Goal: Task Accomplishment & Management: Manage account settings

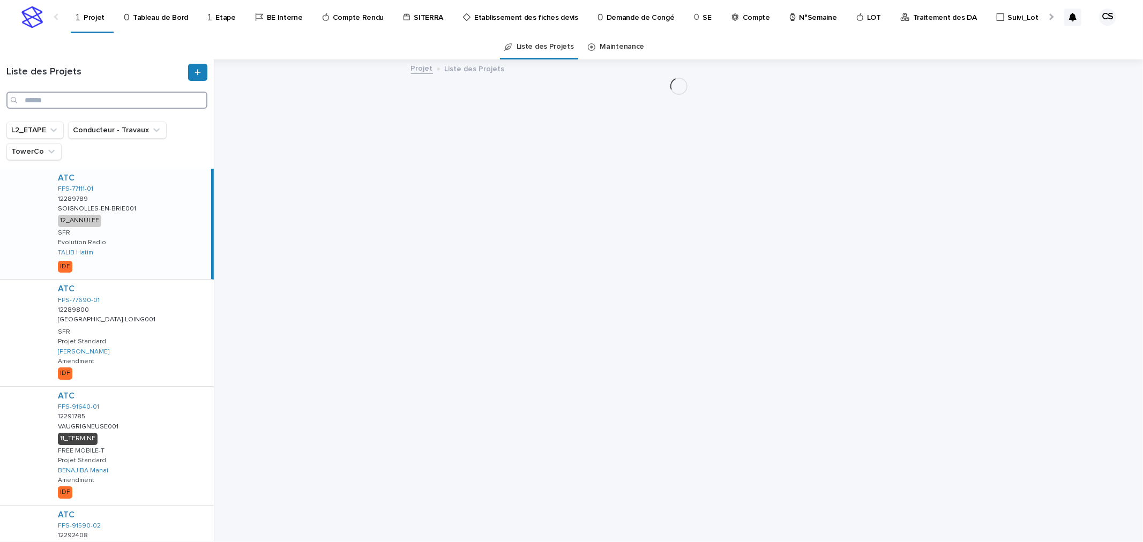
click at [102, 105] on input "Search" at bounding box center [106, 100] width 201 height 17
paste input "**********"
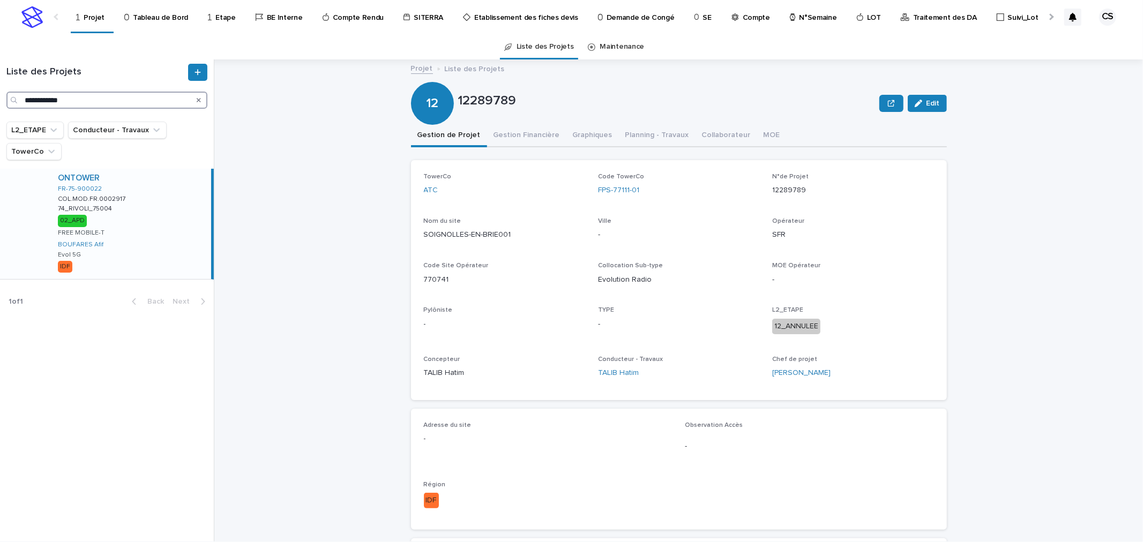
type input "**********"
click at [153, 210] on div "ONTOWER FR-75-900022 COL.MOD.FR.0002917 COL.MOD.FR.0002917 74_RIVOLI_75004 74_R…" at bounding box center [130, 224] width 162 height 110
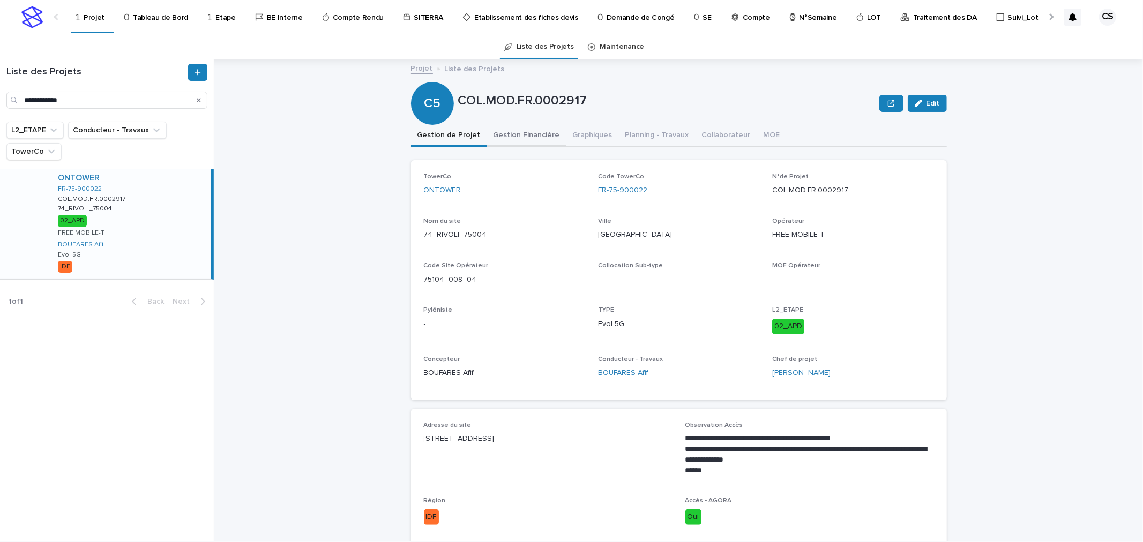
click at [510, 134] on button "Gestion Financière" at bounding box center [526, 136] width 79 height 23
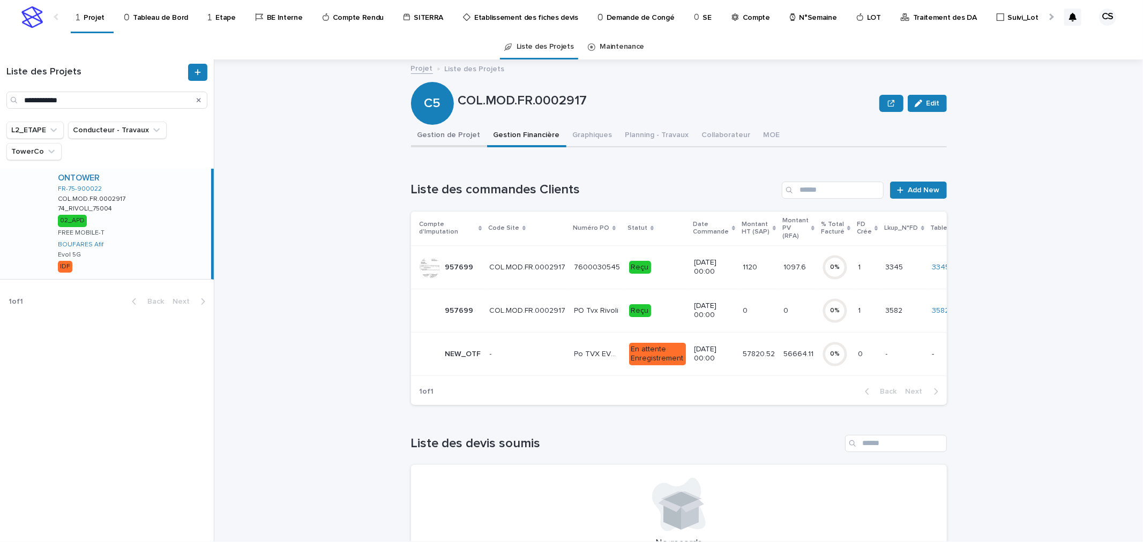
click at [454, 133] on button "Gestion de Projet" at bounding box center [449, 136] width 76 height 23
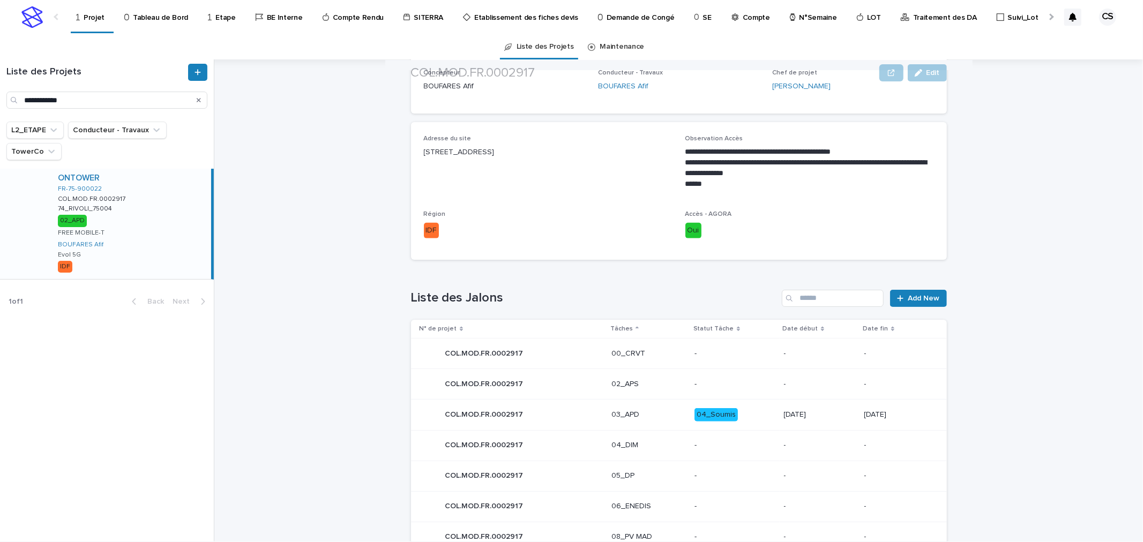
scroll to position [397, 0]
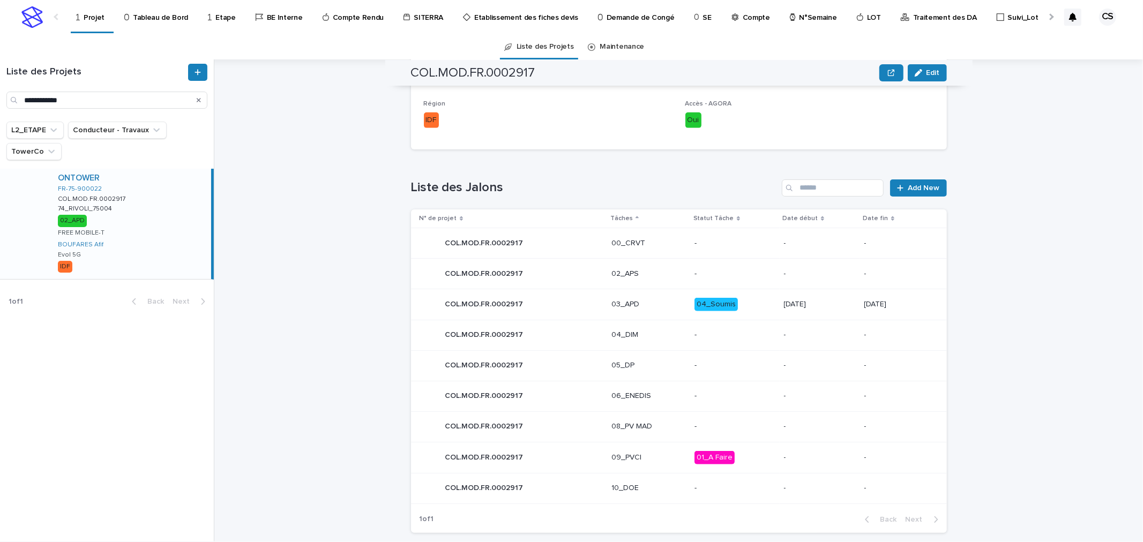
click at [640, 305] on p "03_APD" at bounding box center [648, 304] width 74 height 9
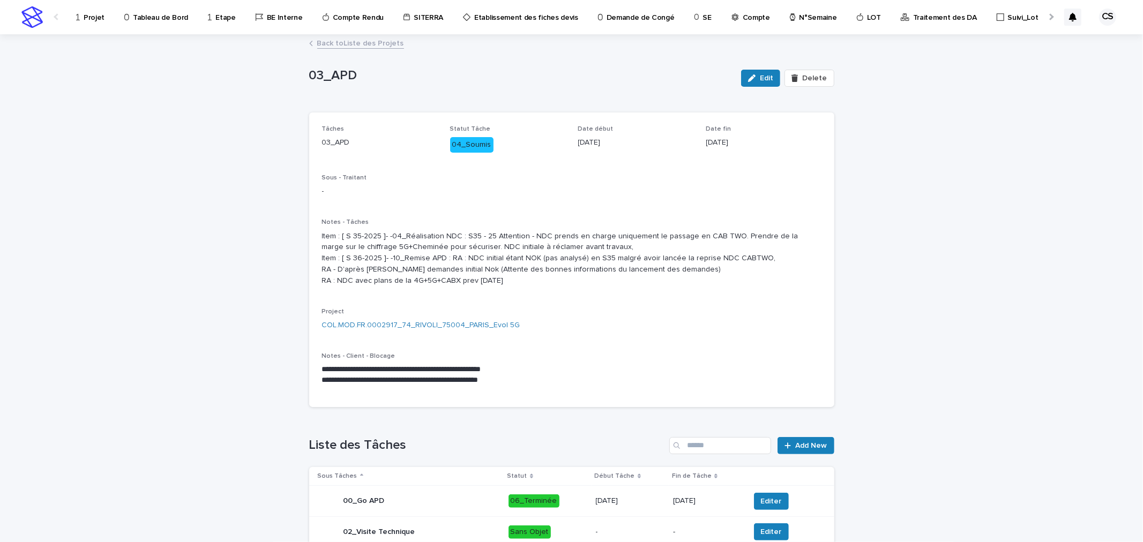
click at [81, 18] on div "Projet" at bounding box center [92, 11] width 34 height 23
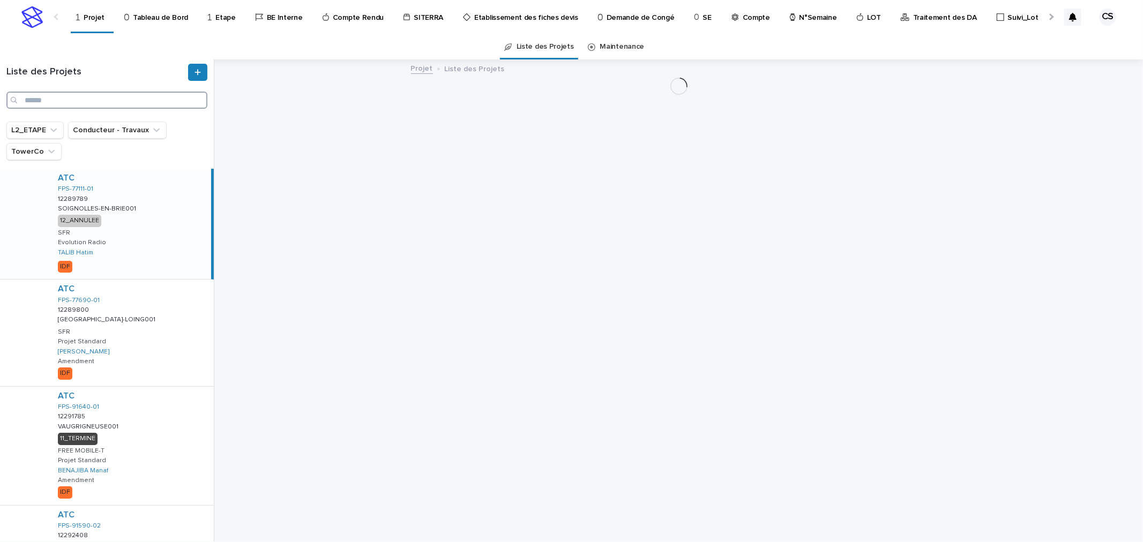
click at [122, 98] on input "Search" at bounding box center [106, 100] width 201 height 17
paste input "**********"
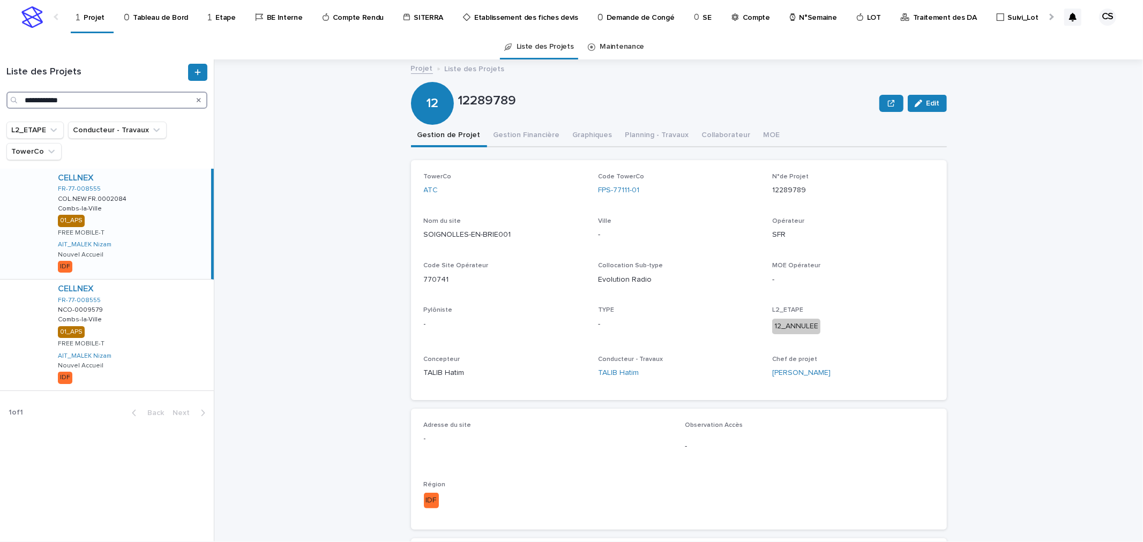
type input "**********"
click at [143, 192] on div "CELLNEX FR-77-008555 COL.NEW.FR.0002084 COL.NEW.FR.0002084 Combs-la-Ville Combs…" at bounding box center [130, 224] width 162 height 110
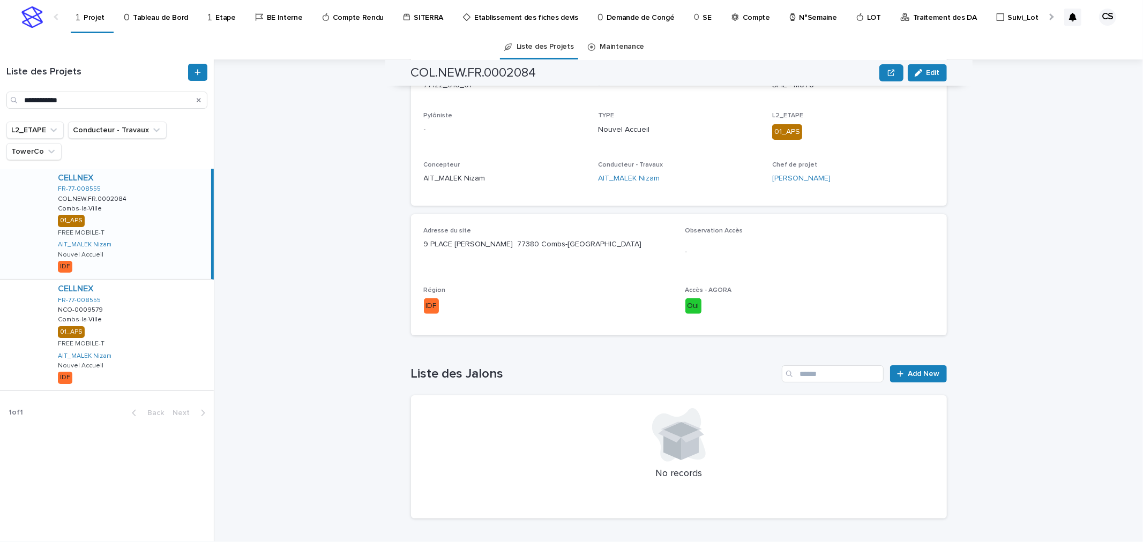
scroll to position [296, 0]
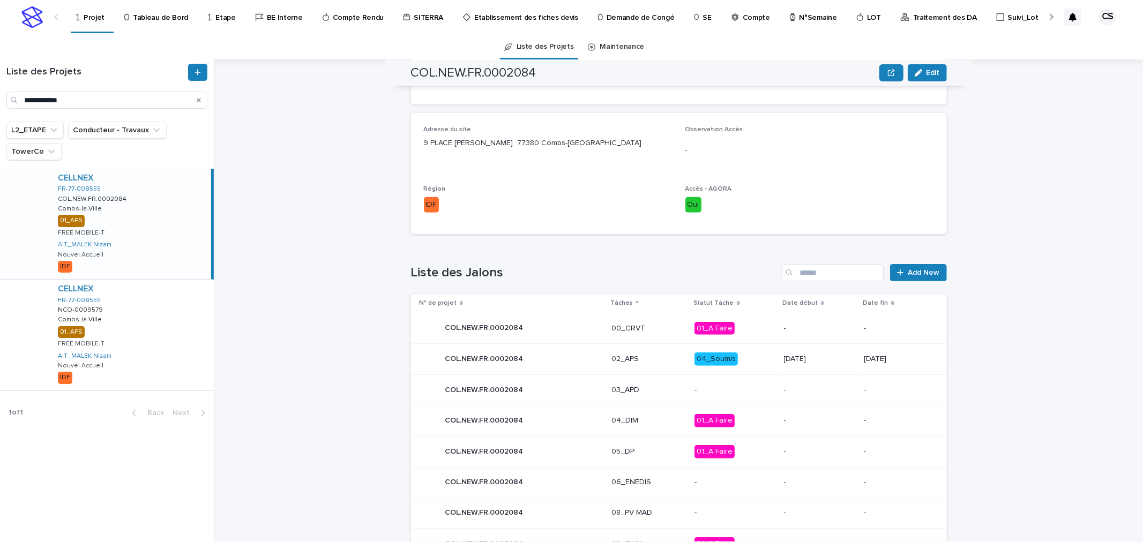
click at [726, 360] on div "04_Soumis" at bounding box center [715, 359] width 43 height 13
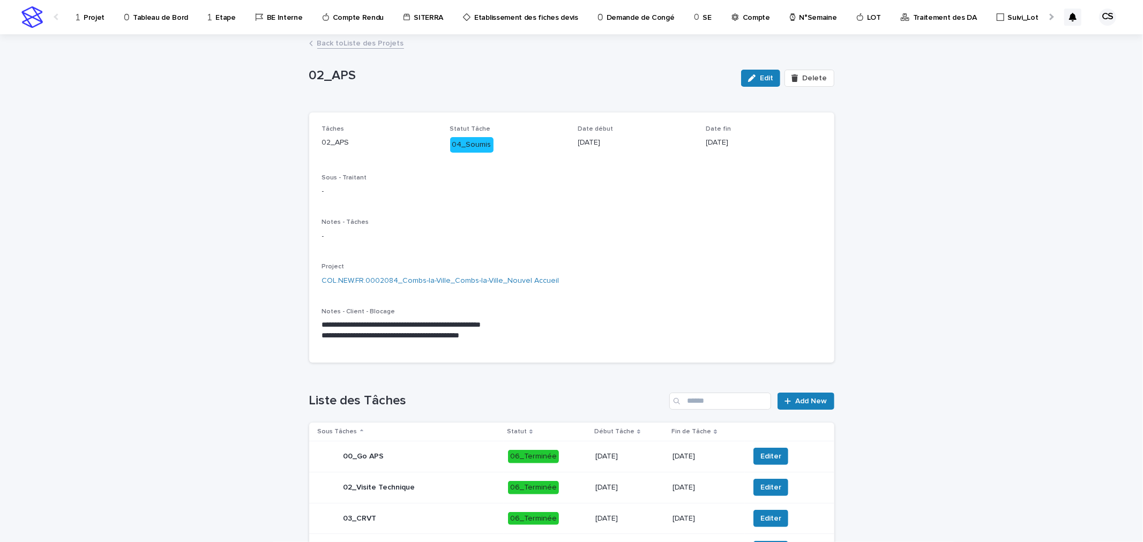
scroll to position [207, 0]
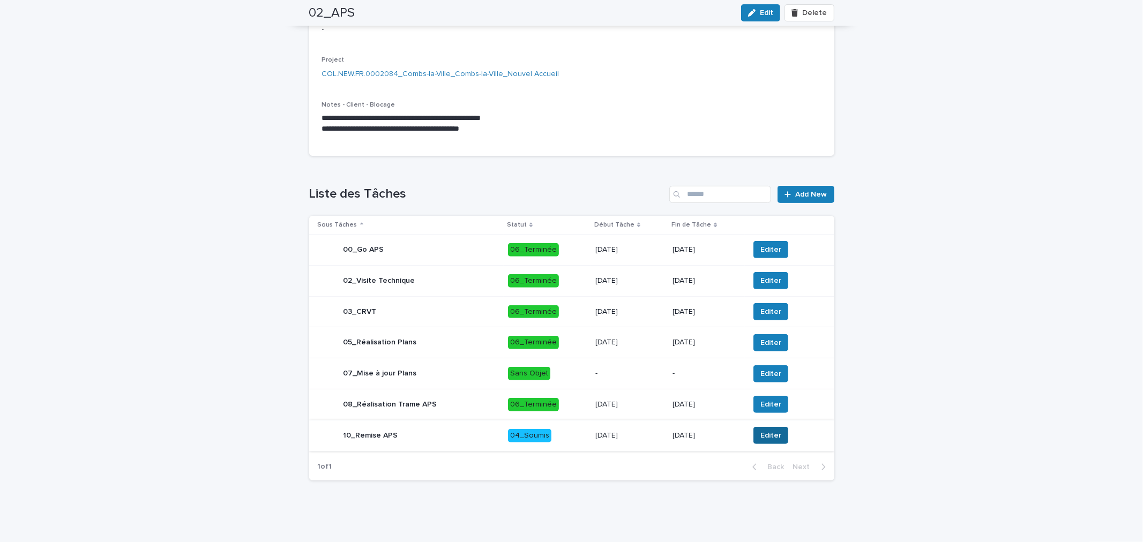
click at [760, 436] on span "Editer" at bounding box center [770, 435] width 21 height 11
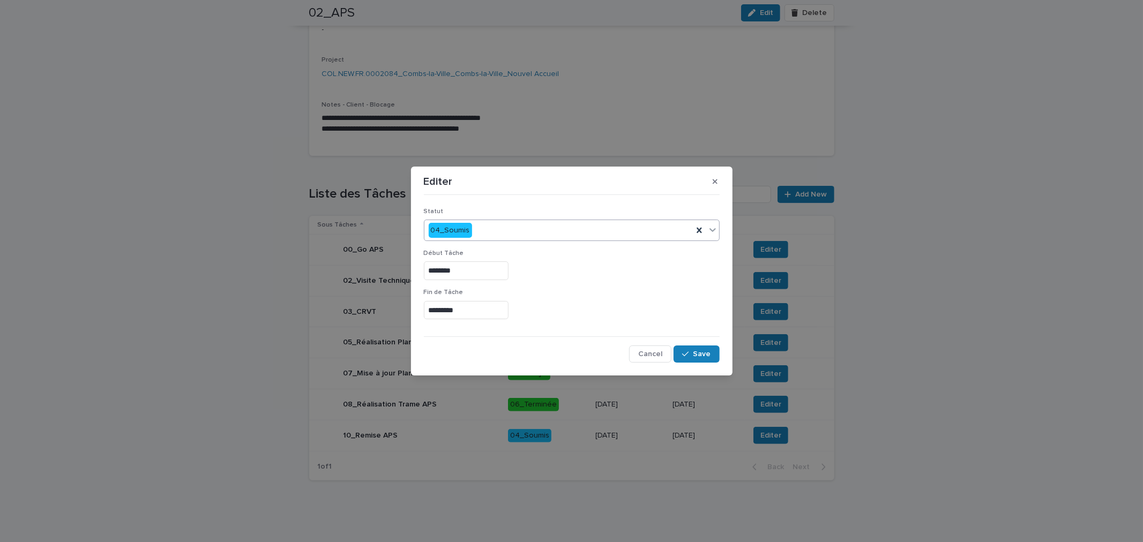
click at [486, 226] on div "04_Soumis" at bounding box center [558, 231] width 268 height 18
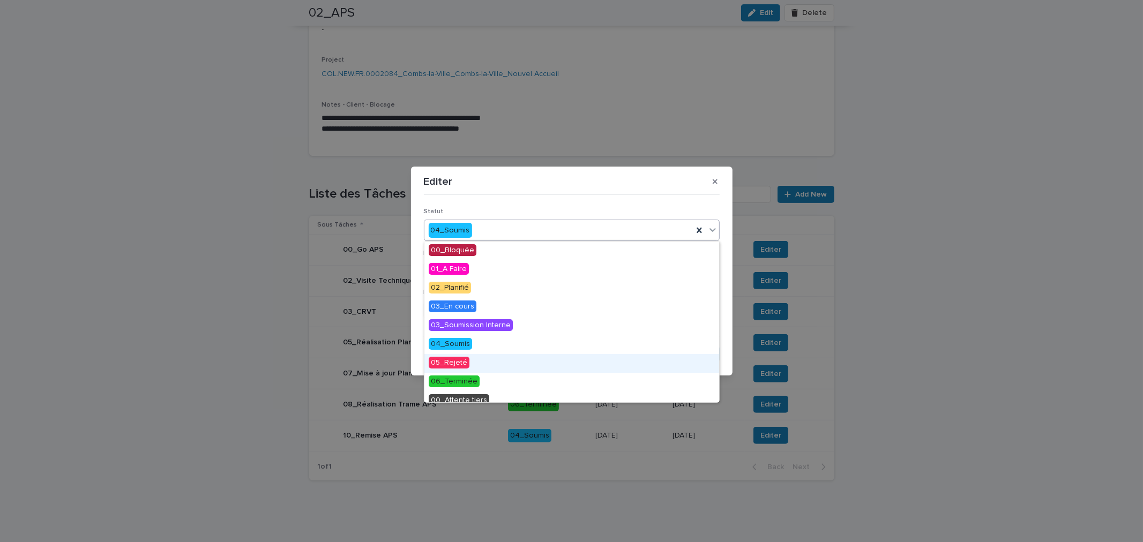
click at [468, 363] on div "05_Rejeté" at bounding box center [571, 363] width 295 height 19
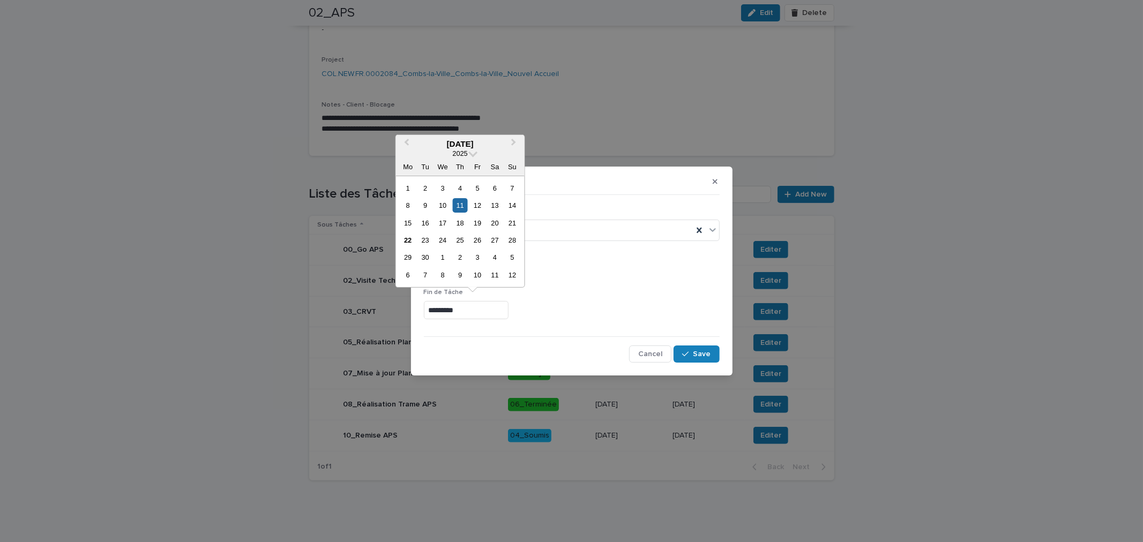
click at [477, 309] on input "*********" at bounding box center [466, 310] width 85 height 19
click at [411, 241] on div "22" at bounding box center [408, 240] width 14 height 14
type input "*********"
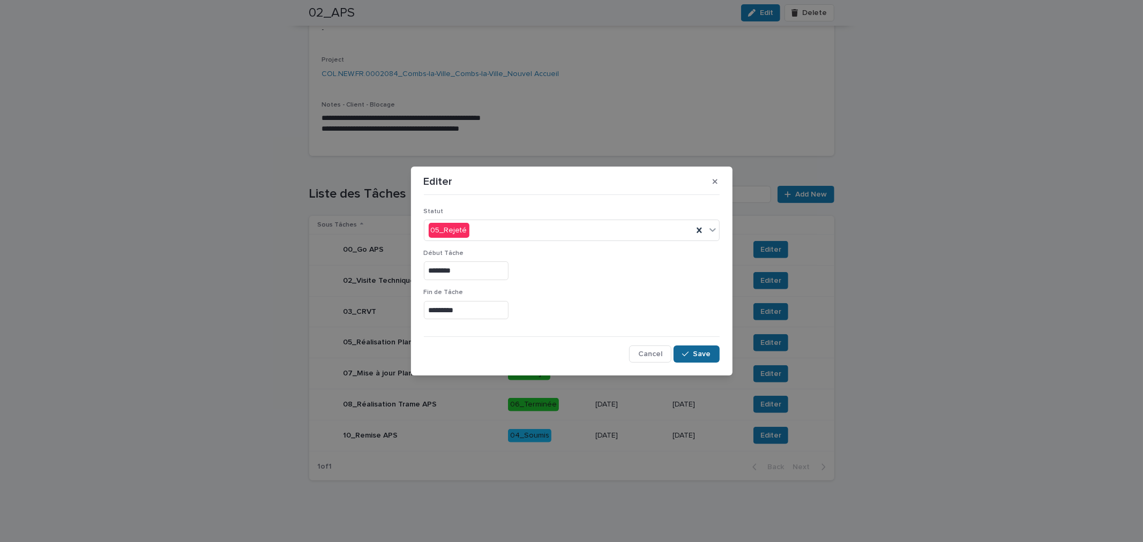
click at [679, 352] on button "Save" at bounding box center [697, 354] width 46 height 17
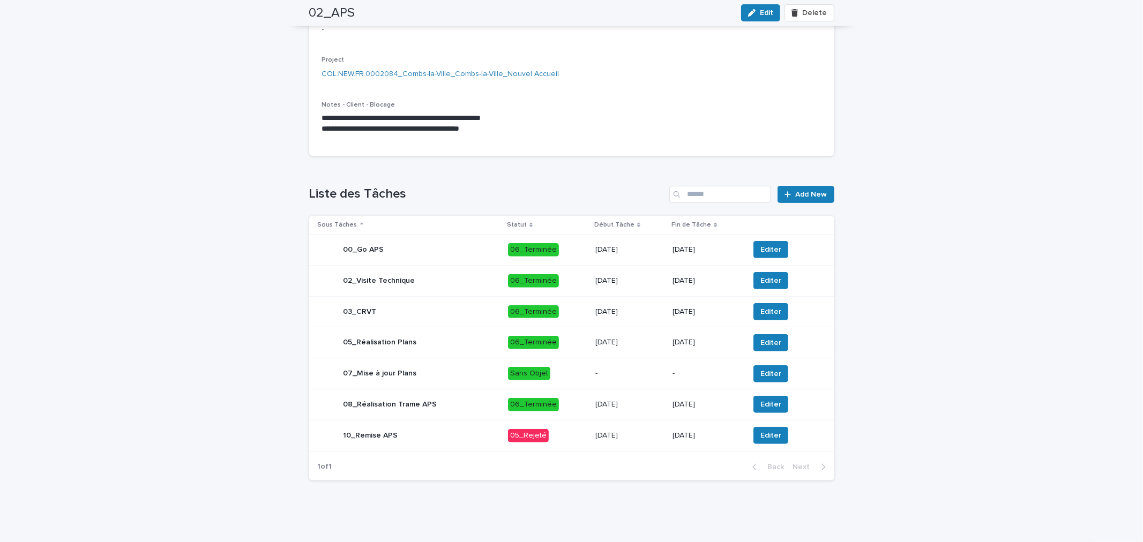
click at [710, 429] on div "[DATE]" at bounding box center [706, 434] width 68 height 11
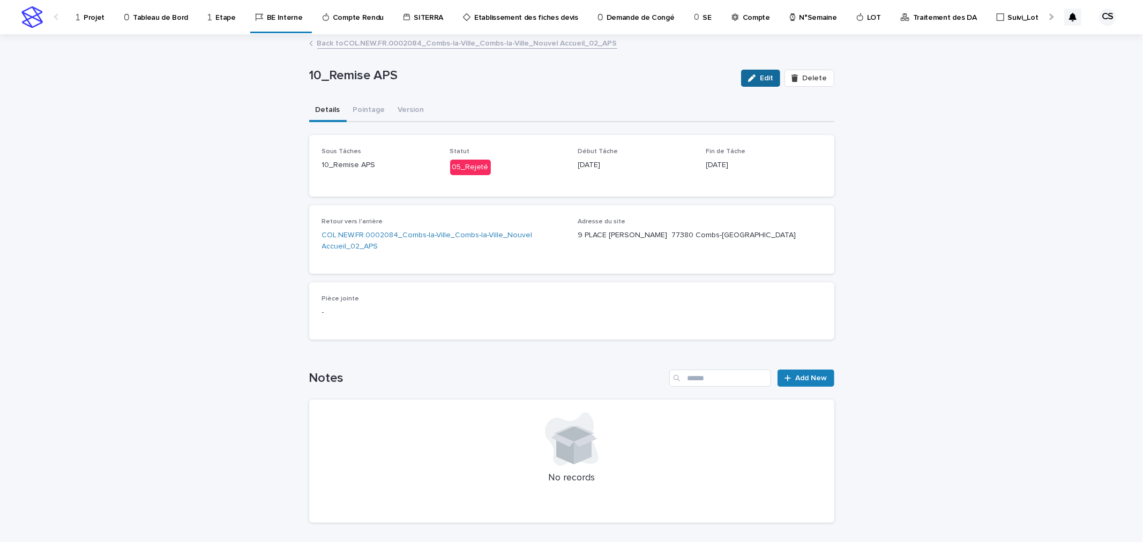
click at [772, 84] on button "Edit" at bounding box center [760, 78] width 39 height 17
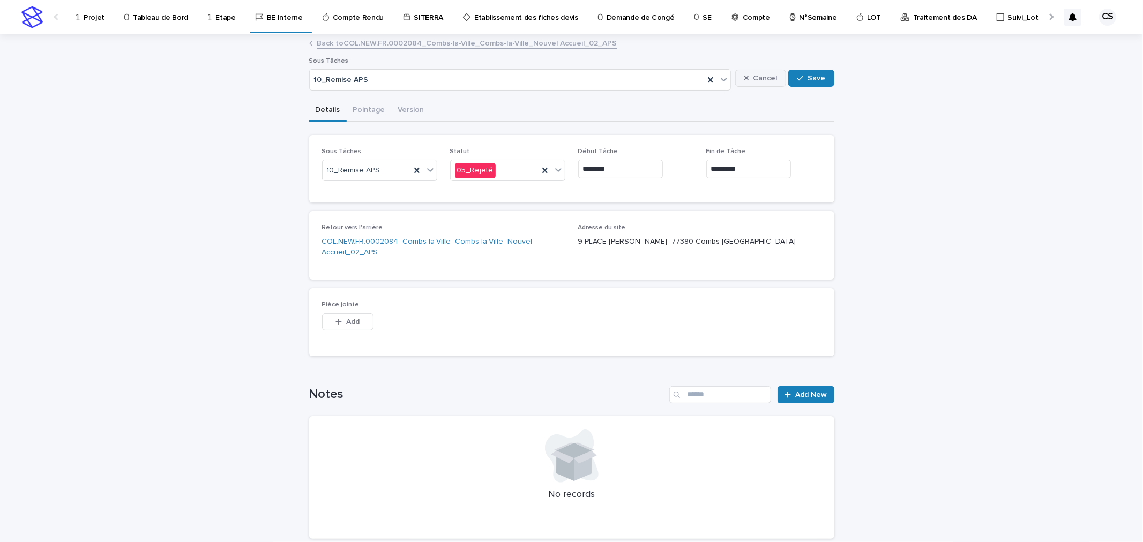
click at [747, 72] on button "Cancel" at bounding box center [760, 78] width 51 height 17
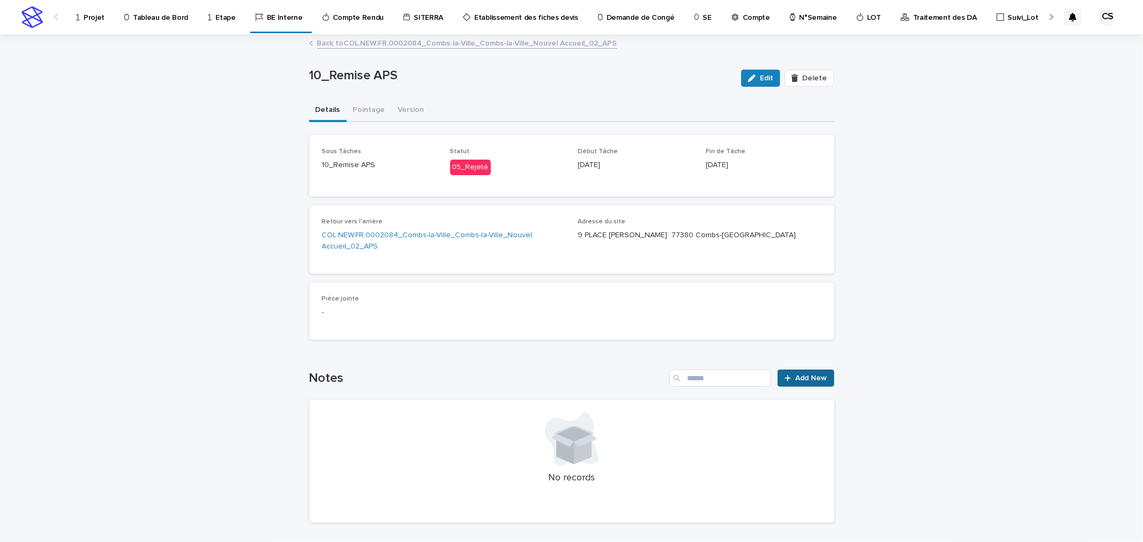
click at [802, 376] on span "Add New" at bounding box center [812, 379] width 32 height 8
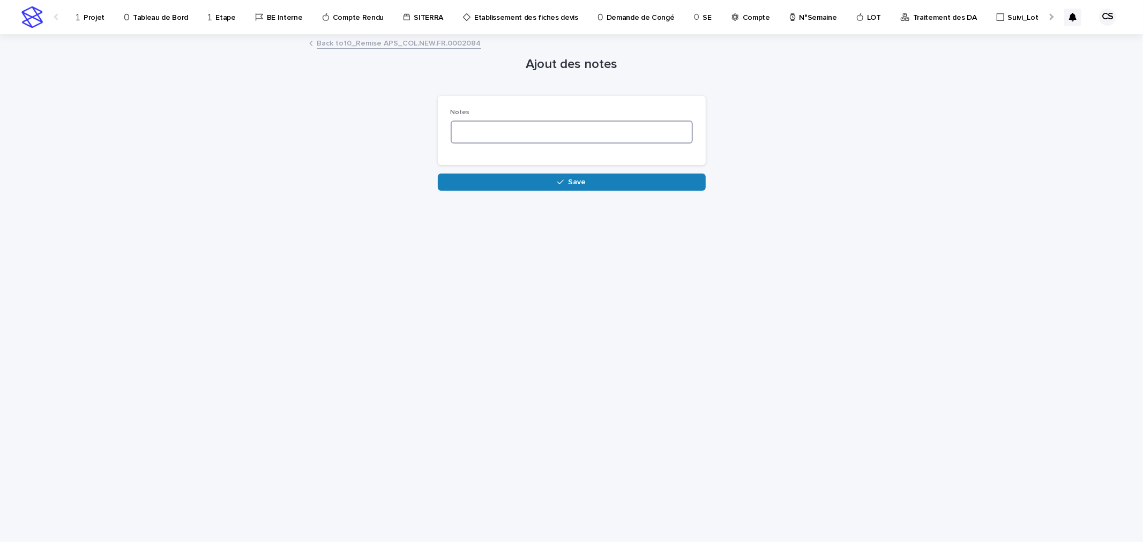
drag, startPoint x: 479, startPoint y: 131, endPoint x: 497, endPoint y: 145, distance: 23.0
click at [479, 131] on textarea at bounding box center [572, 132] width 242 height 23
paste textarea "**********"
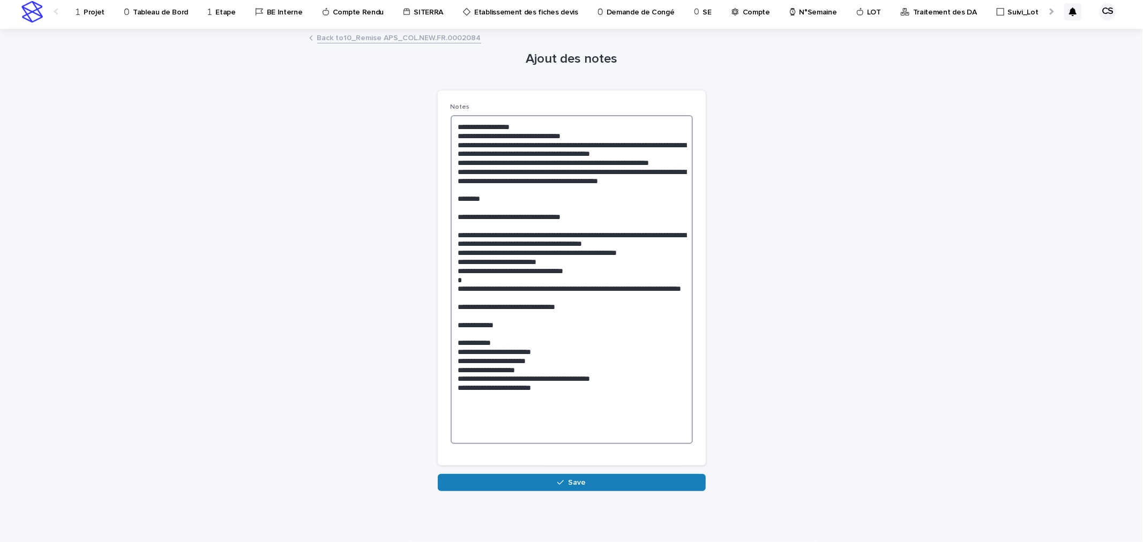
scroll to position [8, 0]
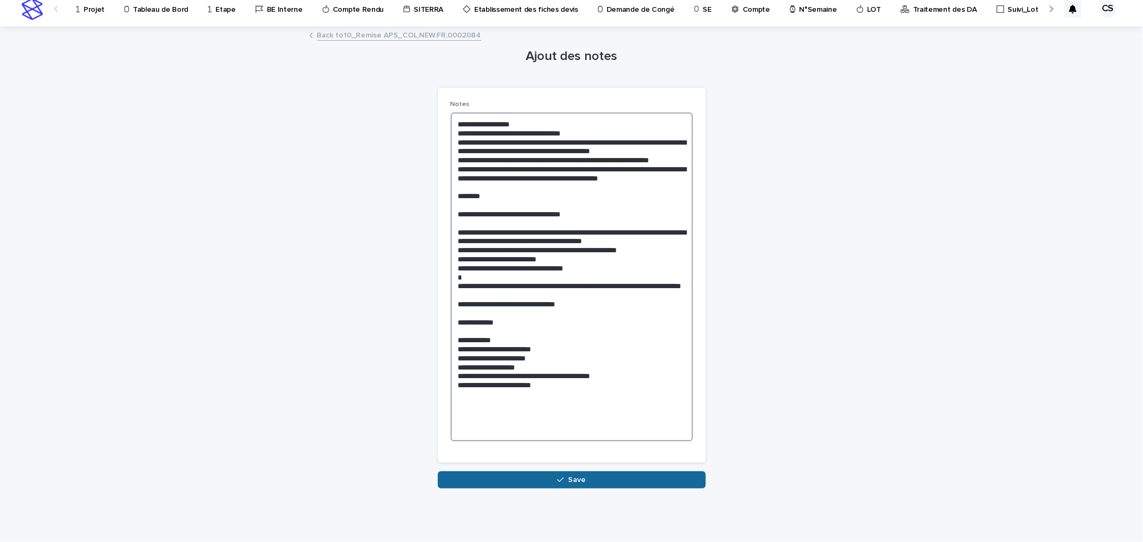
type textarea "**********"
click at [579, 474] on button "Save" at bounding box center [572, 480] width 268 height 17
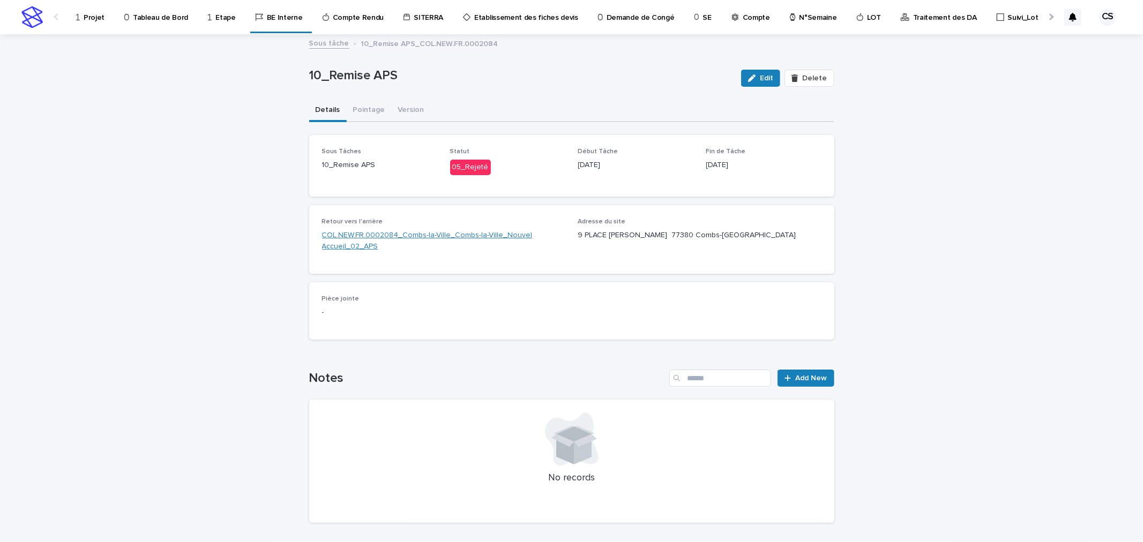
click at [399, 237] on link "COL.NEW.FR.0002084_Combs-la-Ville_Combs-la-Ville_Nouvel Accueil_02_APS" at bounding box center [443, 241] width 243 height 23
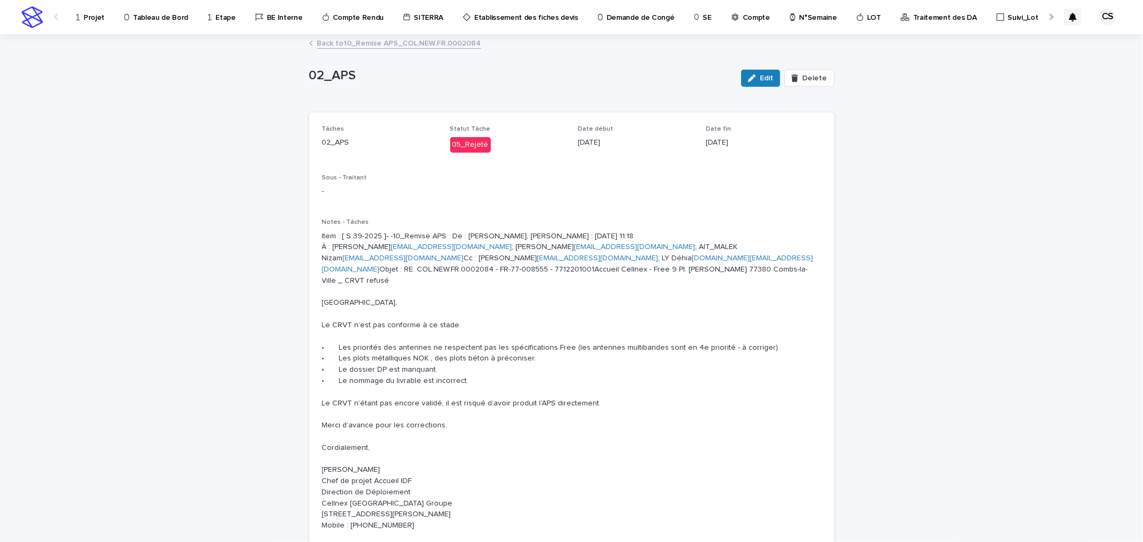
click at [99, 20] on p "Projet" at bounding box center [94, 11] width 21 height 23
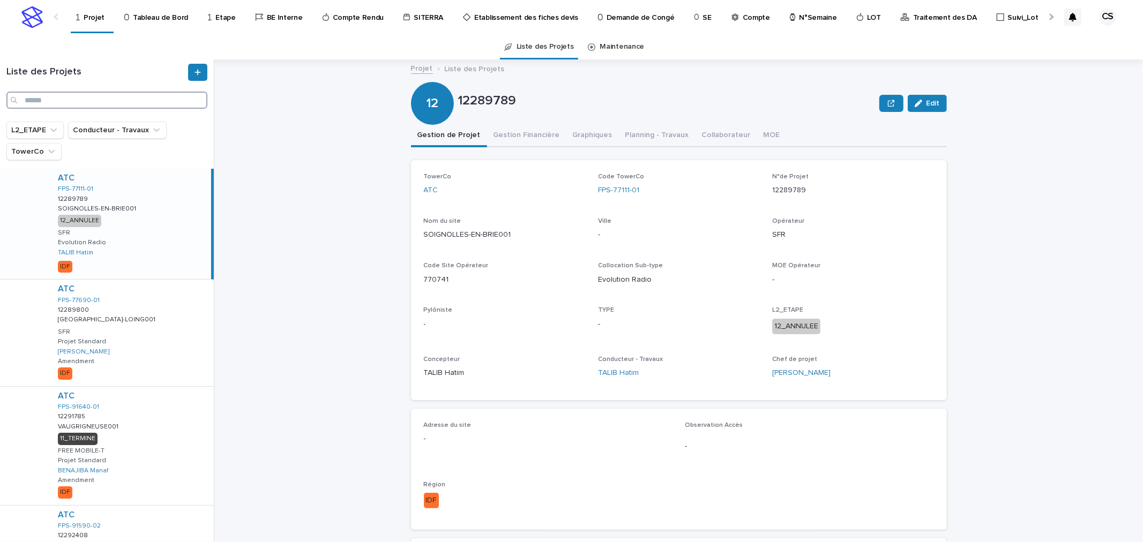
click at [77, 98] on input "Search" at bounding box center [106, 100] width 201 height 17
paste input "**********"
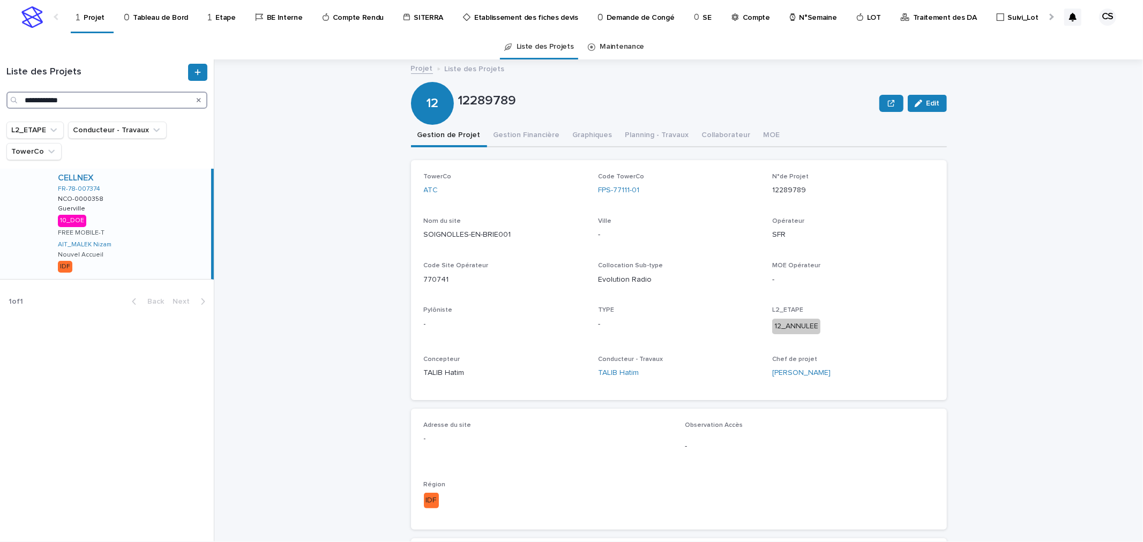
type input "**********"
click at [124, 204] on div "CELLNEX FR-78-007374 NCO-0000358 NCO-0000358 [GEOGRAPHIC_DATA] [GEOGRAPHIC_DATA…" at bounding box center [130, 224] width 162 height 110
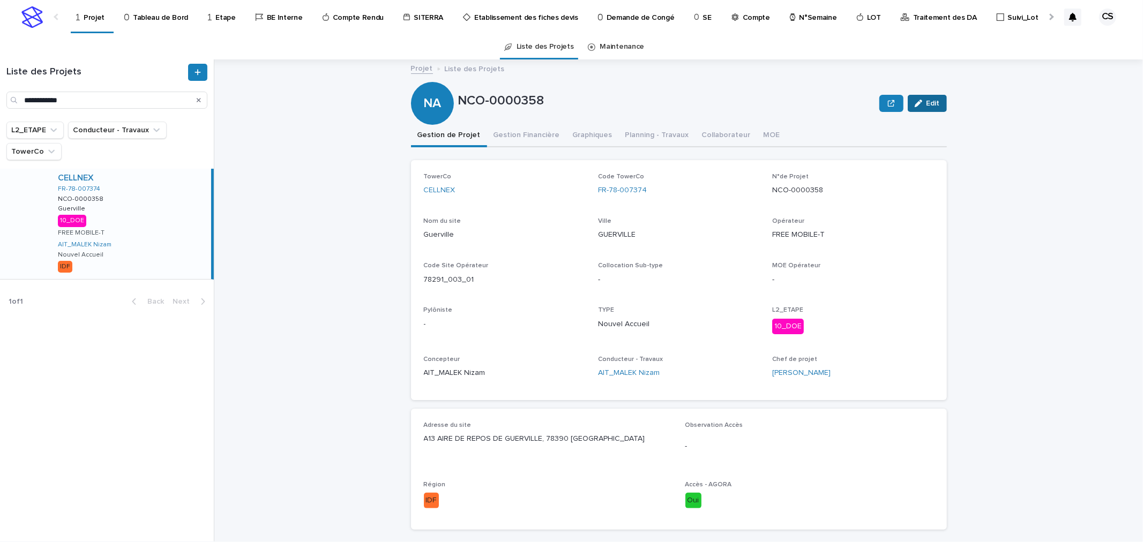
click at [915, 106] on icon "button" at bounding box center [919, 104] width 8 height 8
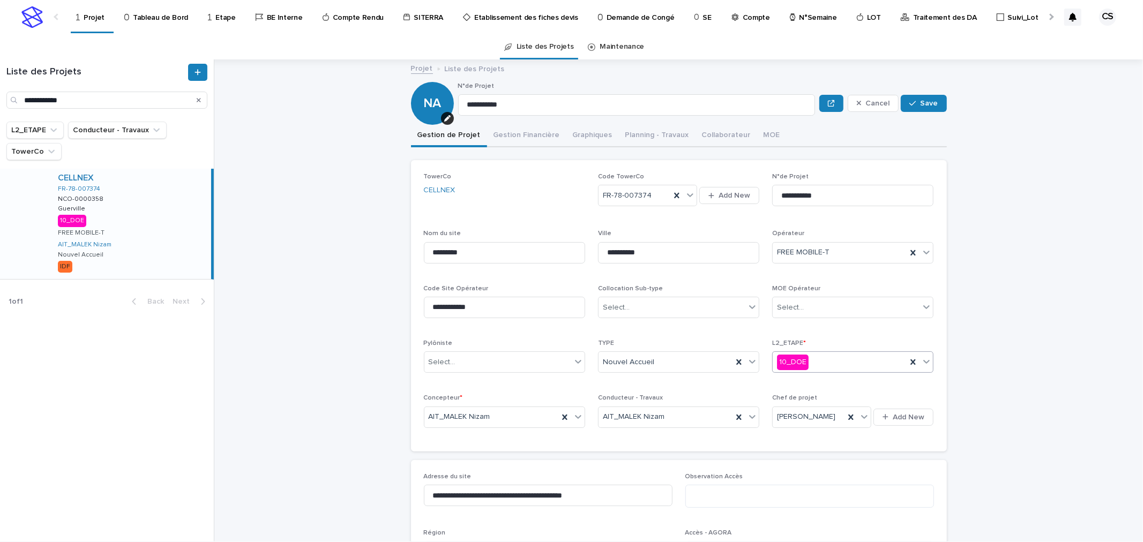
click at [814, 356] on div "10_DOE" at bounding box center [840, 363] width 134 height 18
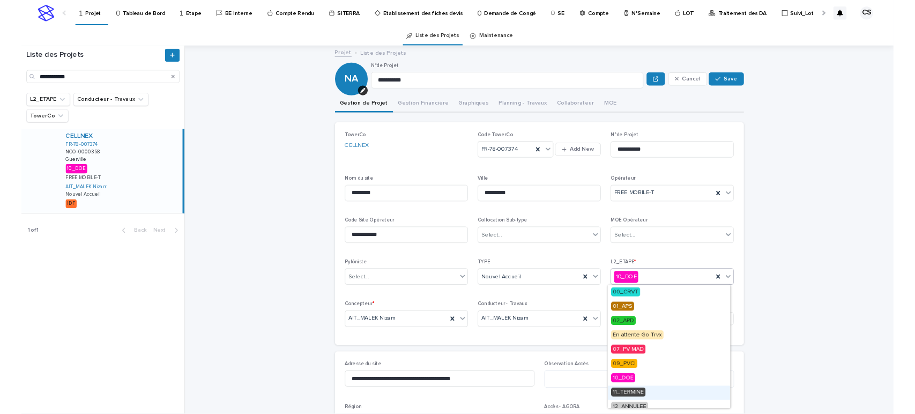
scroll to position [27, 0]
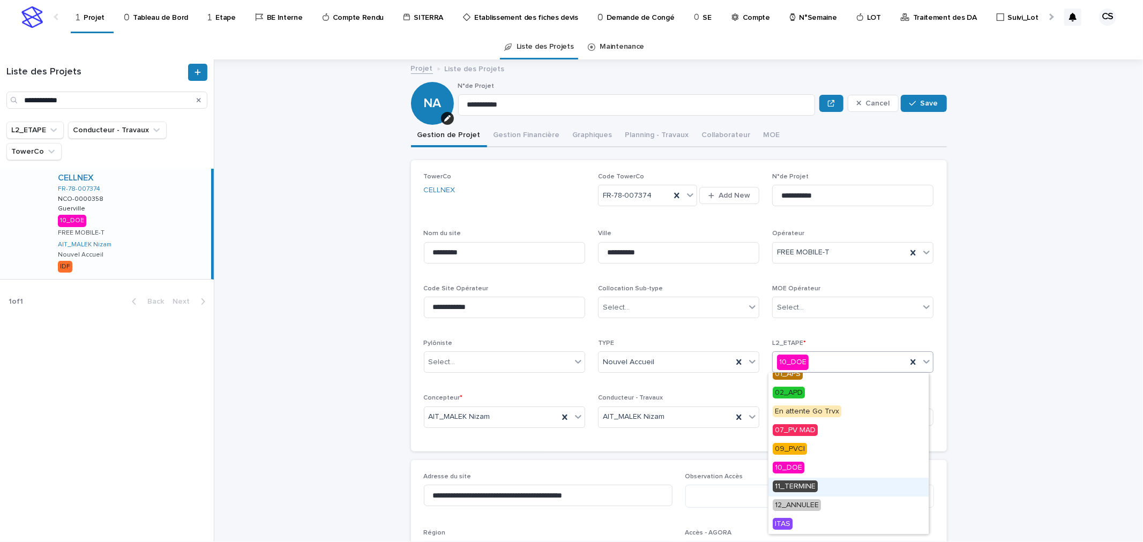
click at [815, 481] on span "11_TERMINE" at bounding box center [795, 487] width 45 height 12
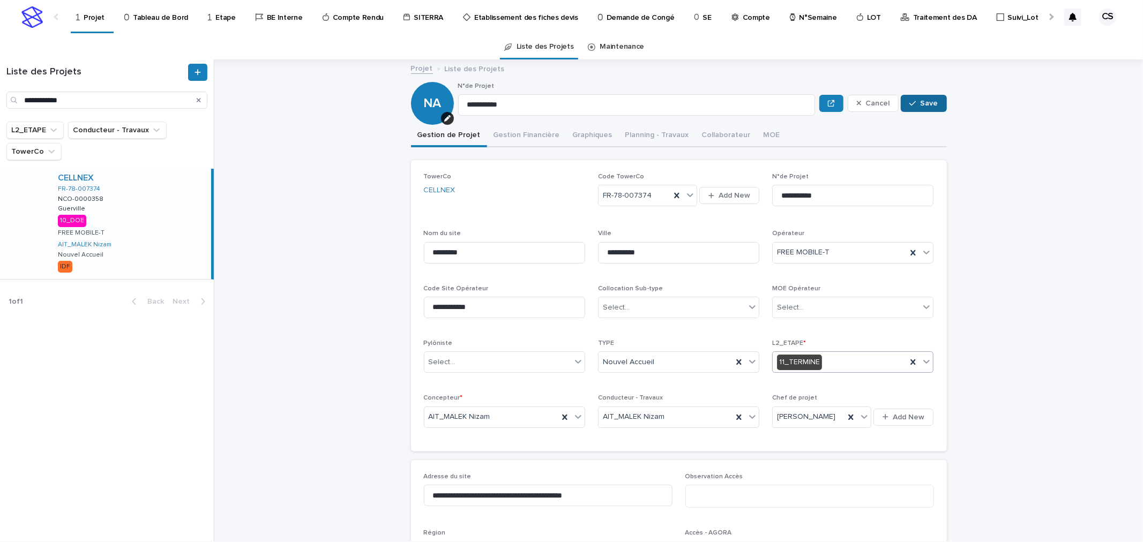
click at [932, 95] on button "Save" at bounding box center [924, 103] width 46 height 17
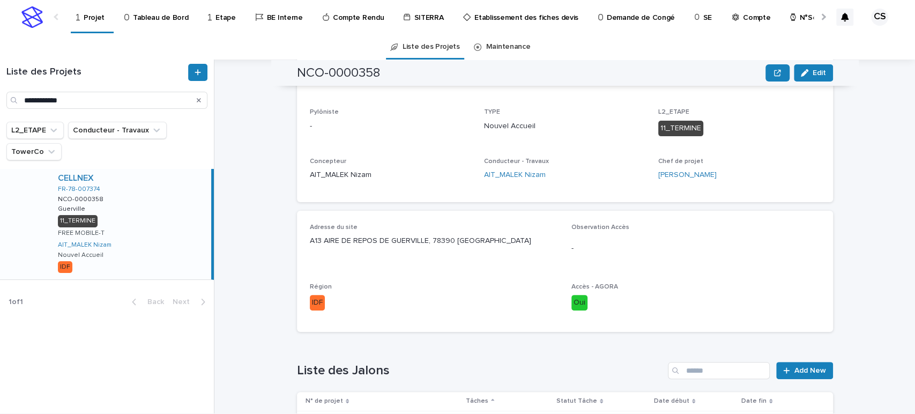
scroll to position [524, 0]
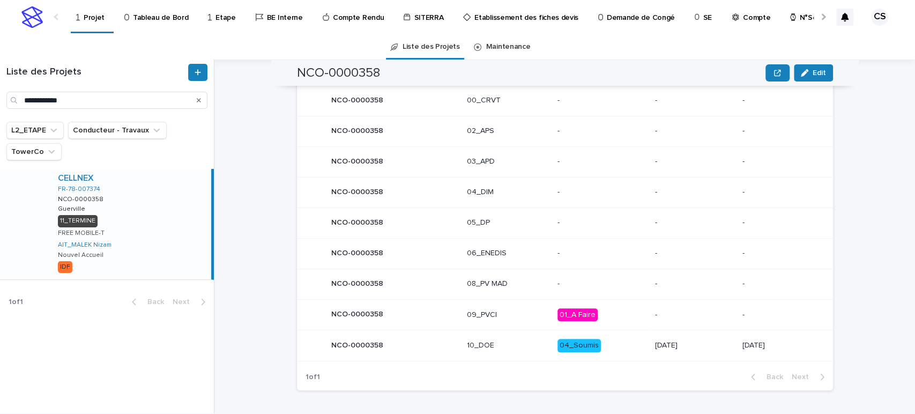
click at [557, 346] on div "04_Soumis" at bounding box center [578, 345] width 43 height 13
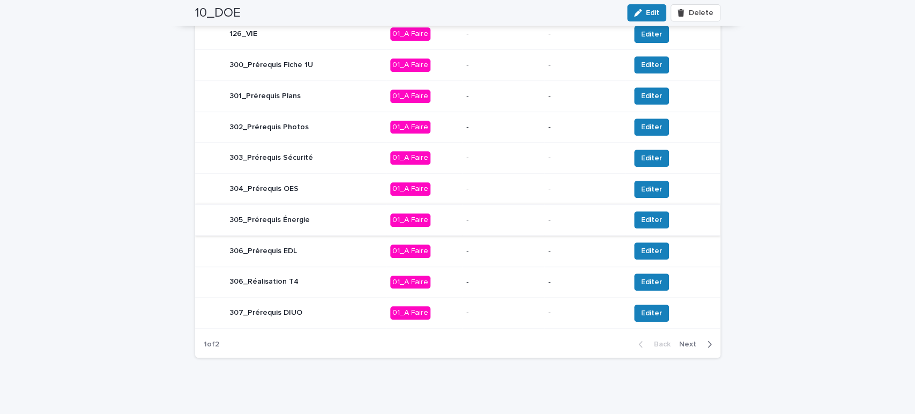
scroll to position [417, 0]
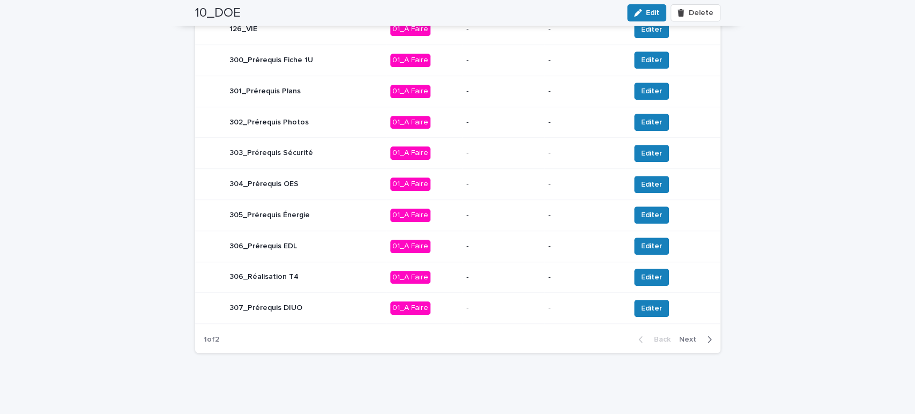
click at [688, 336] on span "Next" at bounding box center [691, 339] width 24 height 8
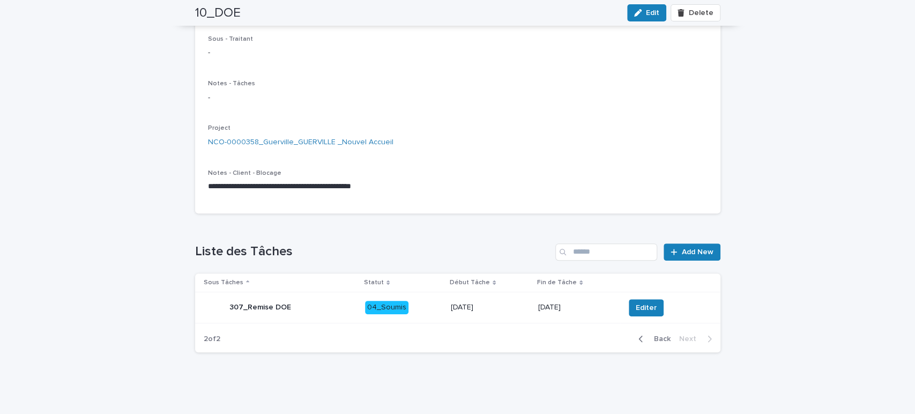
click at [499, 306] on p "[DATE]" at bounding box center [490, 307] width 79 height 9
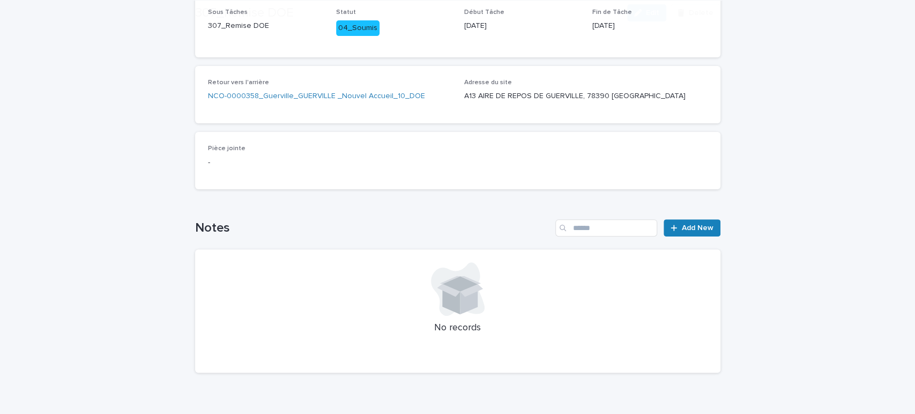
scroll to position [159, 0]
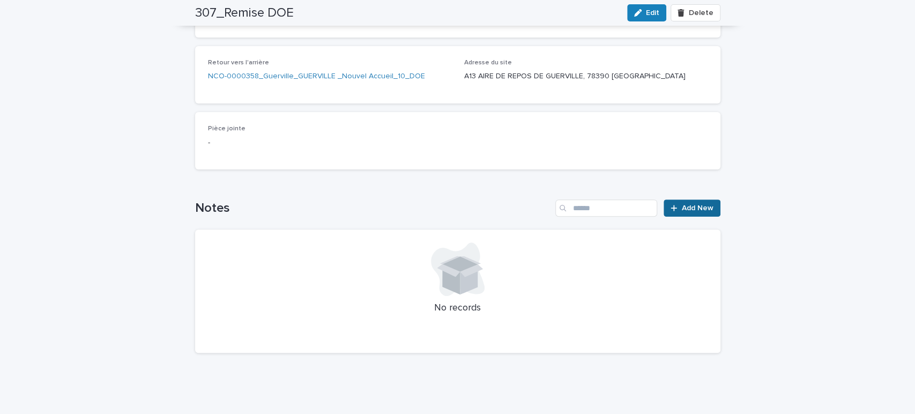
click at [675, 206] on div at bounding box center [675, 208] width 11 height 8
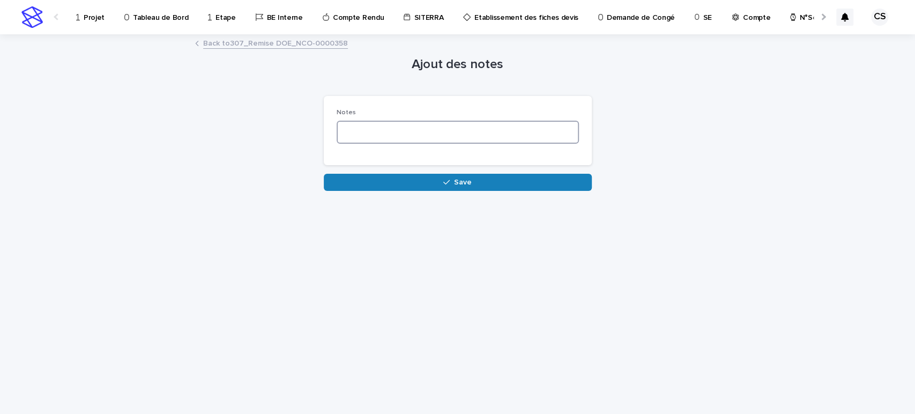
click at [413, 133] on textarea at bounding box center [458, 132] width 242 height 23
paste textarea "**********"
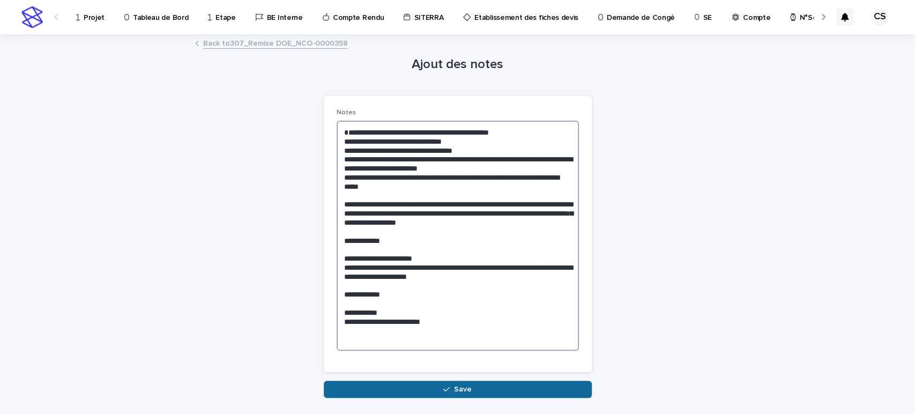
type textarea "**********"
click at [430, 397] on button "Save" at bounding box center [458, 388] width 268 height 17
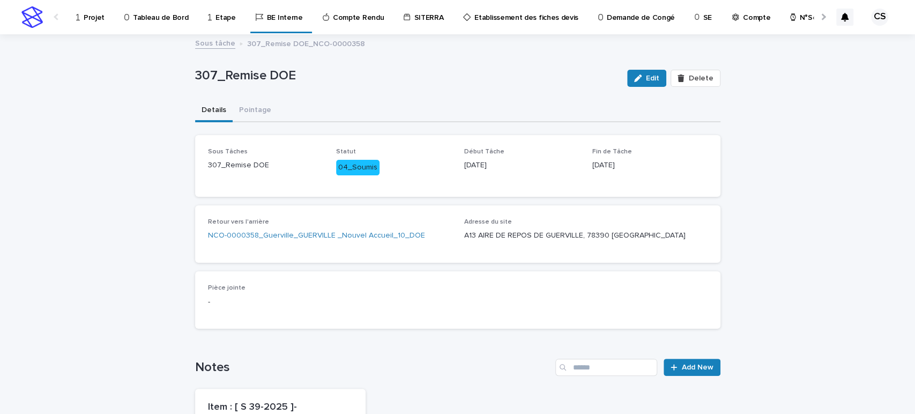
click at [84, 18] on p "Projet" at bounding box center [94, 11] width 21 height 23
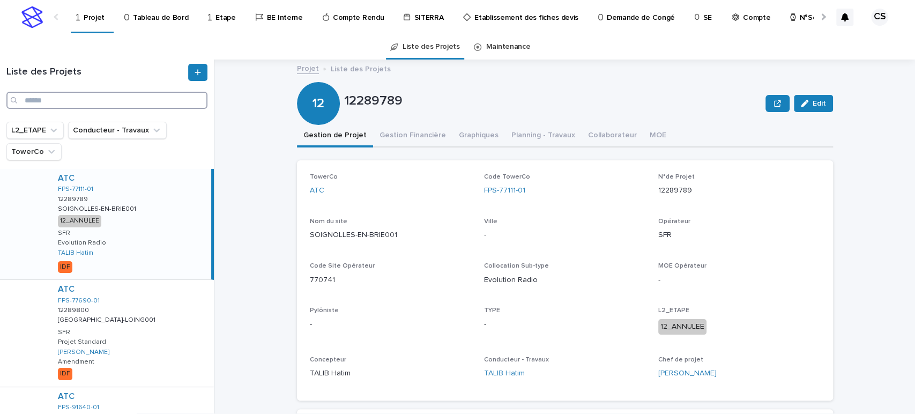
click at [122, 94] on input "Search" at bounding box center [106, 100] width 201 height 17
paste input "**********"
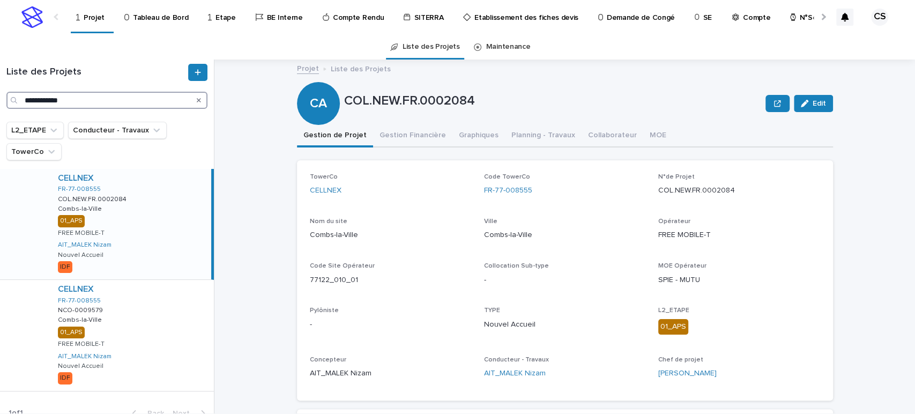
type input "**********"
click at [145, 252] on div "CELLNEX FR-77-008555 COL.NEW.FR.0002084 COL.NEW.FR.0002084 Combs-la-Ville Combs…" at bounding box center [130, 224] width 162 height 110
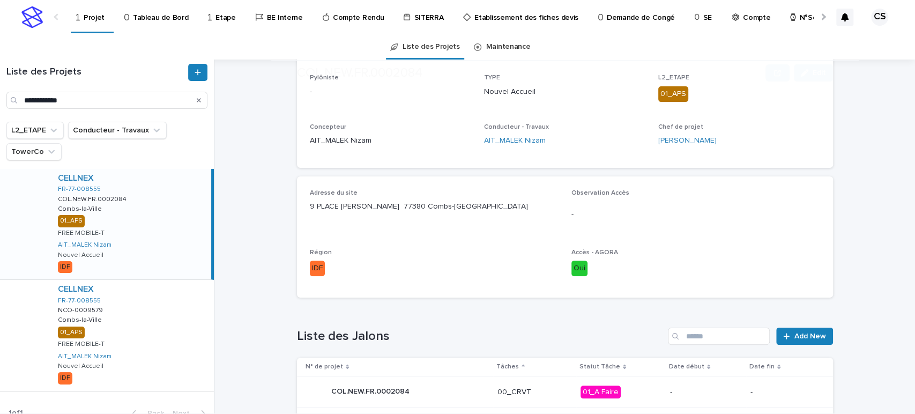
scroll to position [397, 0]
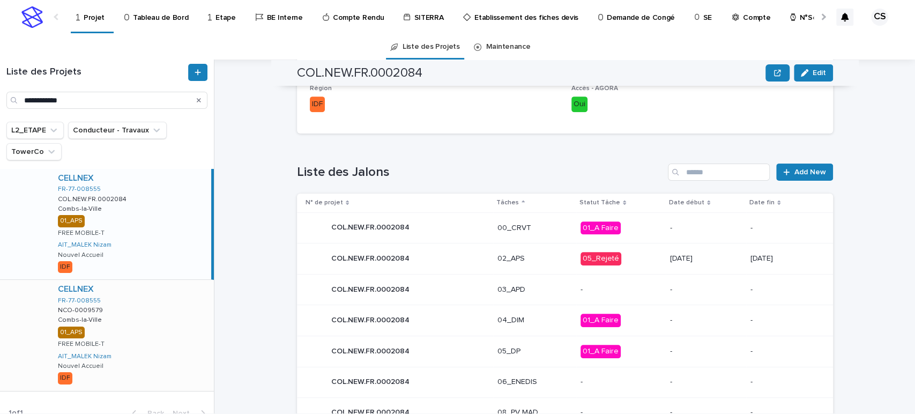
click at [109, 312] on div "CELLNEX FR-77-008555 NCO-0009579 NCO-0009579 Combs-la-Ville Combs-[GEOGRAPHIC_D…" at bounding box center [131, 335] width 165 height 110
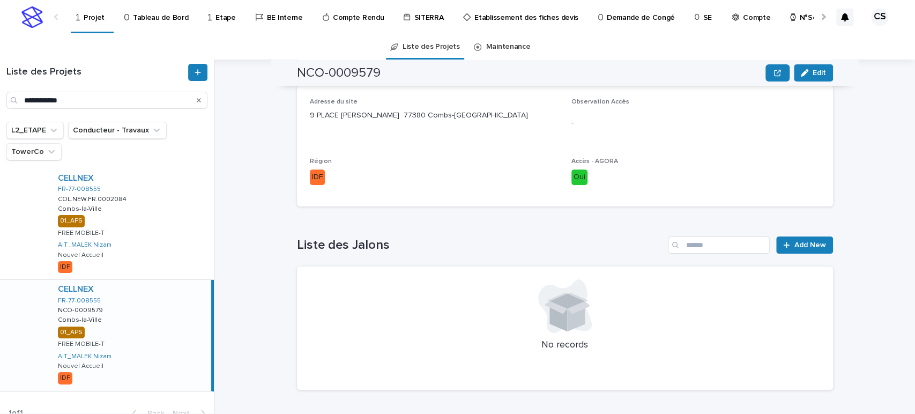
scroll to position [397, 0]
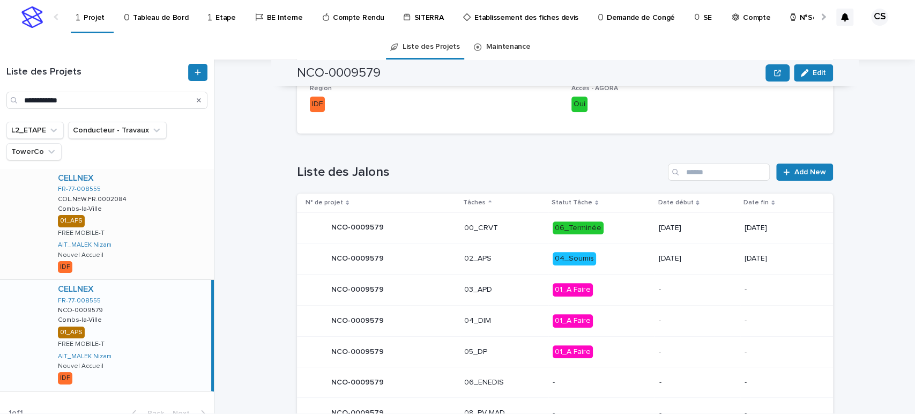
click at [176, 237] on div "CELLNEX FR-77-008555 COL.NEW.FR.0002084 COL.NEW.FR.0002084 Combs-la-Ville Combs…" at bounding box center [131, 224] width 165 height 110
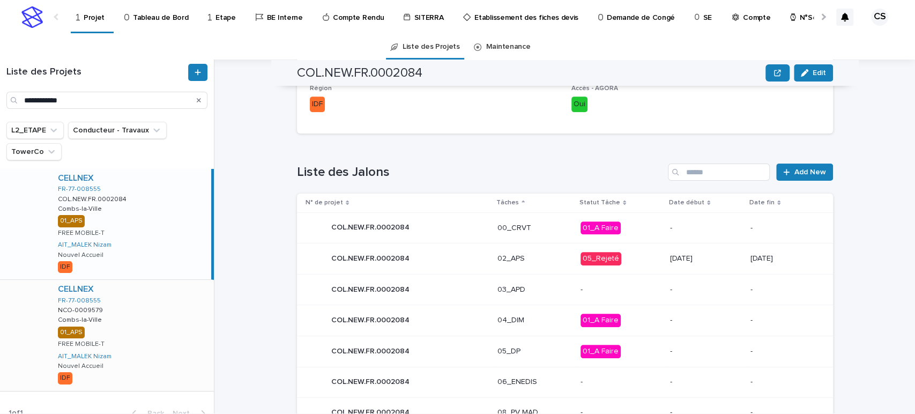
click at [156, 296] on div "CELLNEX FR-77-008555 NCO-0009579 NCO-0009579 Combs-la-Ville Combs-[GEOGRAPHIC_D…" at bounding box center [131, 335] width 165 height 110
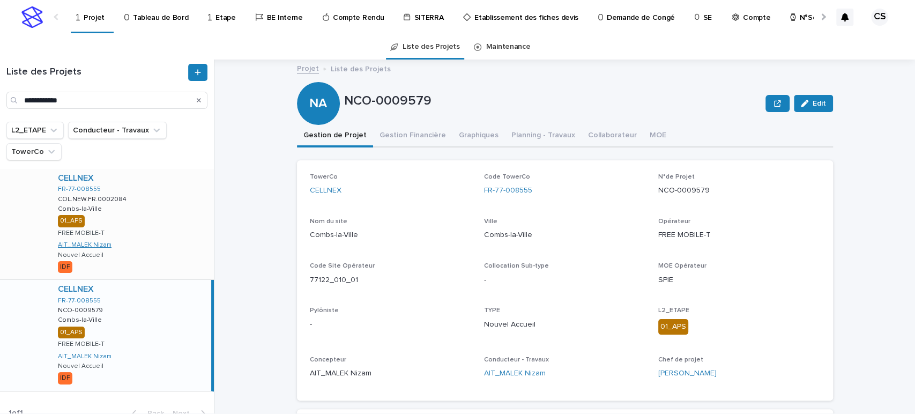
click at [98, 241] on link "AIT_MALEK Nizam" at bounding box center [85, 245] width 54 height 8
click at [122, 306] on div "CELLNEX FR-77-008555 NCO-0009579 NCO-0009579 Combs-la-Ville Combs-[GEOGRAPHIC_D…" at bounding box center [130, 335] width 162 height 110
click at [137, 219] on div "CELLNEX FR-77-008555 COL.NEW.FR.0002084 COL.NEW.FR.0002084 Combs-la-Ville Combs…" at bounding box center [131, 224] width 165 height 110
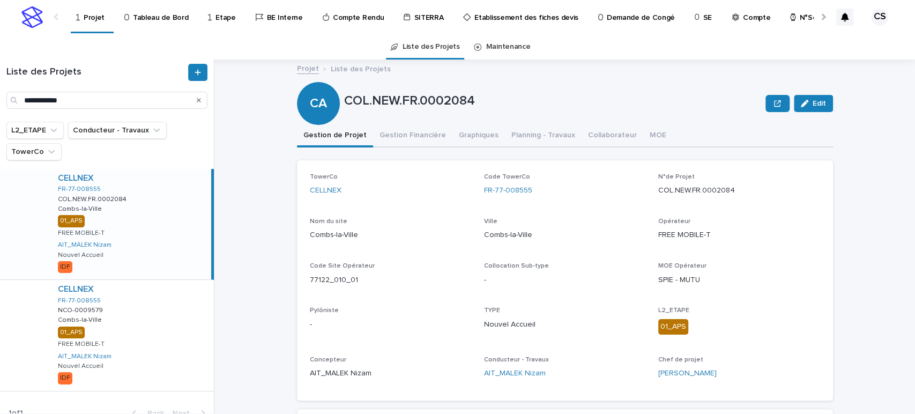
click at [148, 235] on div "CELLNEX FR-77-008555 COL.NEW.FR.0002084 COL.NEW.FR.0002084 Combs-la-Ville Combs…" at bounding box center [130, 224] width 162 height 110
click at [155, 303] on div "CELLNEX FR-77-008555 NCO-0009579 NCO-0009579 Combs-la-Ville Combs-[GEOGRAPHIC_D…" at bounding box center [131, 335] width 165 height 110
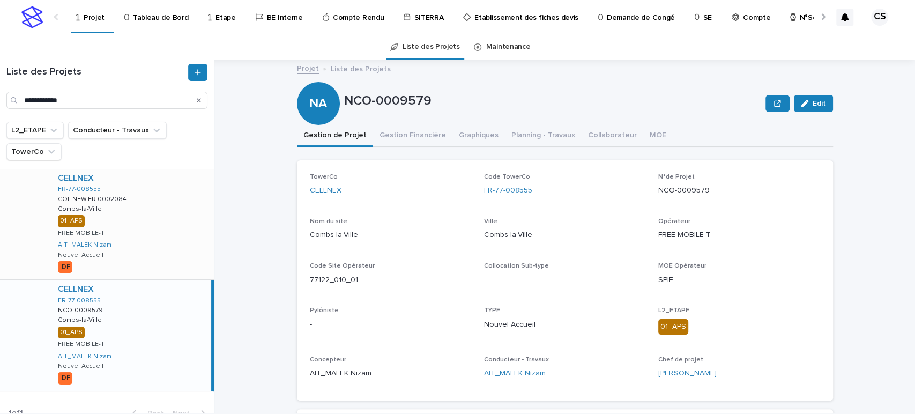
click at [171, 256] on div "CELLNEX FR-77-008555 COL.NEW.FR.0002084 COL.NEW.FR.0002084 Combs-la-Ville Combs…" at bounding box center [131, 224] width 165 height 110
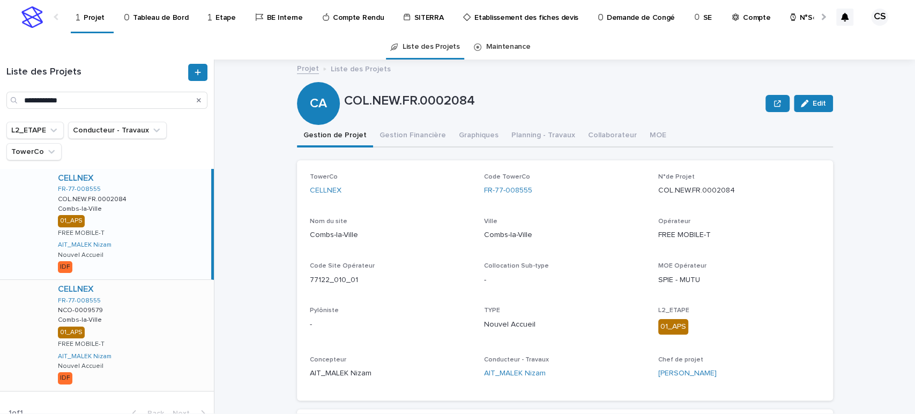
click at [161, 312] on div "CELLNEX FR-77-008555 NCO-0009579 NCO-0009579 Combs-la-Ville Combs-[GEOGRAPHIC_D…" at bounding box center [131, 335] width 165 height 110
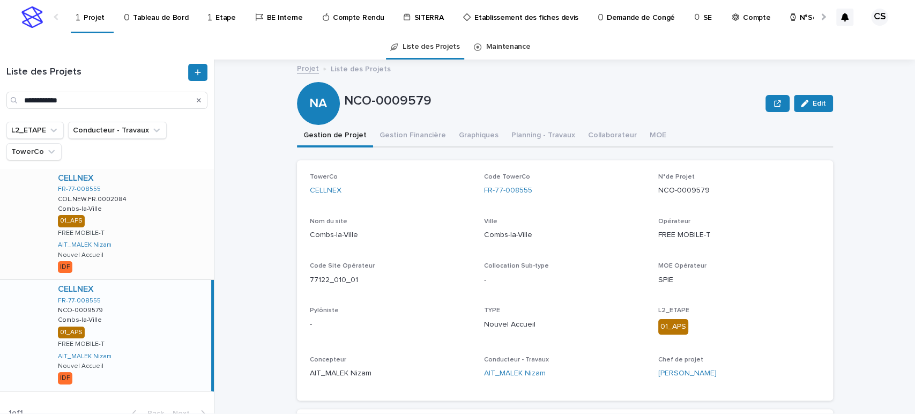
click at [148, 227] on div "CELLNEX FR-77-008555 COL.NEW.FR.0002084 COL.NEW.FR.0002084 Combs-la-Ville Combs…" at bounding box center [131, 224] width 165 height 110
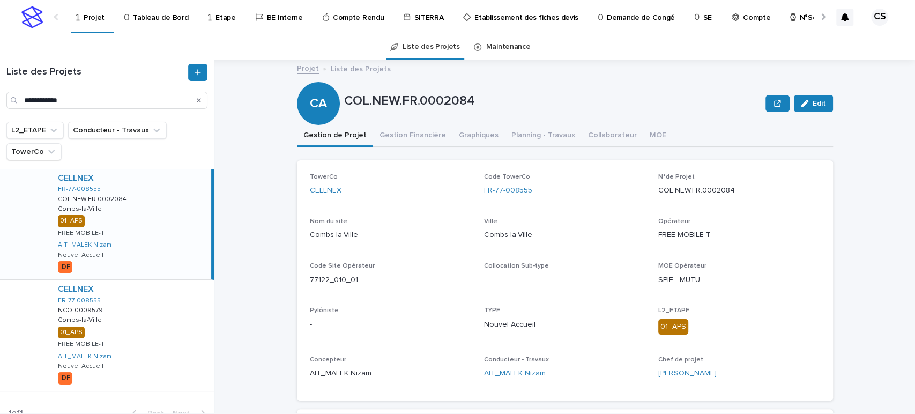
click at [165, 230] on div "CELLNEX FR-77-008555 COL.NEW.FR.0002084 COL.NEW.FR.0002084 Combs-la-Ville Combs…" at bounding box center [130, 224] width 162 height 110
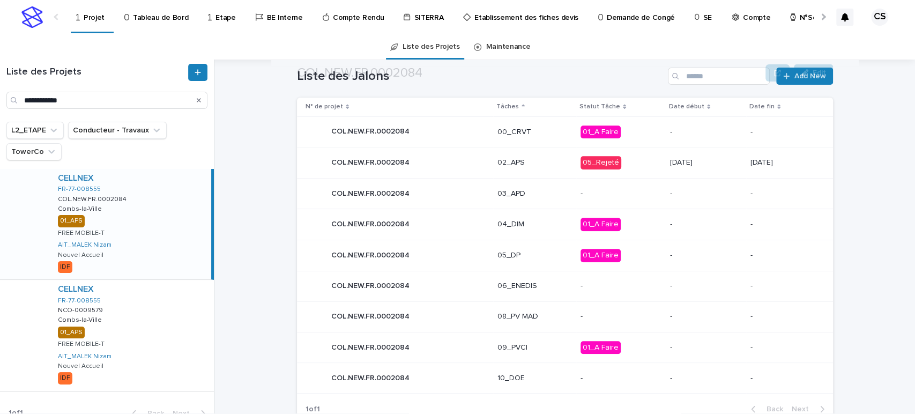
scroll to position [525, 0]
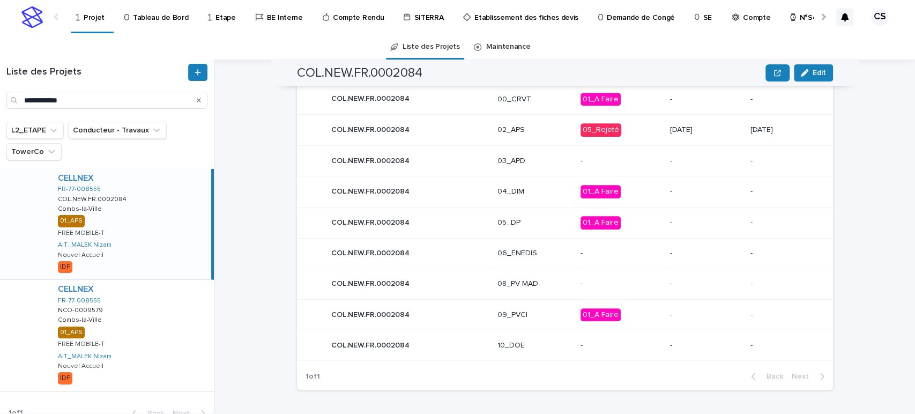
click at [670, 132] on p "[DATE]" at bounding box center [706, 129] width 72 height 9
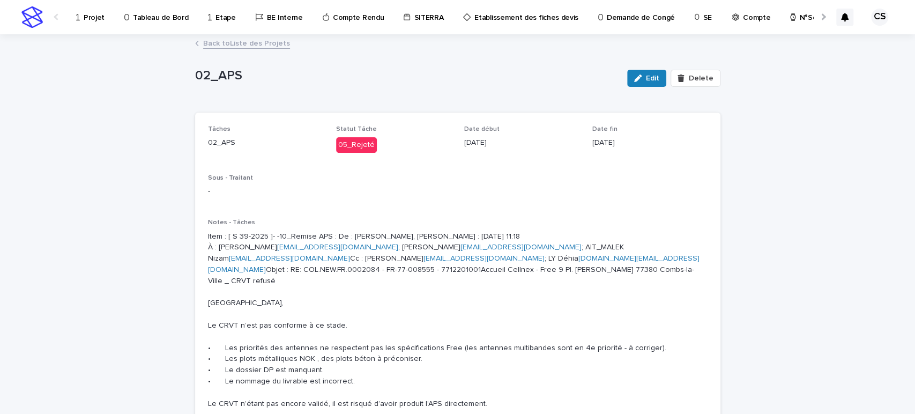
scroll to position [595, 0]
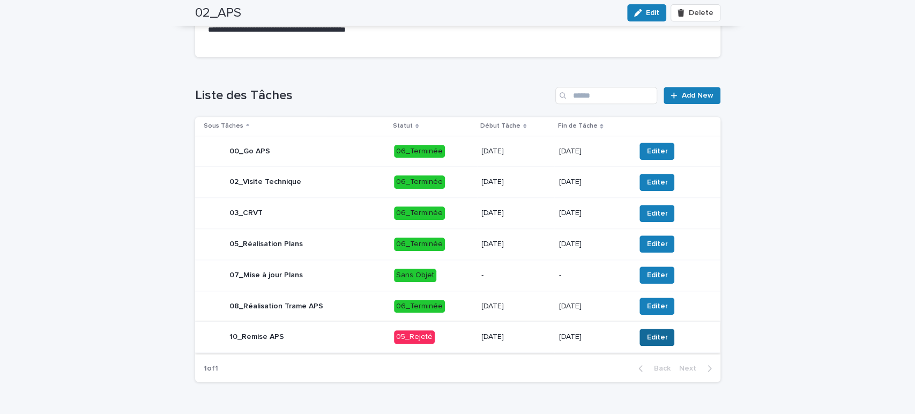
click at [651, 342] on span "Editer" at bounding box center [656, 337] width 21 height 11
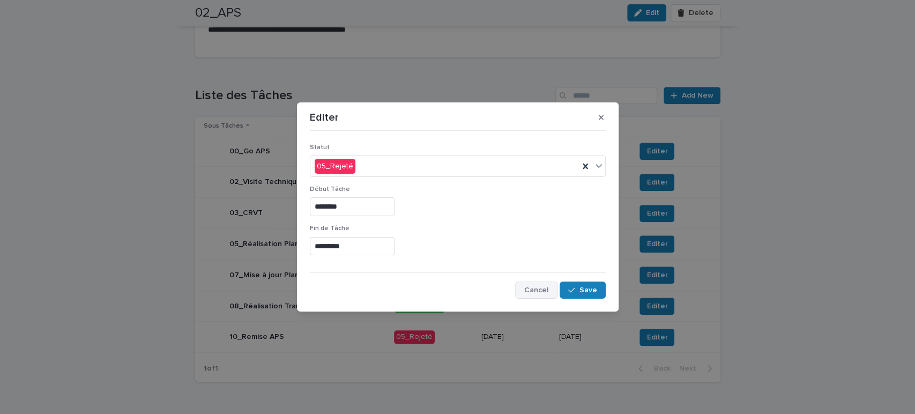
click at [543, 292] on span "Cancel" at bounding box center [536, 290] width 24 height 8
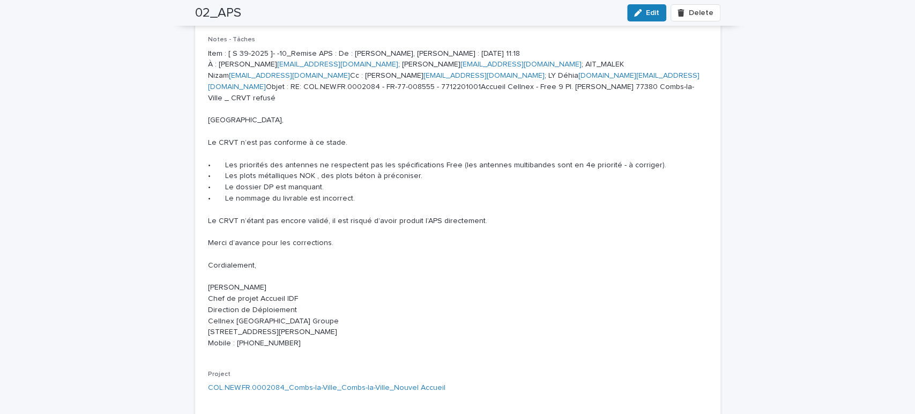
scroll to position [0, 0]
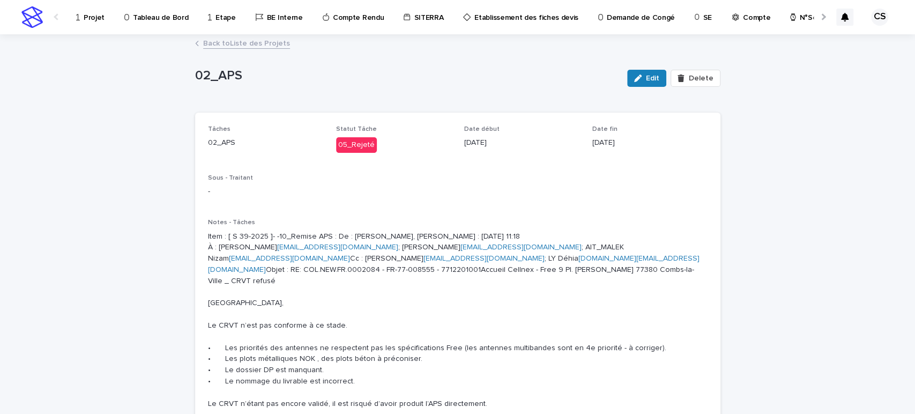
click at [255, 34] on div "Back to Liste des Projets" at bounding box center [457, 34] width 915 height 1
click at [253, 42] on link "Back to Liste des Projets" at bounding box center [246, 42] width 87 height 12
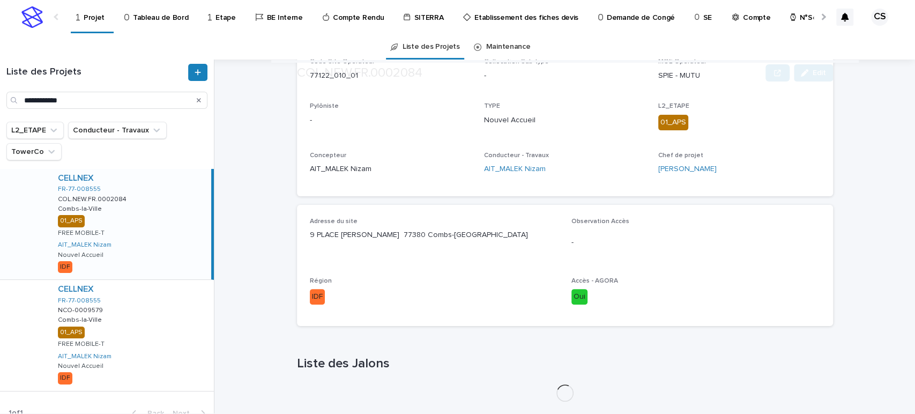
scroll to position [370, 0]
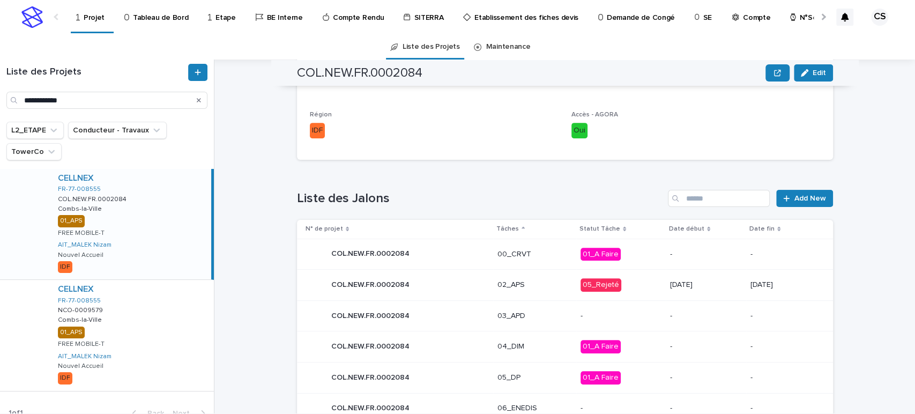
click at [702, 256] on p "-" at bounding box center [706, 254] width 72 height 9
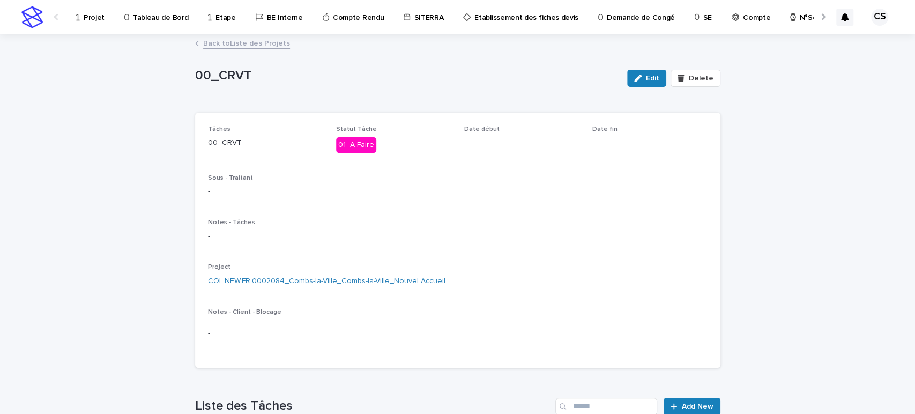
scroll to position [309, 0]
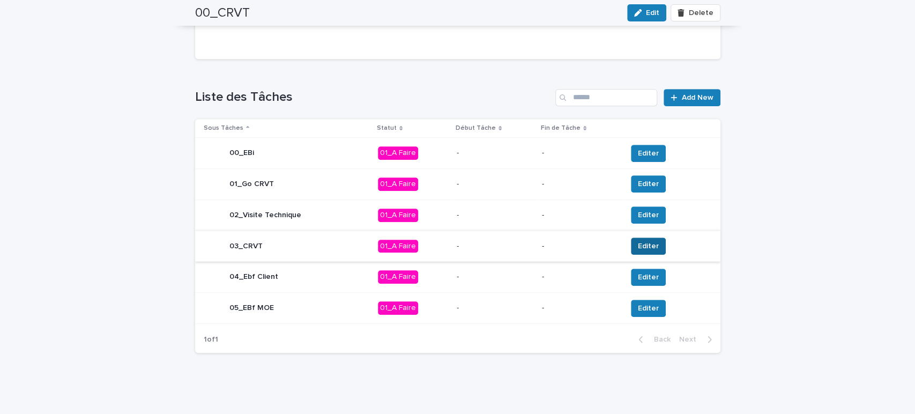
click at [638, 245] on span "Editer" at bounding box center [648, 246] width 21 height 11
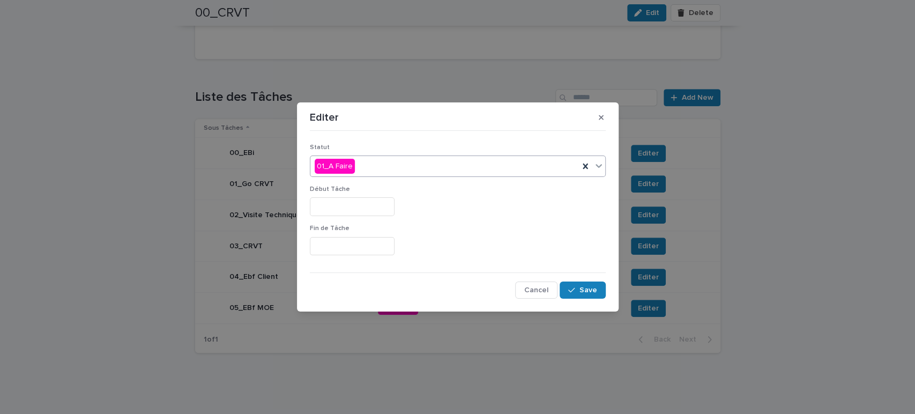
click at [395, 168] on div "01_A Faire" at bounding box center [444, 167] width 268 height 18
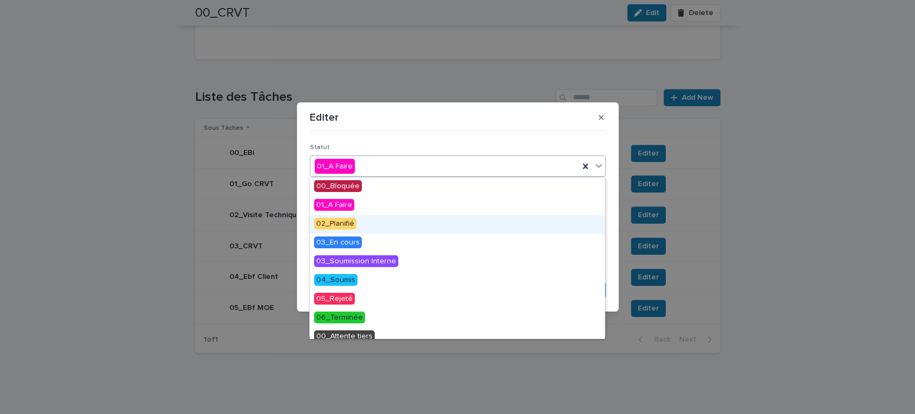
click at [337, 218] on span "02_Planifié" at bounding box center [335, 224] width 42 height 12
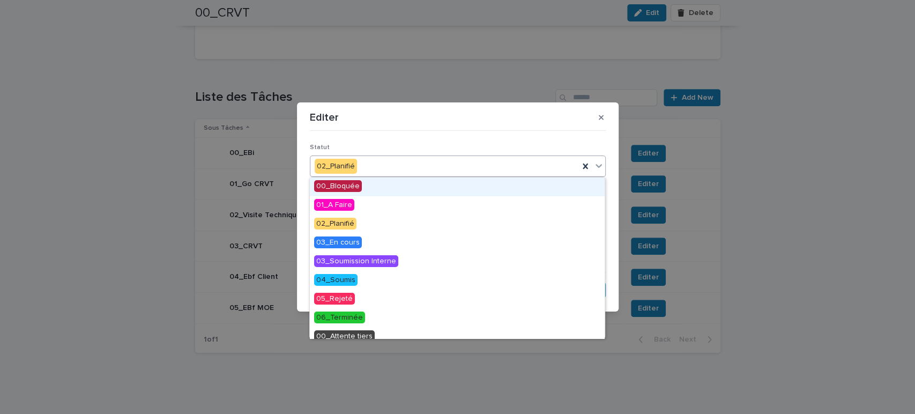
click at [363, 163] on div "02_Planifié" at bounding box center [444, 167] width 268 height 18
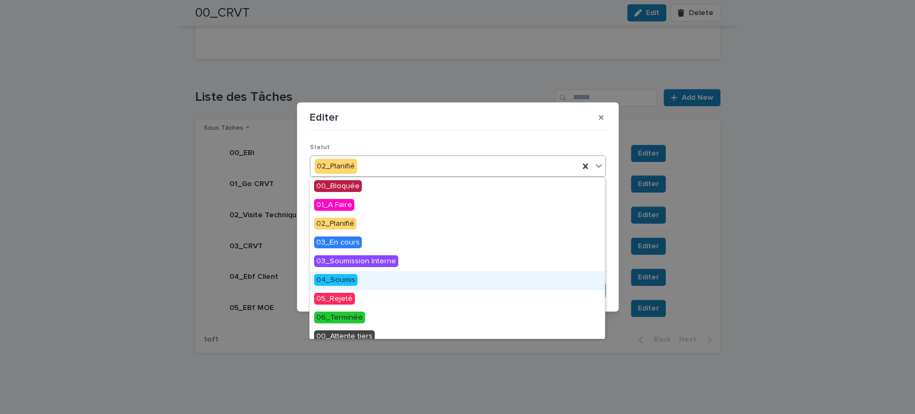
click at [352, 287] on div "04_Soumis" at bounding box center [457, 280] width 295 height 19
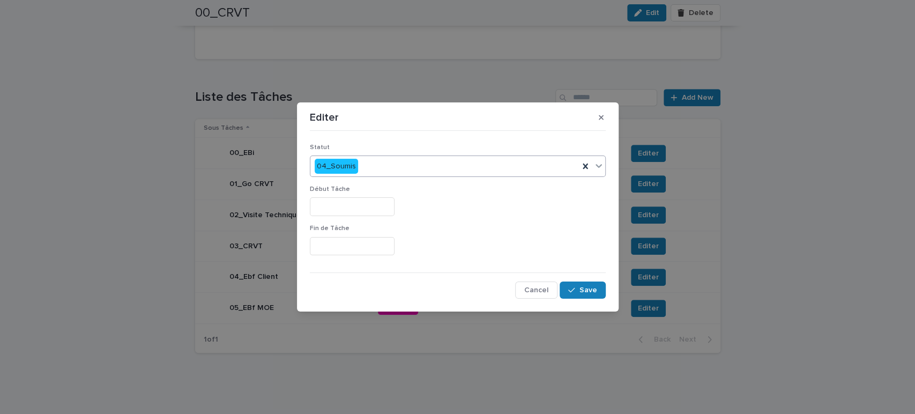
click at [346, 209] on input "text" at bounding box center [352, 206] width 85 height 19
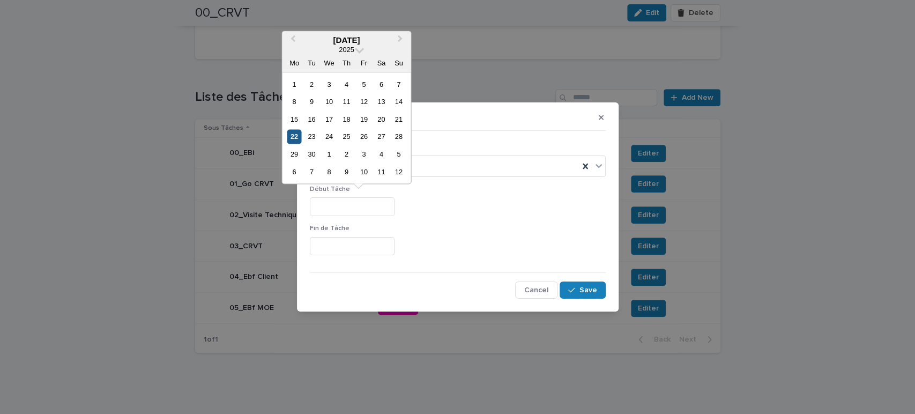
click at [298, 137] on div "22" at bounding box center [294, 136] width 14 height 14
type input "*********"
drag, startPoint x: 343, startPoint y: 205, endPoint x: 299, endPoint y: 205, distance: 44.5
click at [300, 205] on section "Editer Statut 04_Soumis Début Tâche ********* Fin de Tâche Cancel Save" at bounding box center [458, 207] width 322 height 210
drag, startPoint x: 352, startPoint y: 208, endPoint x: 270, endPoint y: 200, distance: 82.4
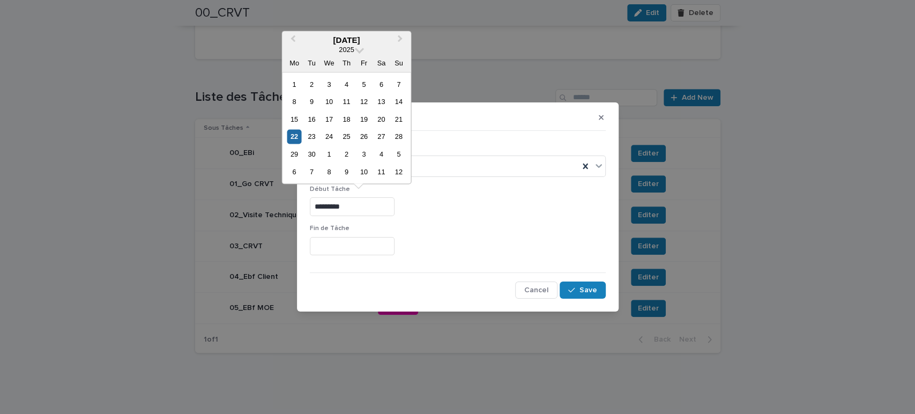
click at [270, 200] on div "Editer Statut 04_Soumis Début Tâche ********* Fin de Tâche Cancel Save" at bounding box center [457, 207] width 915 height 414
drag, startPoint x: 370, startPoint y: 260, endPoint x: 369, endPoint y: 252, distance: 8.2
click at [370, 260] on div "Fin de Tâche" at bounding box center [458, 244] width 296 height 39
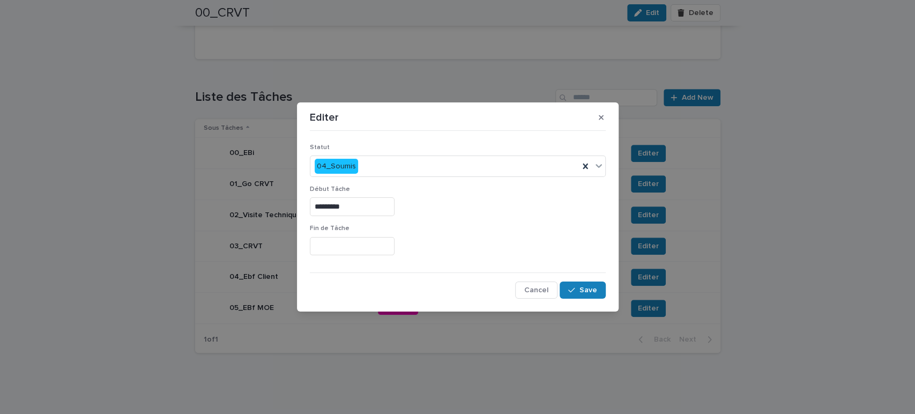
click at [369, 252] on input "text" at bounding box center [352, 246] width 85 height 19
paste input "*********"
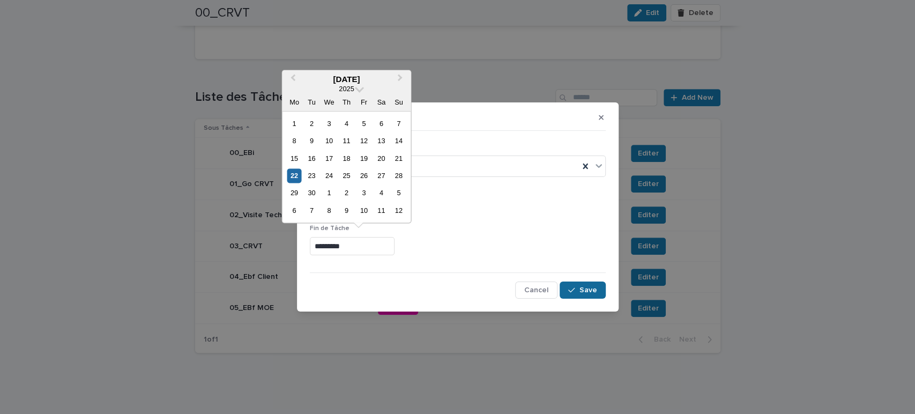
type input "*********"
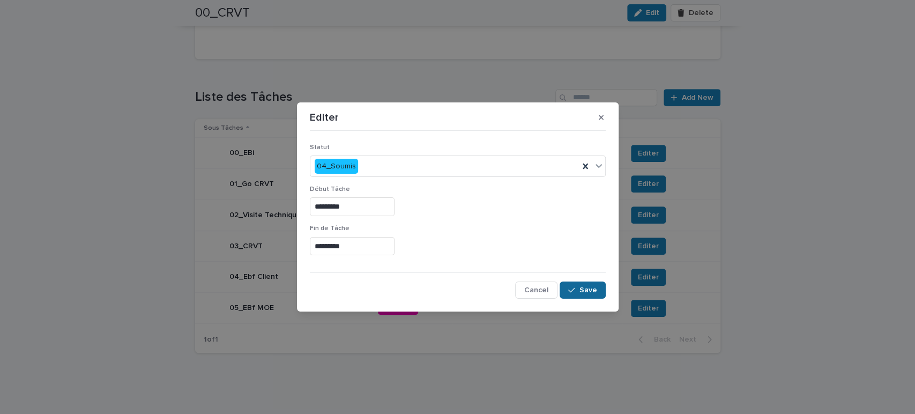
click at [578, 285] on button "Save" at bounding box center [582, 289] width 46 height 17
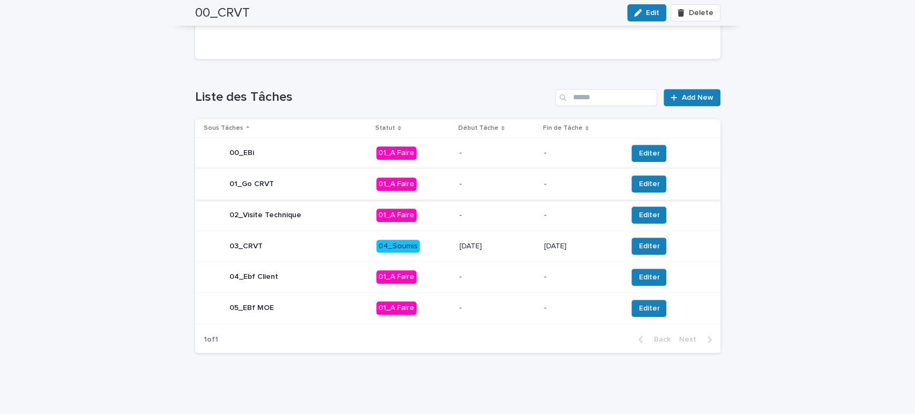
scroll to position [0, 0]
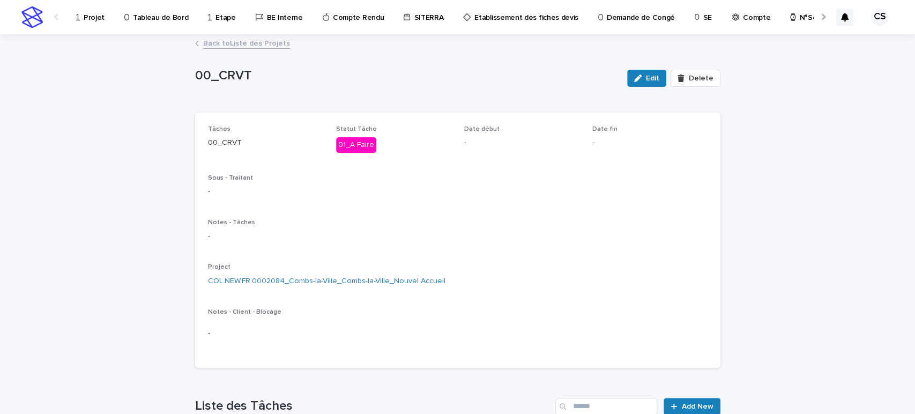
click at [243, 43] on link "Back to Liste des Projets" at bounding box center [246, 42] width 87 height 12
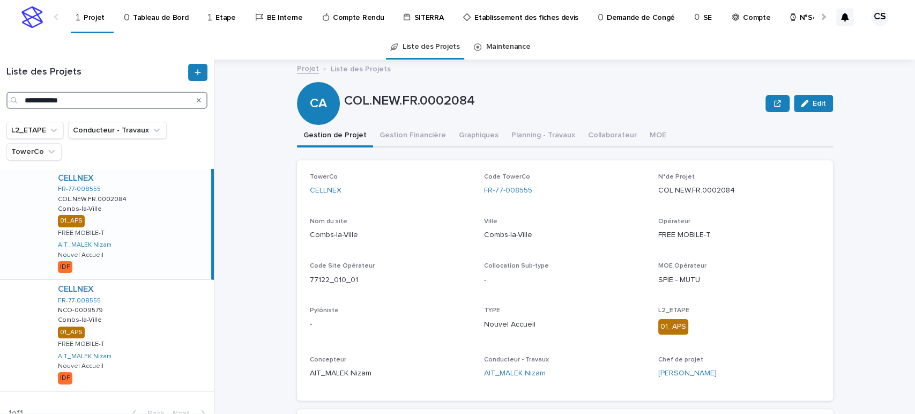
click at [66, 95] on input "**********" at bounding box center [106, 100] width 201 height 17
paste input "Search"
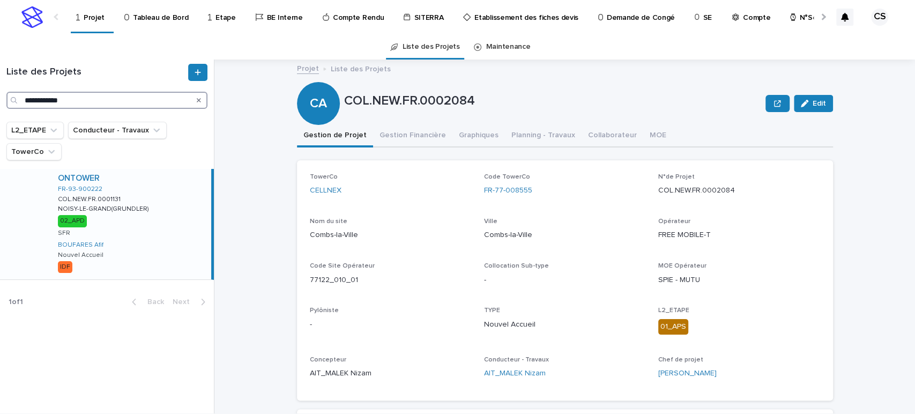
type input "**********"
click at [148, 189] on div "ONTOWER FR-93-900222 COL.NEW.FR.0001131 COL.NEW.FR.0001131 NOISY-LE-GRAND(GRUND…" at bounding box center [130, 224] width 162 height 110
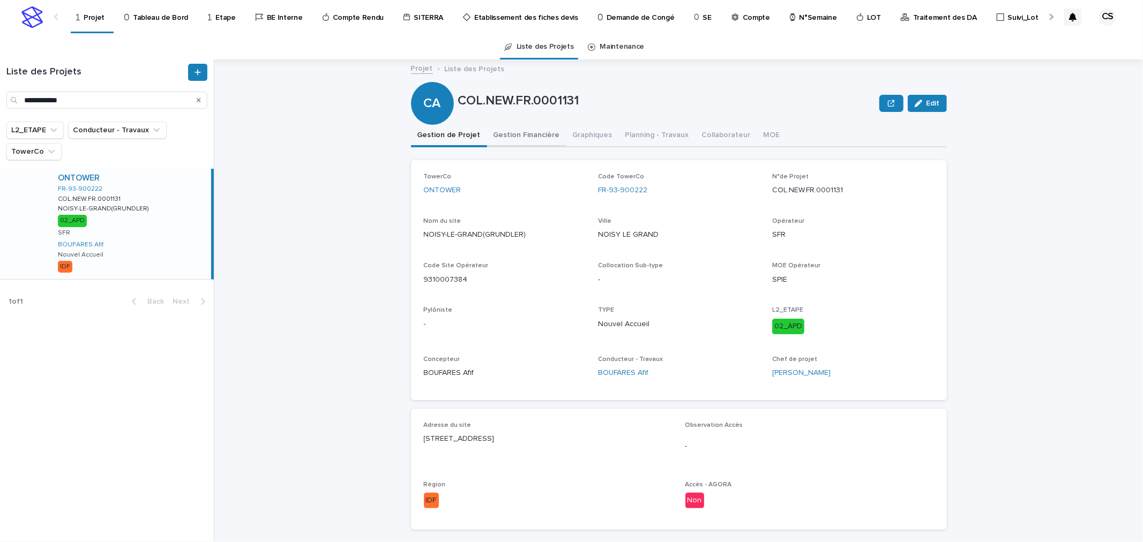
click at [537, 140] on button "Gestion Financière" at bounding box center [526, 136] width 79 height 23
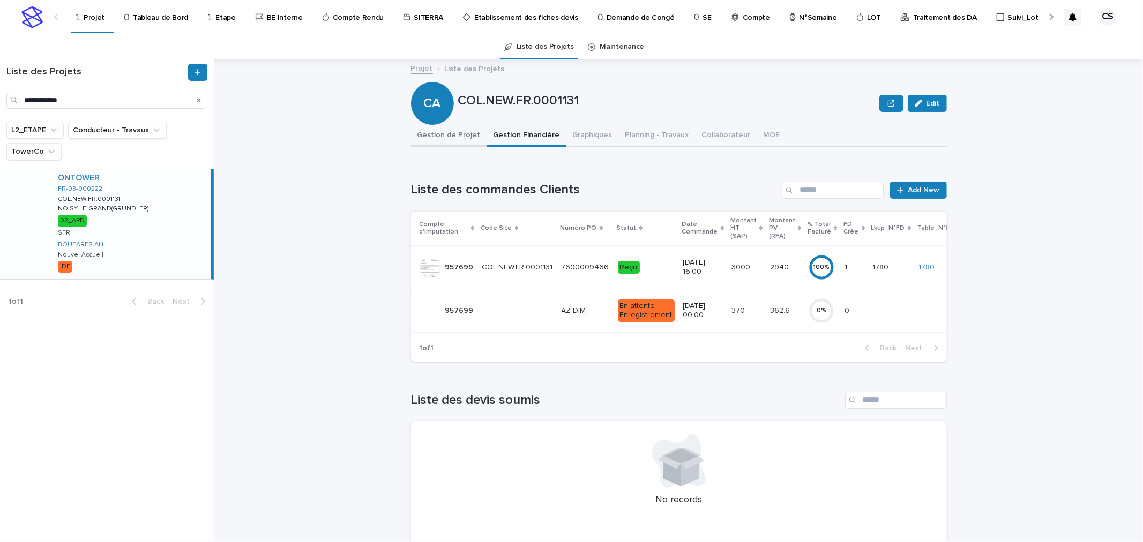
click at [460, 132] on button "Gestion de Projet" at bounding box center [449, 136] width 76 height 23
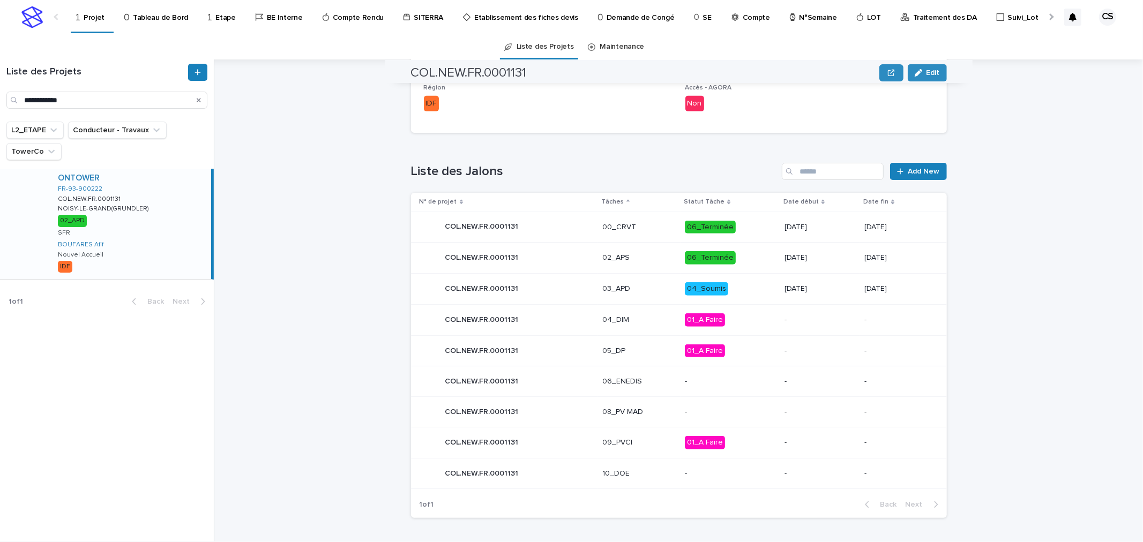
scroll to position [398, 0]
click at [647, 285] on p "03_APD" at bounding box center [639, 288] width 74 height 9
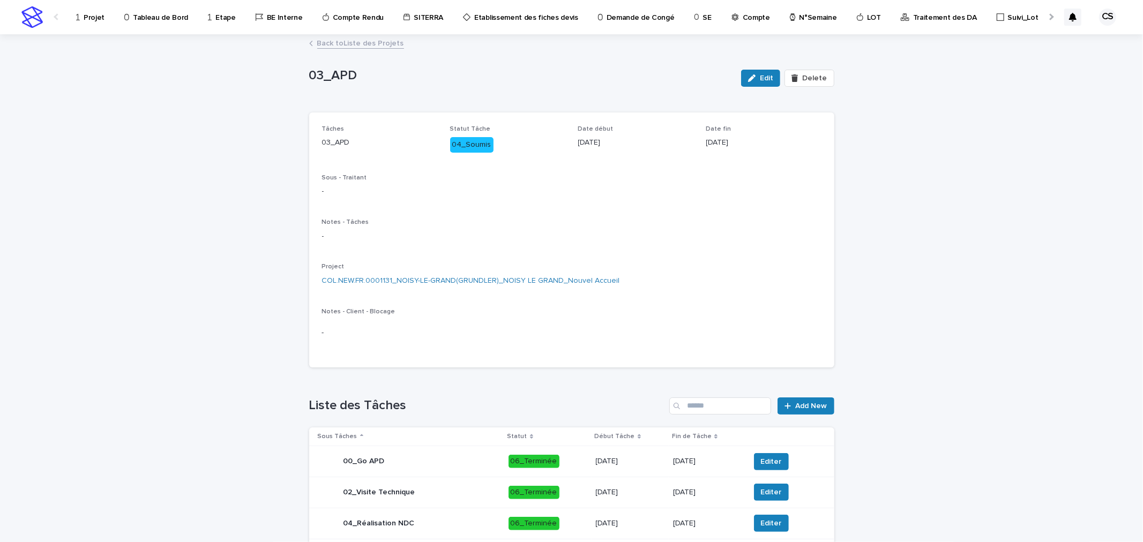
scroll to position [304, 0]
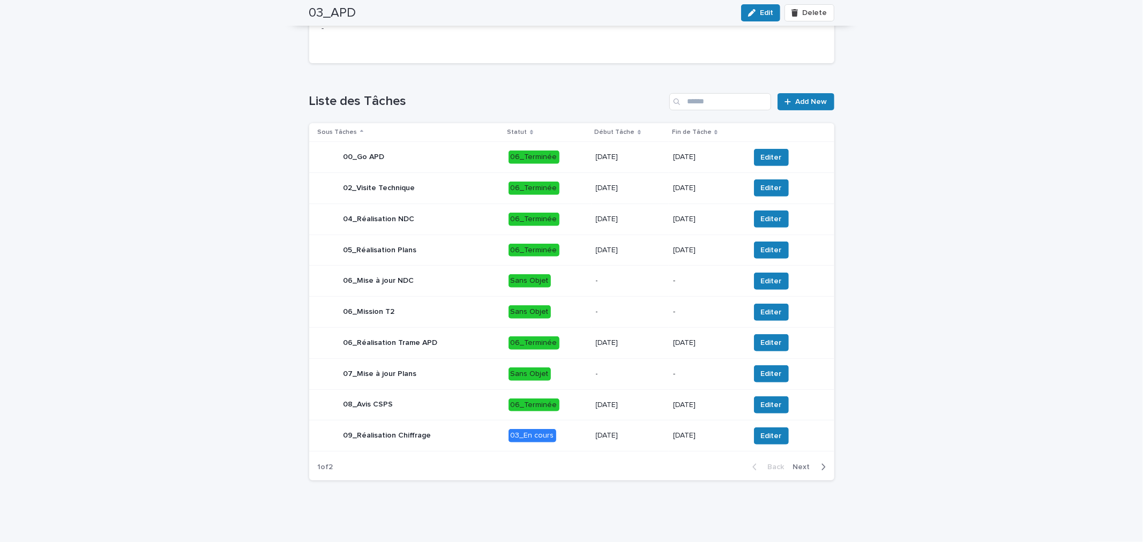
click at [705, 436] on p "[DATE]" at bounding box center [707, 435] width 68 height 9
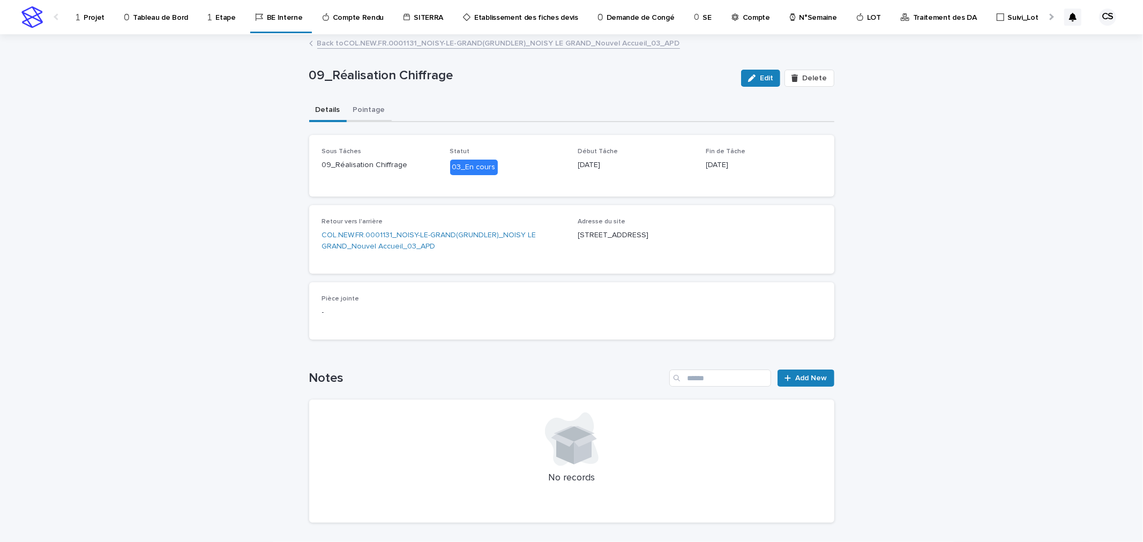
click at [370, 106] on button "Pointage" at bounding box center [369, 111] width 45 height 23
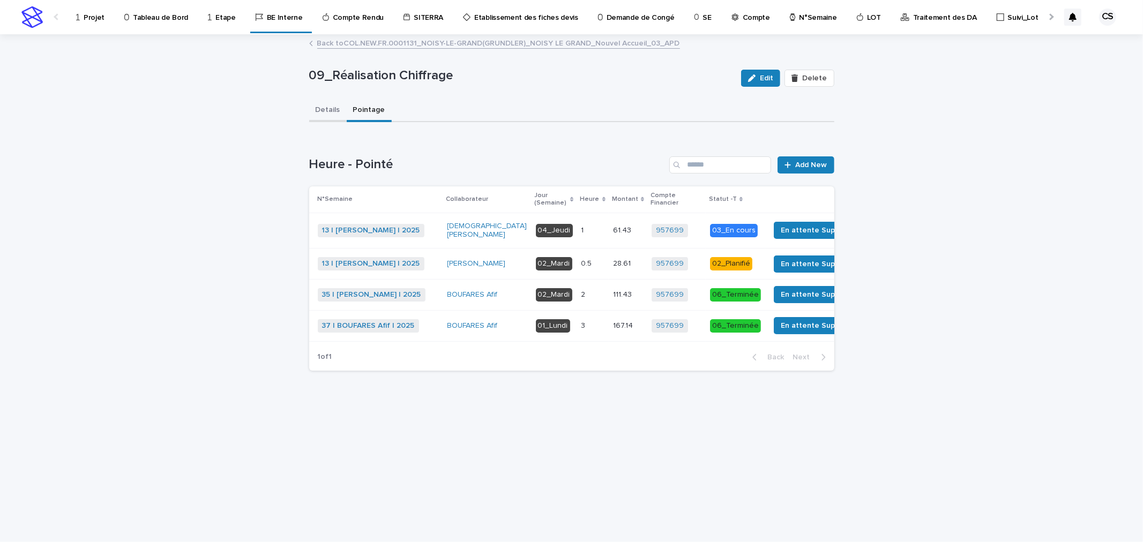
click at [332, 111] on button "Details" at bounding box center [328, 111] width 38 height 23
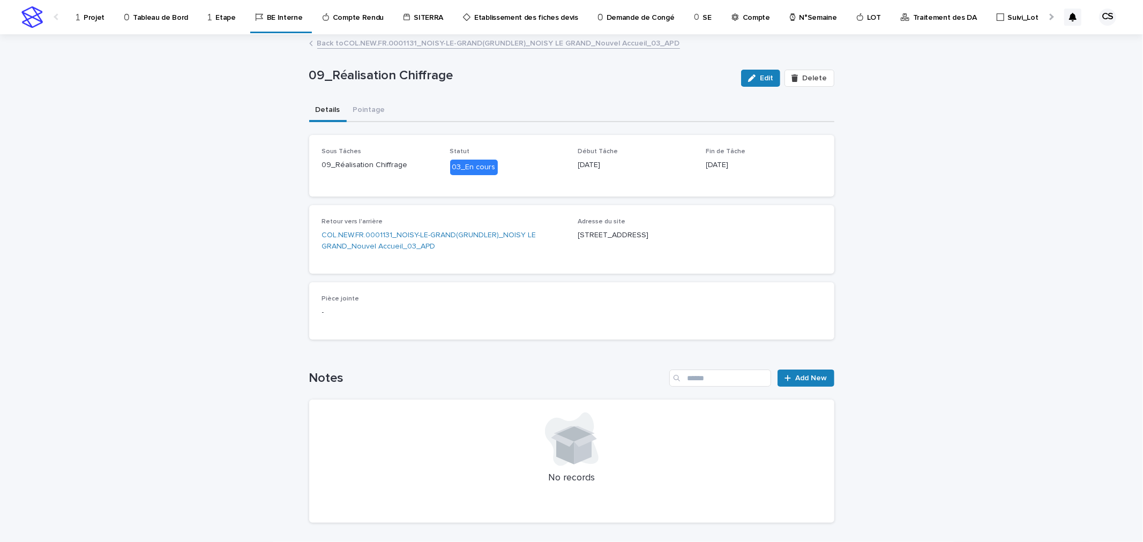
click at [767, 81] on span "Edit" at bounding box center [766, 78] width 13 height 8
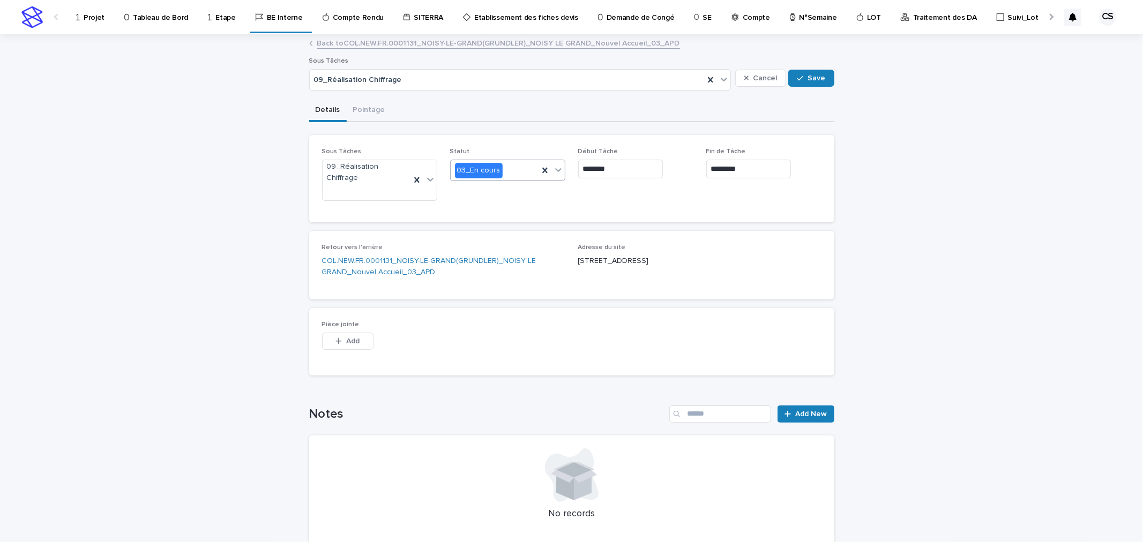
click at [517, 165] on div "03_En cours" at bounding box center [495, 171] width 88 height 18
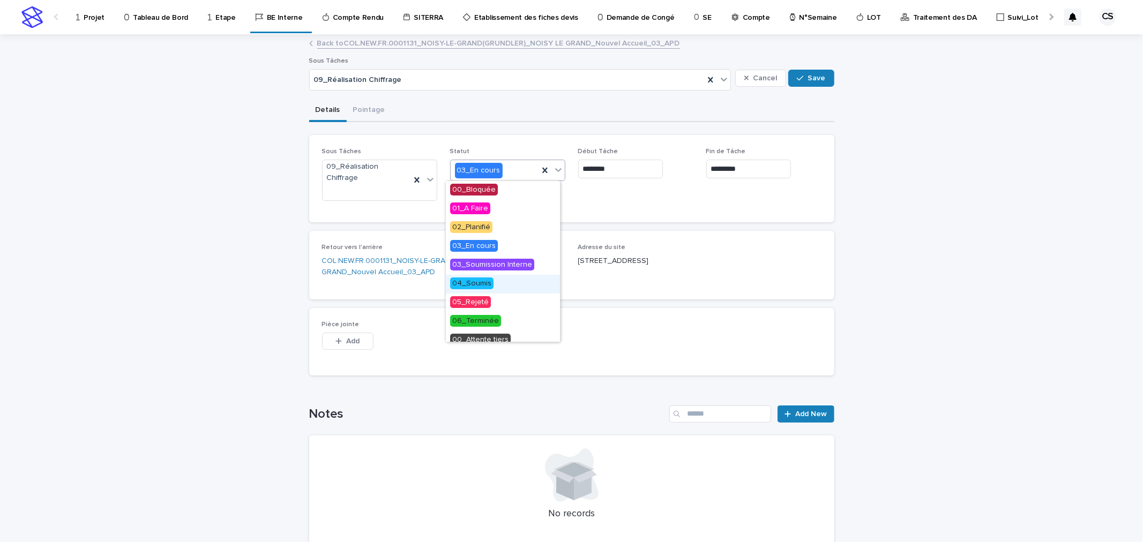
click at [502, 285] on div "04_Soumis" at bounding box center [503, 284] width 114 height 19
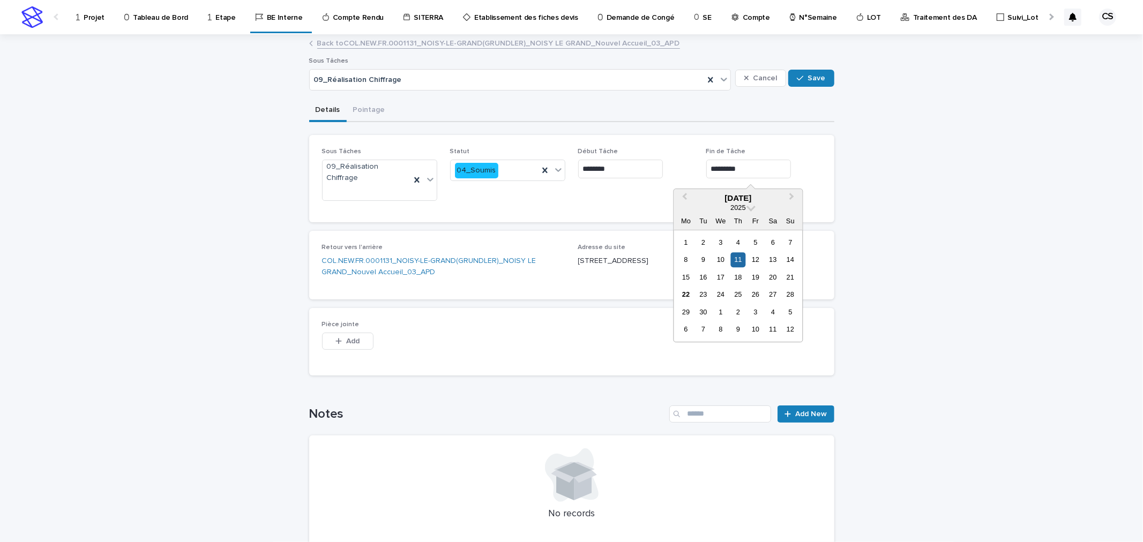
click at [751, 169] on input "*********" at bounding box center [748, 169] width 85 height 19
click at [688, 292] on div "22" at bounding box center [686, 295] width 14 height 14
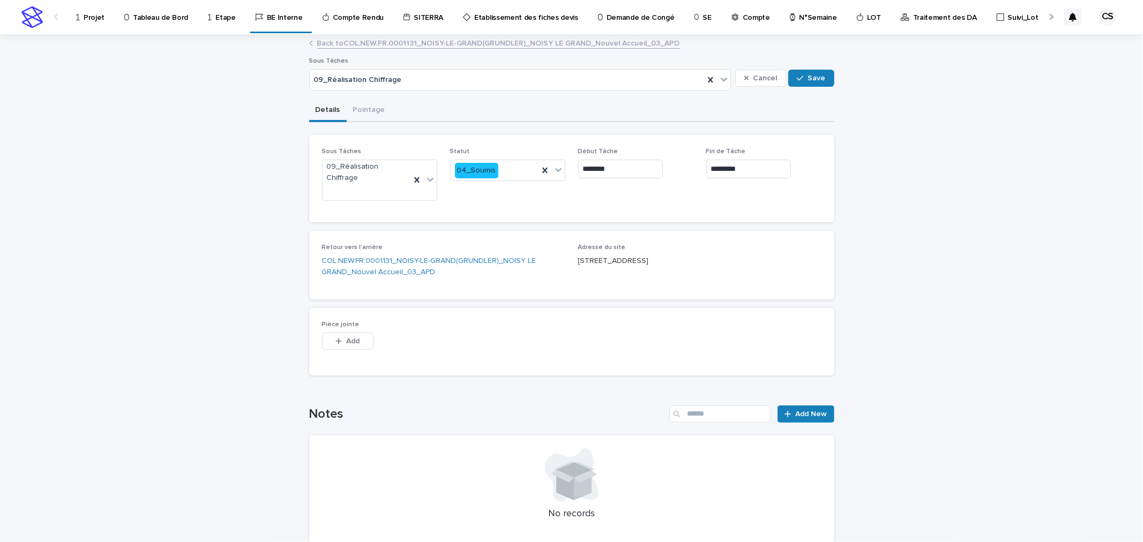
type input "*********"
click at [797, 81] on icon "button" at bounding box center [800, 78] width 6 height 8
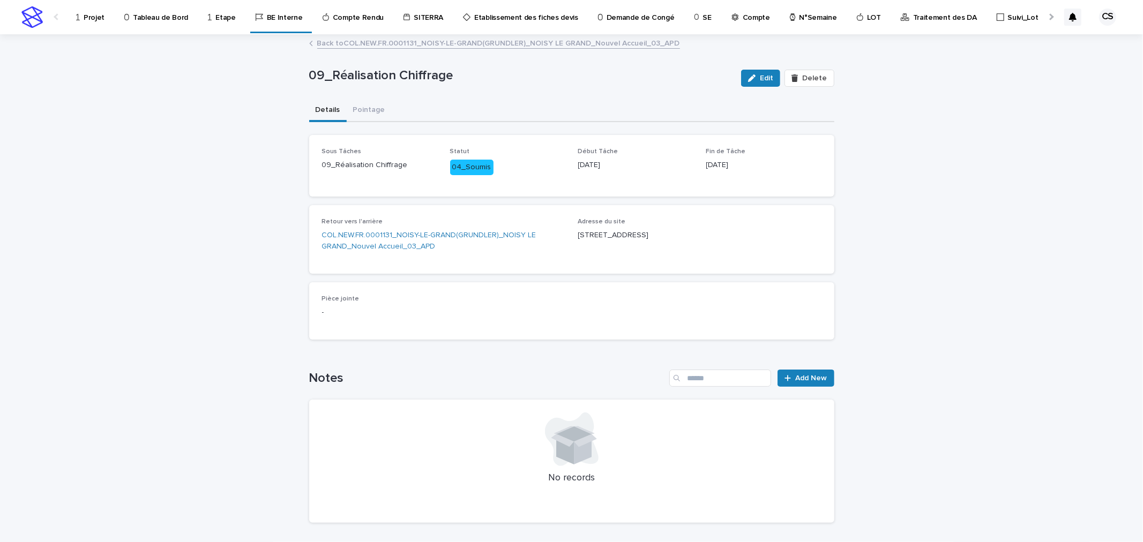
click at [383, 39] on link "Back to COL.NEW.FR.0001131_NOISY-LE-GRAND(GRUNDLER)_NOISY LE GRAND_Nouvel Accue…" at bounding box center [498, 42] width 363 height 12
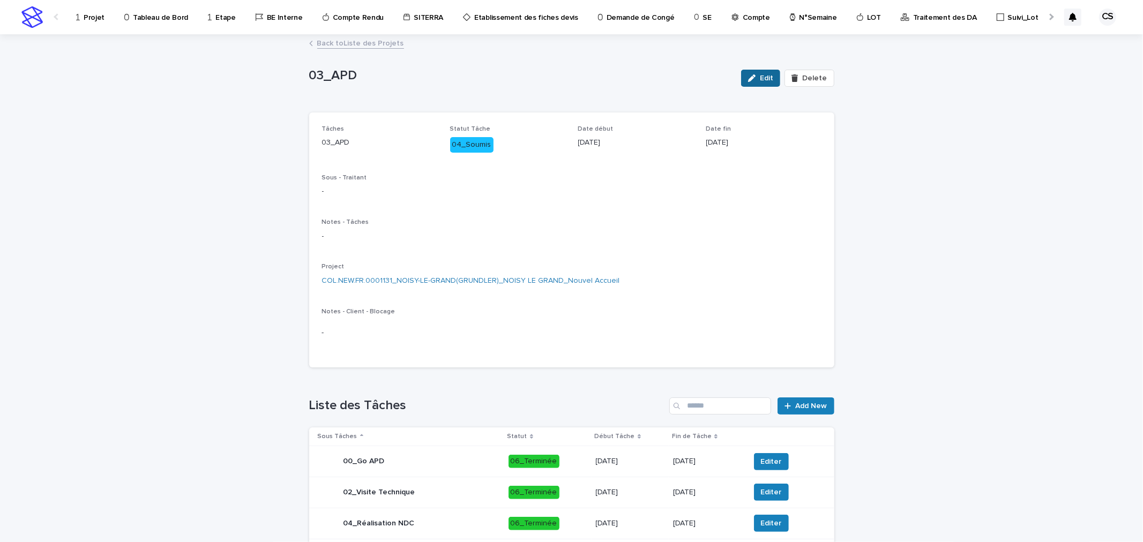
click at [766, 81] on span "Edit" at bounding box center [766, 78] width 13 height 8
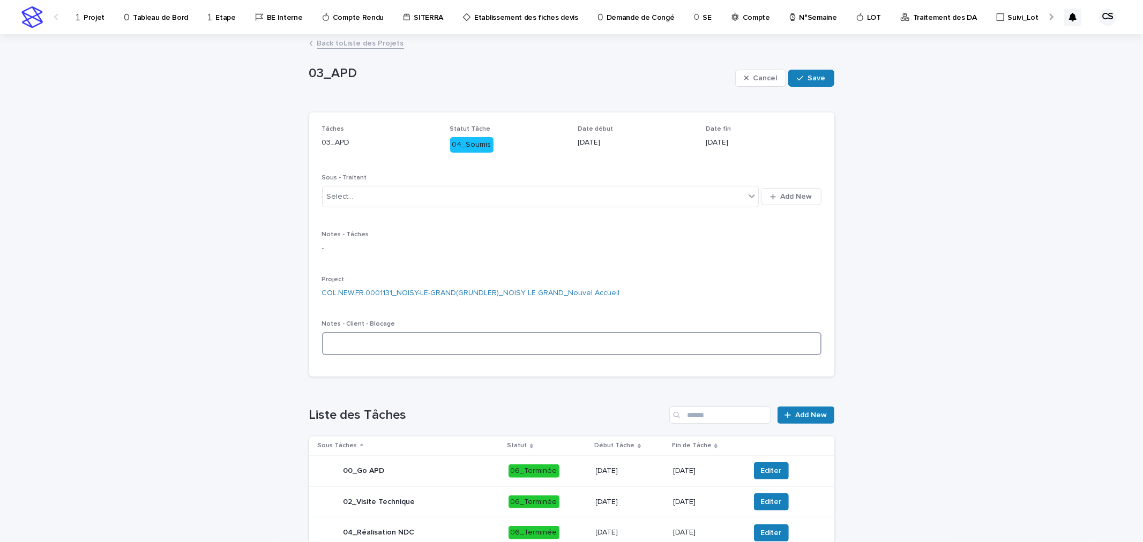
click at [461, 341] on textarea at bounding box center [571, 343] width 499 height 23
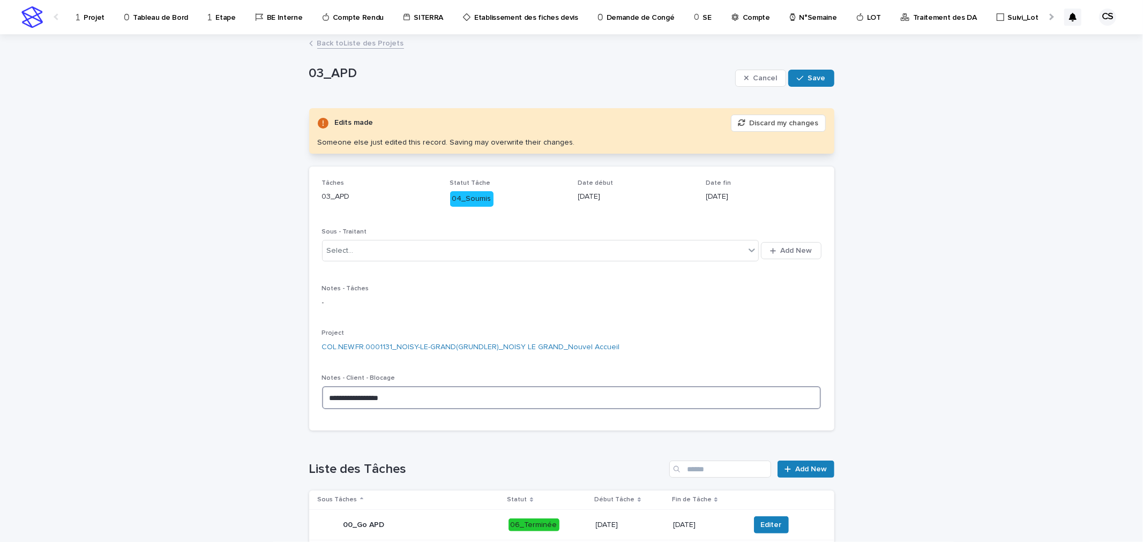
click at [367, 393] on textarea "**********" at bounding box center [571, 397] width 499 height 23
type textarea "**********"
click at [808, 77] on span "Save" at bounding box center [817, 78] width 18 height 8
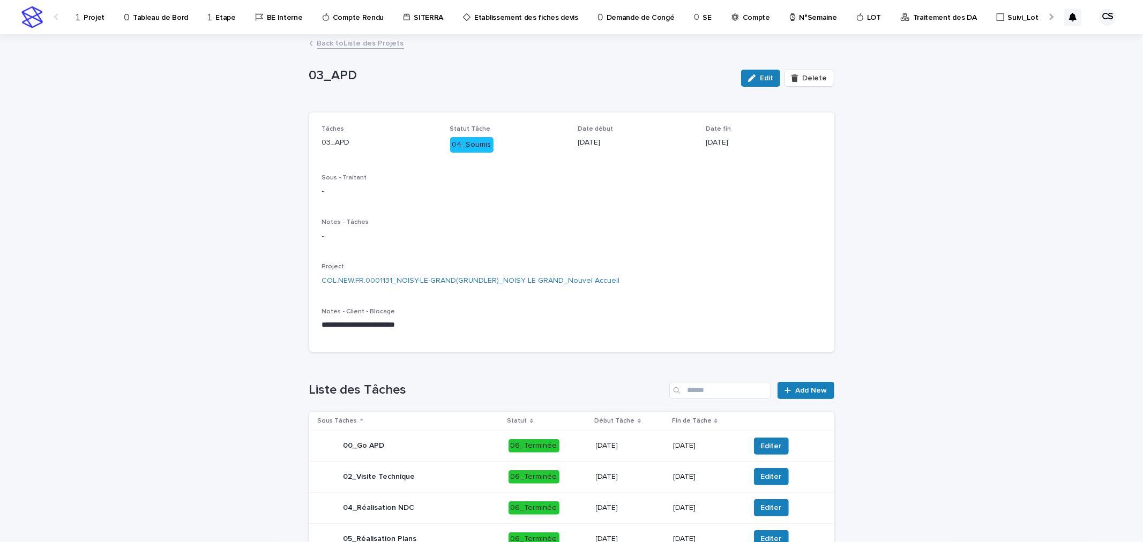
click at [99, 14] on p "Projet" at bounding box center [94, 11] width 21 height 23
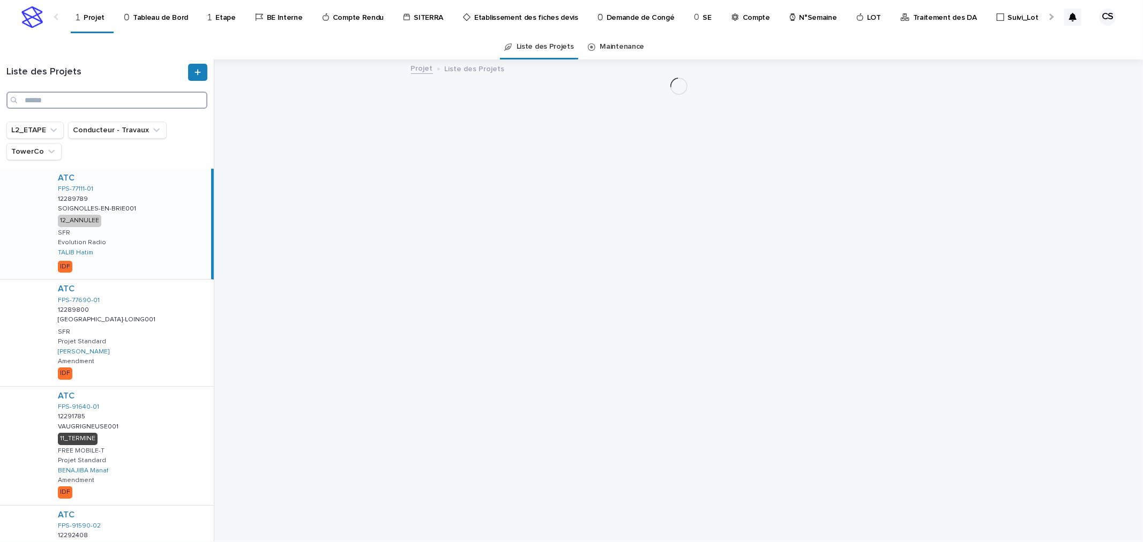
click at [155, 98] on input "Search" at bounding box center [106, 100] width 201 height 17
paste input "**********"
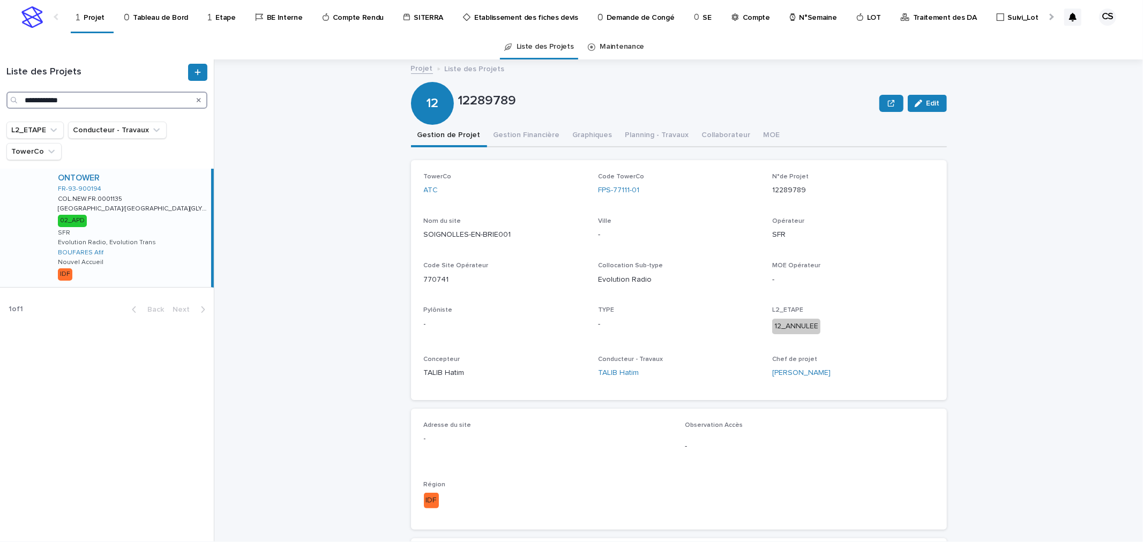
type input "**********"
click at [156, 207] on div "ONTOWER FR-93-900194 COL.NEW.FR.0001135 COL.NEW.FR.0001135 [GEOGRAPHIC_DATA](GL…" at bounding box center [130, 228] width 162 height 118
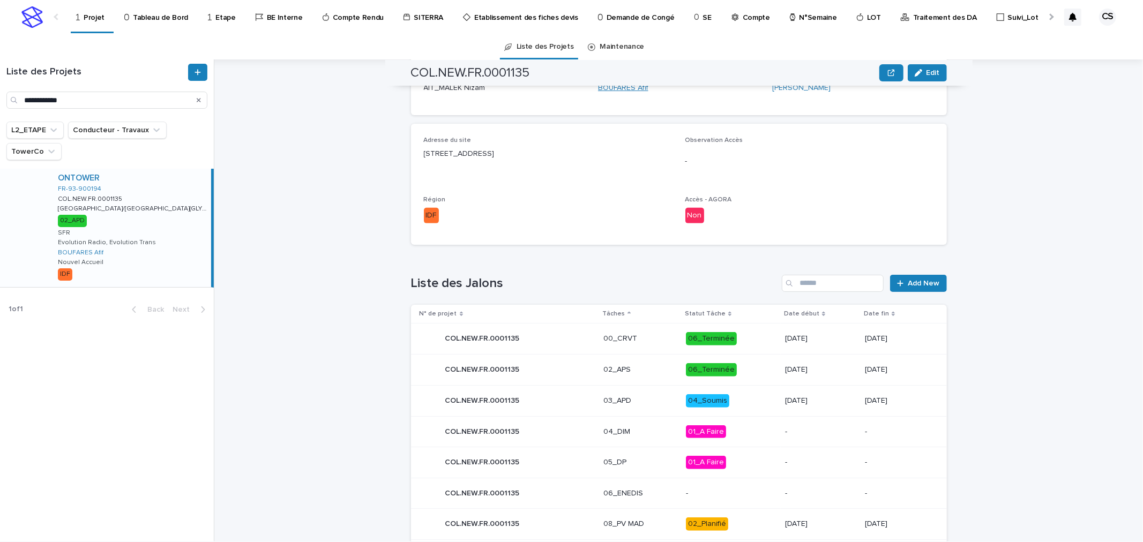
scroll to position [398, 0]
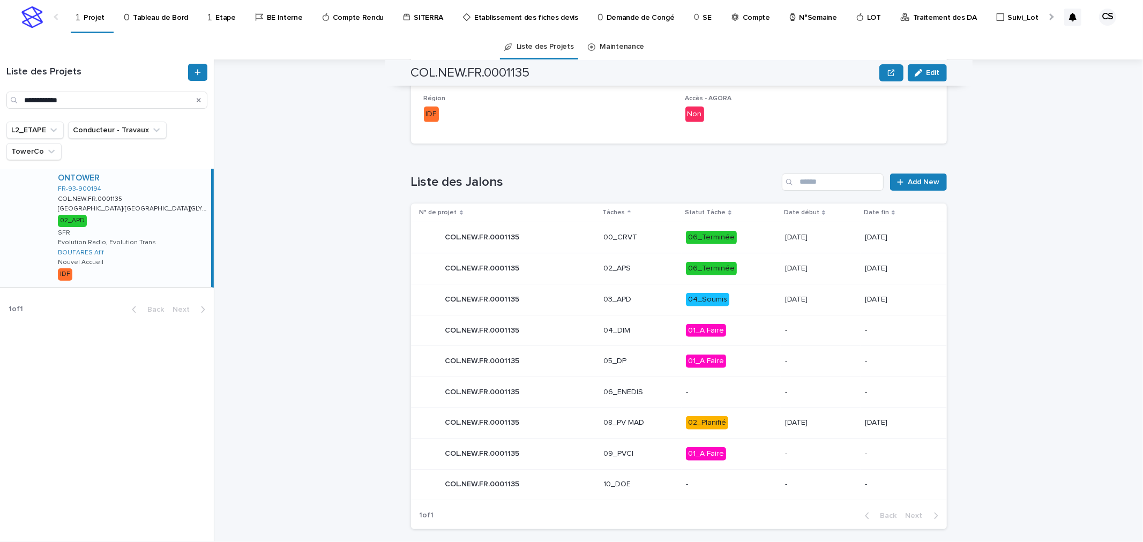
click at [761, 293] on p "04_Soumis" at bounding box center [731, 299] width 91 height 13
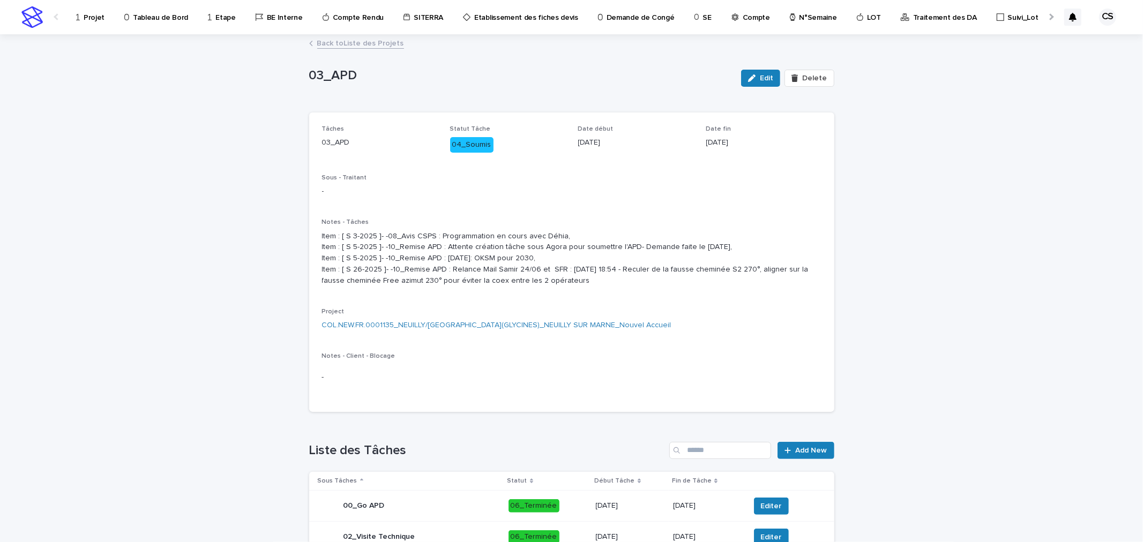
click at [757, 79] on div "button" at bounding box center [754, 78] width 12 height 8
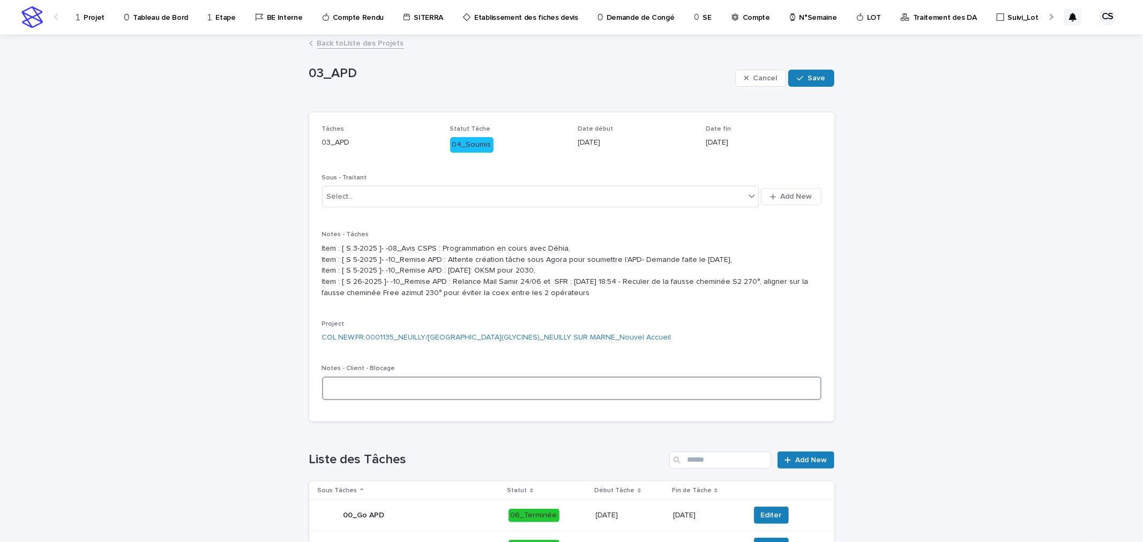
click at [438, 400] on textarea at bounding box center [571, 388] width 499 height 23
type textarea "**********"
click at [821, 78] on span "Save" at bounding box center [817, 78] width 18 height 8
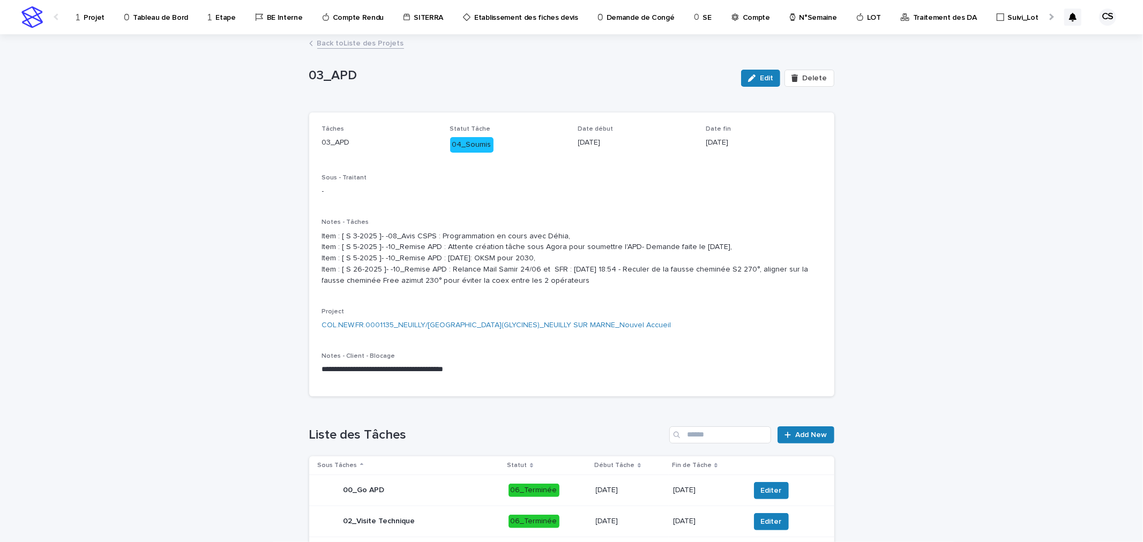
click at [348, 39] on link "Back to Liste des Projets" at bounding box center [360, 42] width 87 height 12
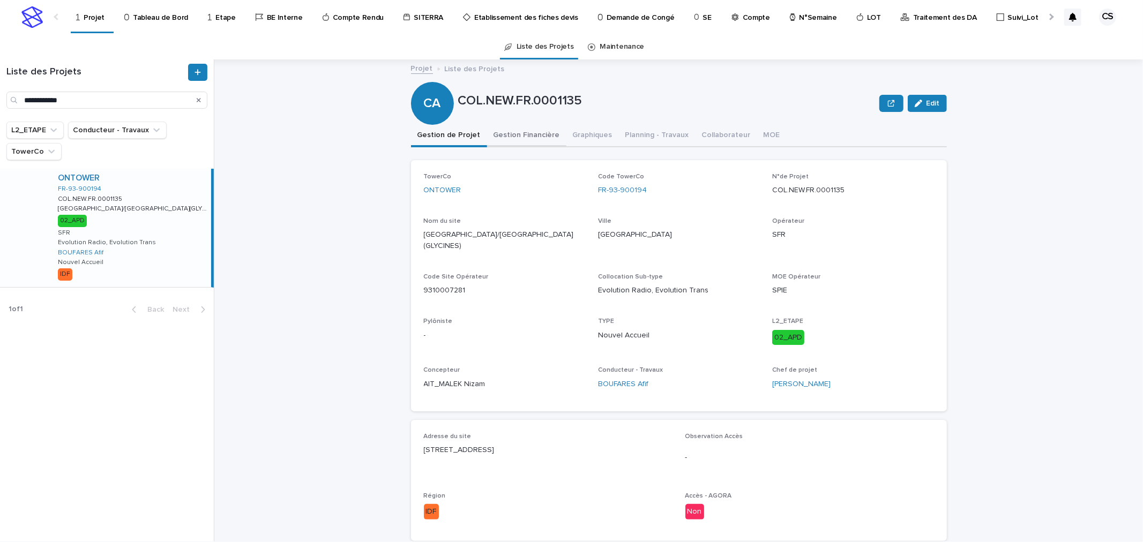
click at [528, 135] on button "Gestion Financière" at bounding box center [526, 136] width 79 height 23
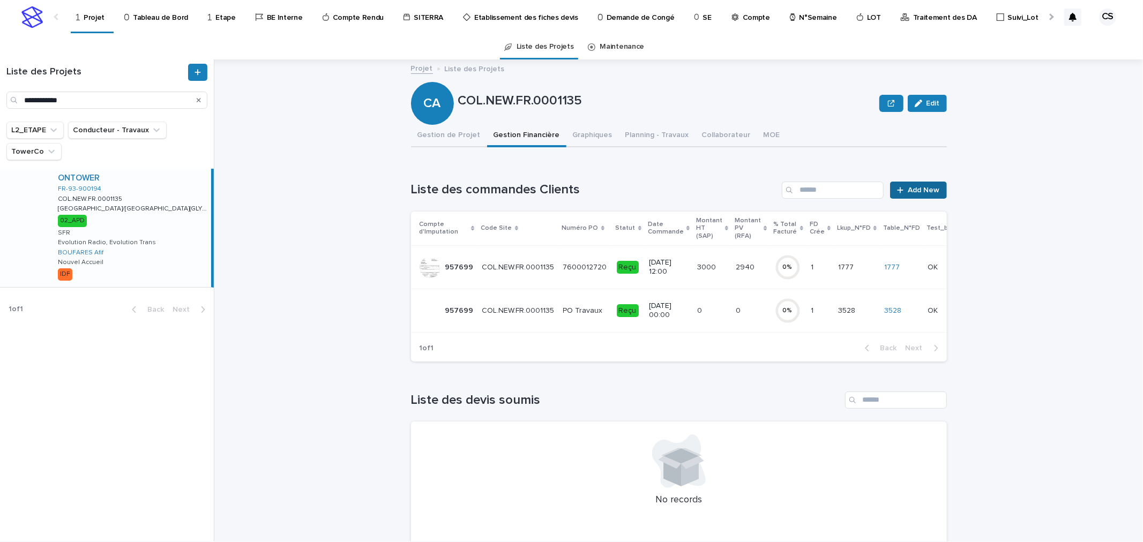
click at [918, 193] on link "Add New" at bounding box center [918, 190] width 56 height 17
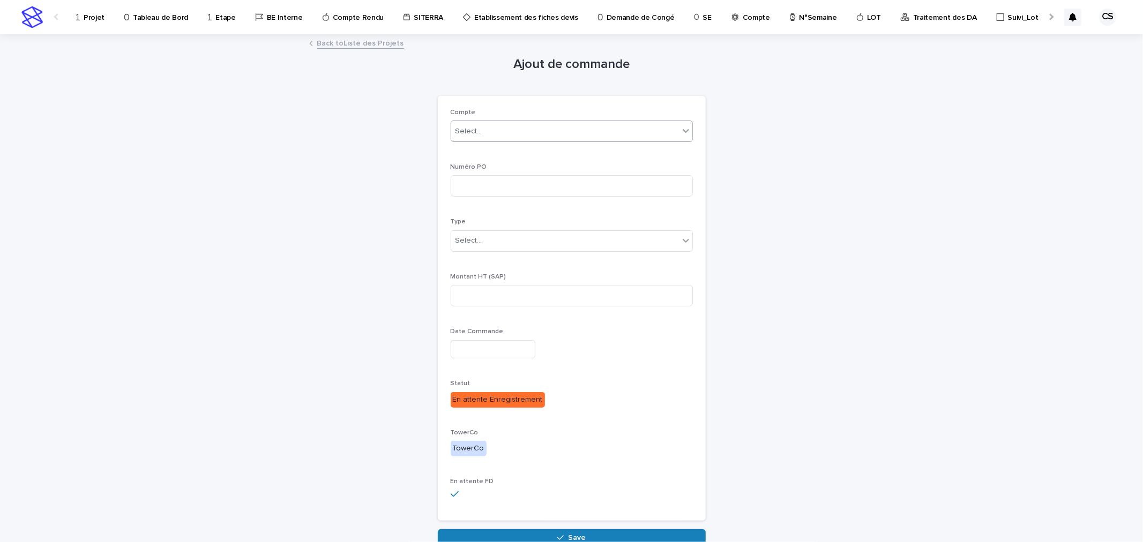
click at [521, 134] on div "Select..." at bounding box center [565, 132] width 228 height 18
type input "***"
click at [520, 142] on div "NEW_OTF" at bounding box center [567, 152] width 242 height 20
drag, startPoint x: 494, startPoint y: 144, endPoint x: 492, endPoint y: 163, distance: 19.4
click at [493, 146] on div "NEW_OTF" at bounding box center [566, 152] width 241 height 19
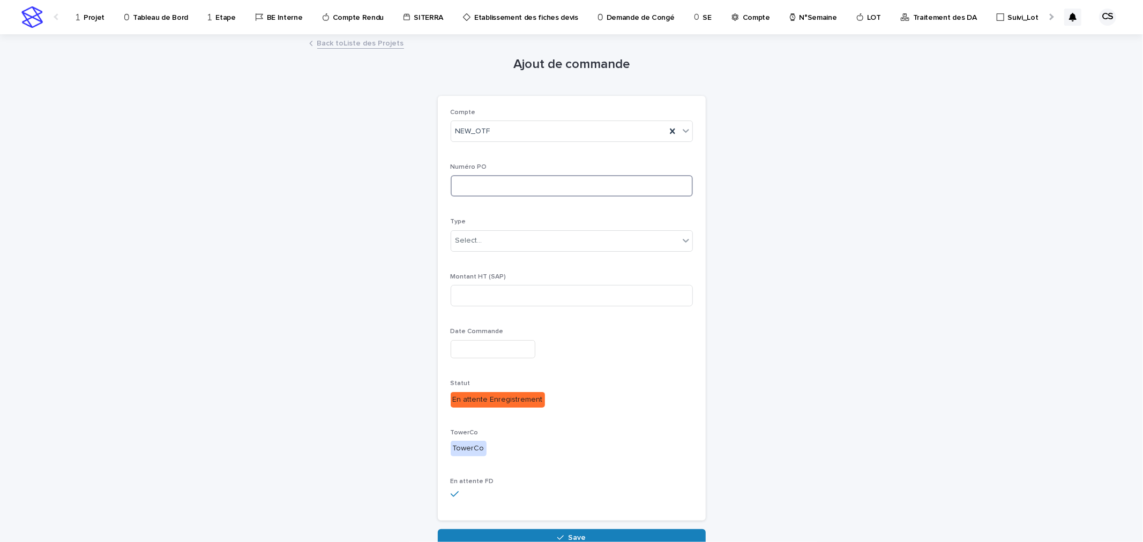
click at [495, 186] on input at bounding box center [572, 185] width 242 height 21
type input "******"
click at [486, 238] on div "Select..." at bounding box center [565, 241] width 228 height 18
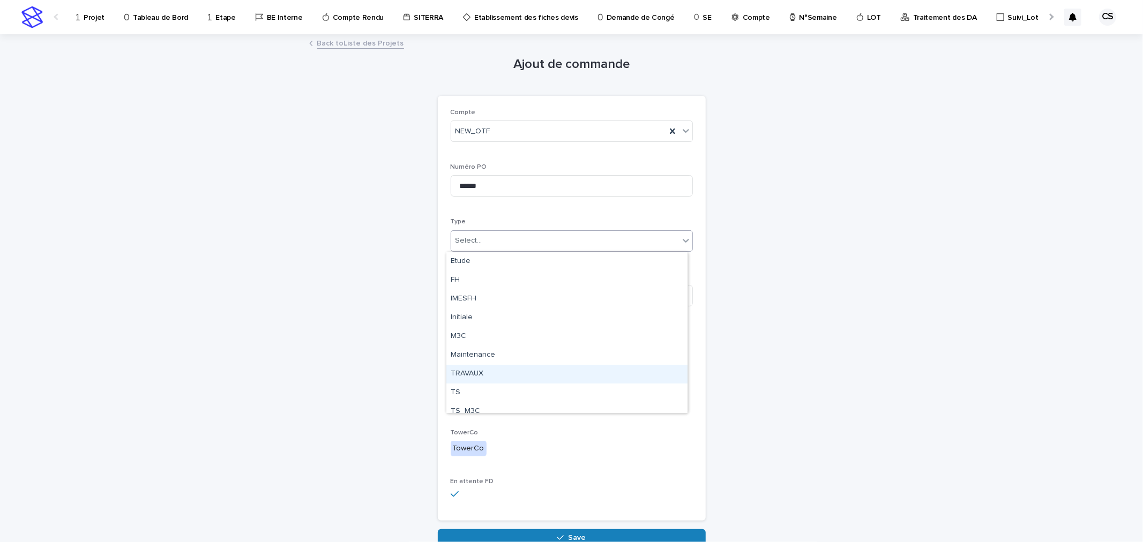
click at [485, 374] on div "TRAVAUX" at bounding box center [566, 374] width 241 height 19
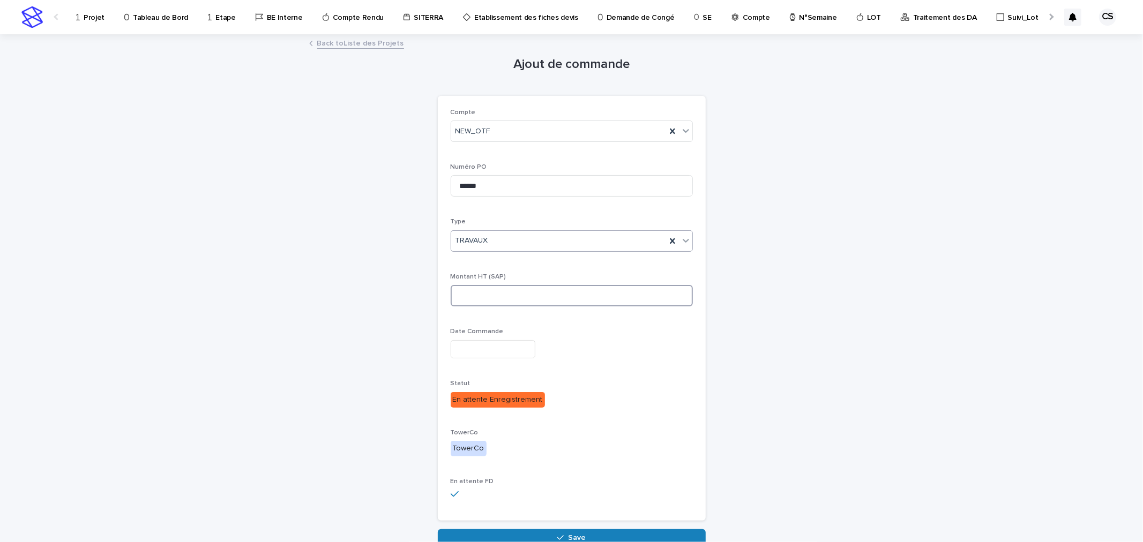
click at [477, 301] on input at bounding box center [572, 295] width 242 height 21
type input "********"
click at [485, 348] on input "text" at bounding box center [493, 349] width 85 height 19
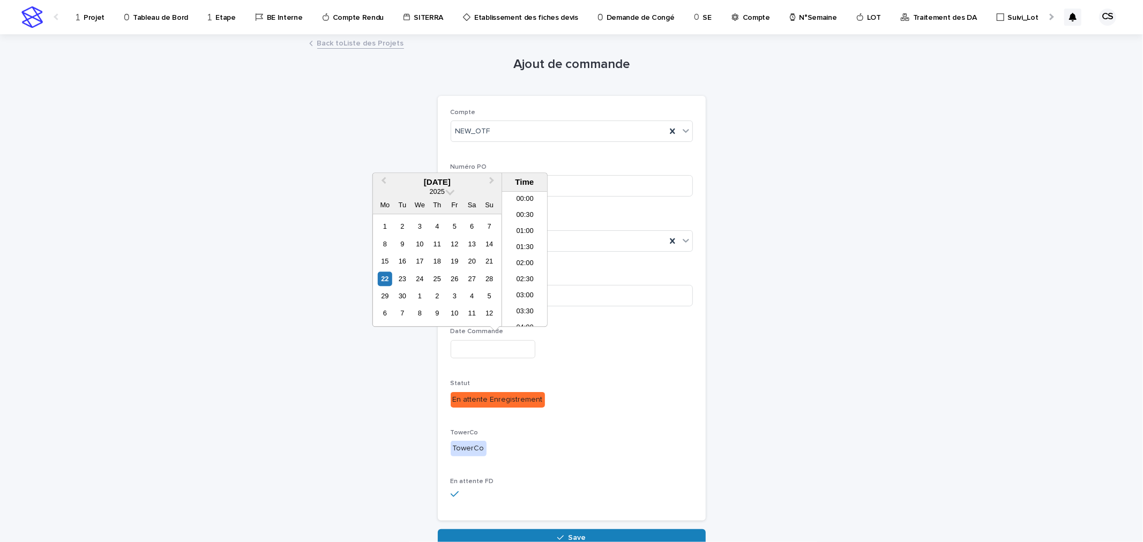
scroll to position [439, 0]
click at [386, 281] on div "22" at bounding box center [385, 279] width 14 height 14
type input "**********"
drag, startPoint x: 784, startPoint y: 450, endPoint x: 760, endPoint y: 451, distance: 24.7
click at [780, 451] on div "**********" at bounding box center [571, 290] width 525 height 511
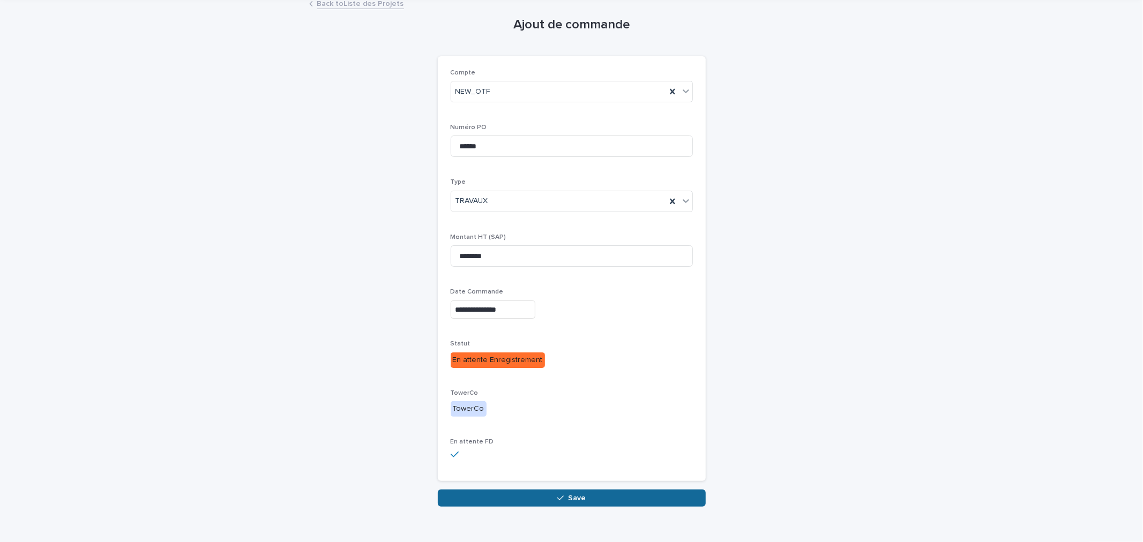
scroll to position [57, 0]
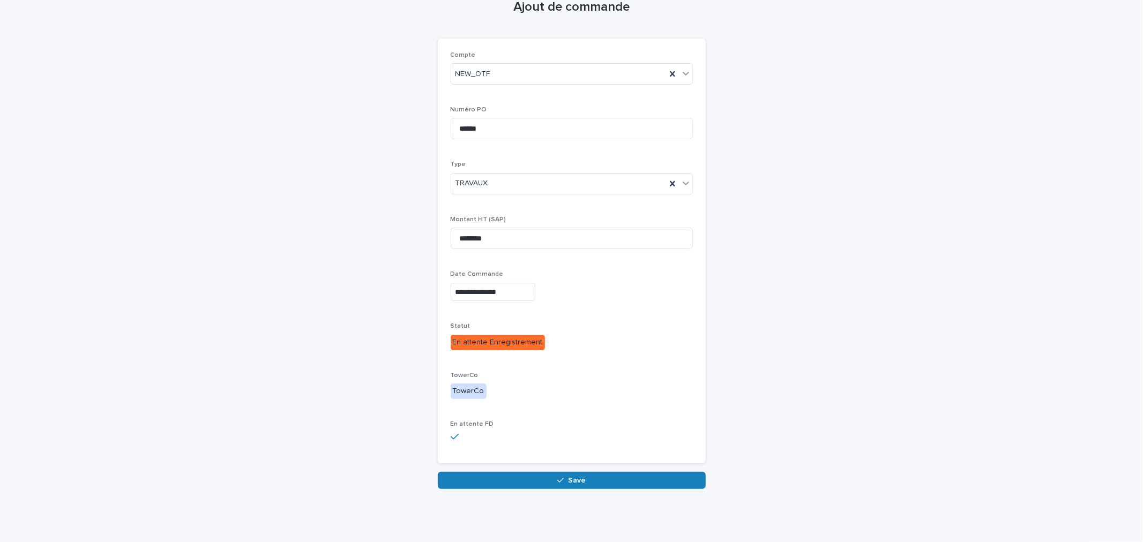
click at [534, 477] on button "Save" at bounding box center [572, 480] width 268 height 17
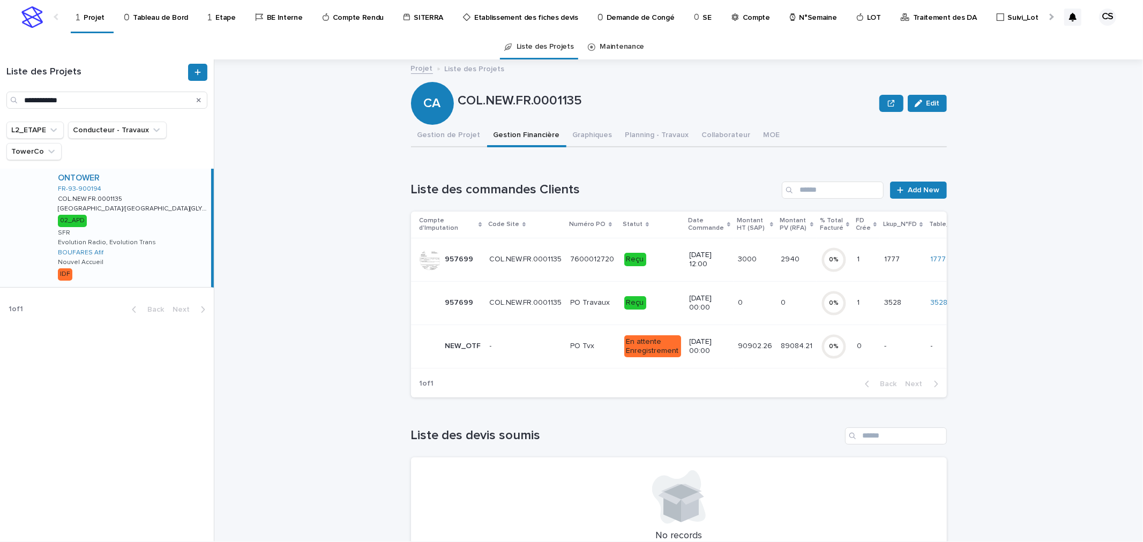
click at [738, 338] on div "90902.26 90902.26" at bounding box center [755, 347] width 34 height 18
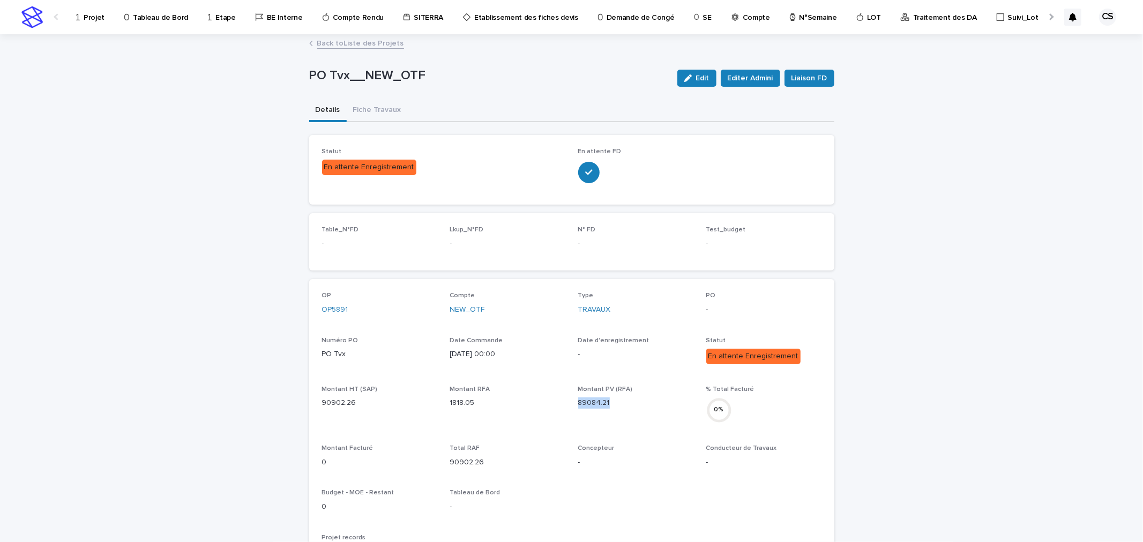
drag, startPoint x: 613, startPoint y: 404, endPoint x: 575, endPoint y: 403, distance: 38.1
click at [578, 403] on p "89084.21" at bounding box center [635, 403] width 115 height 11
copy p "89084.21"
click at [393, 110] on button "Fiche Travaux" at bounding box center [377, 111] width 61 height 23
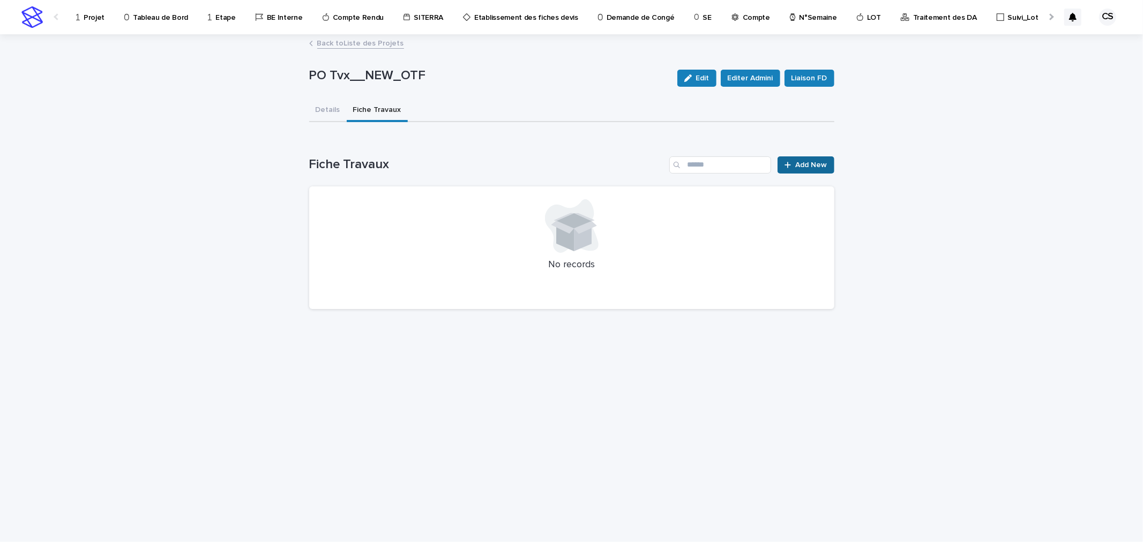
click at [804, 161] on span "Add New" at bounding box center [812, 165] width 32 height 8
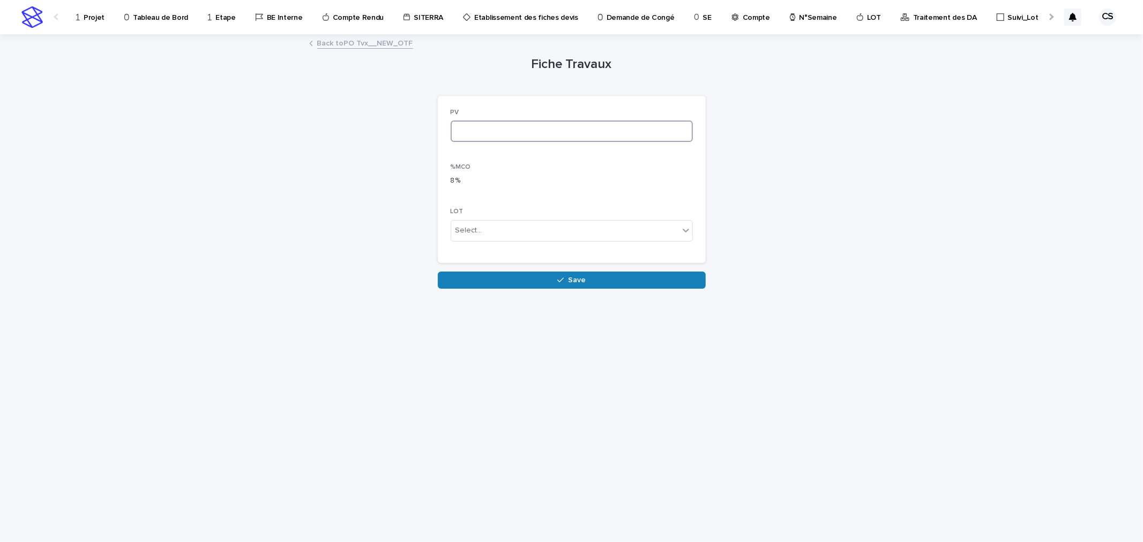
click at [503, 138] on input at bounding box center [572, 131] width 242 height 21
paste input "********"
type input "********"
click at [534, 274] on button "Save" at bounding box center [572, 280] width 268 height 17
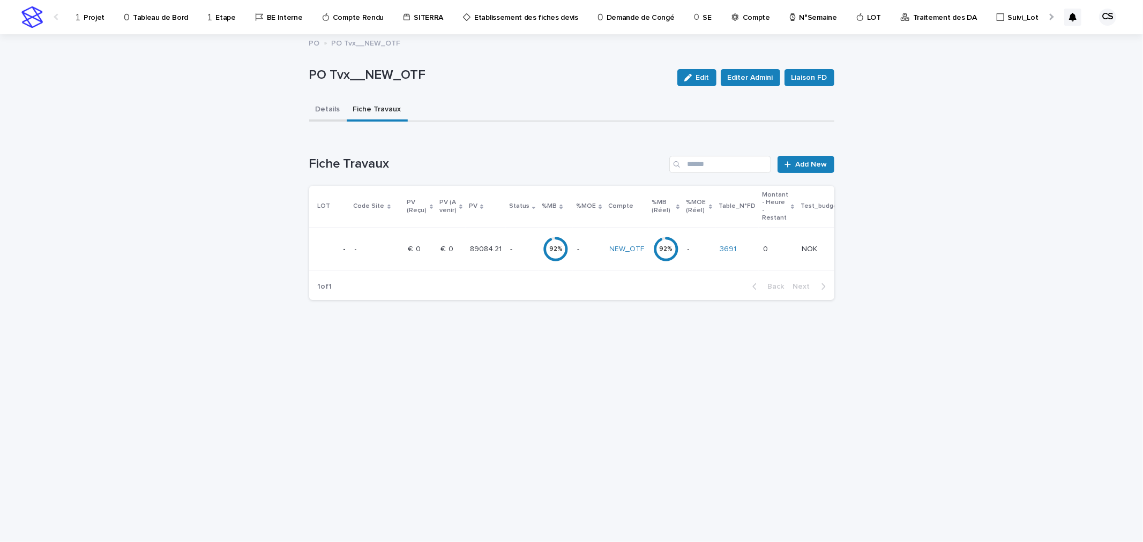
click at [327, 102] on button "Details" at bounding box center [328, 110] width 38 height 23
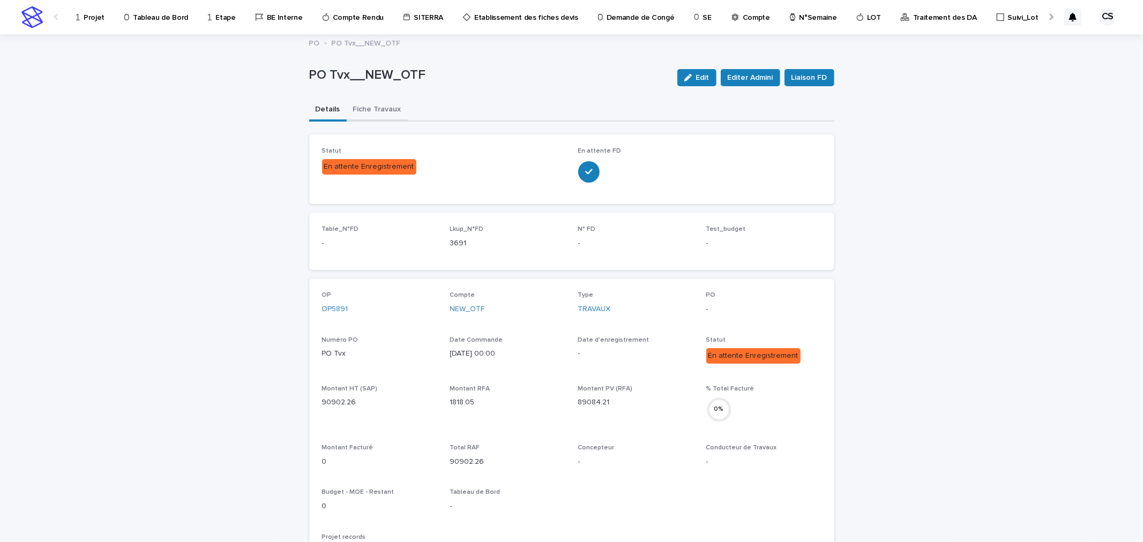
click at [367, 109] on button "Fiche Travaux" at bounding box center [377, 110] width 61 height 23
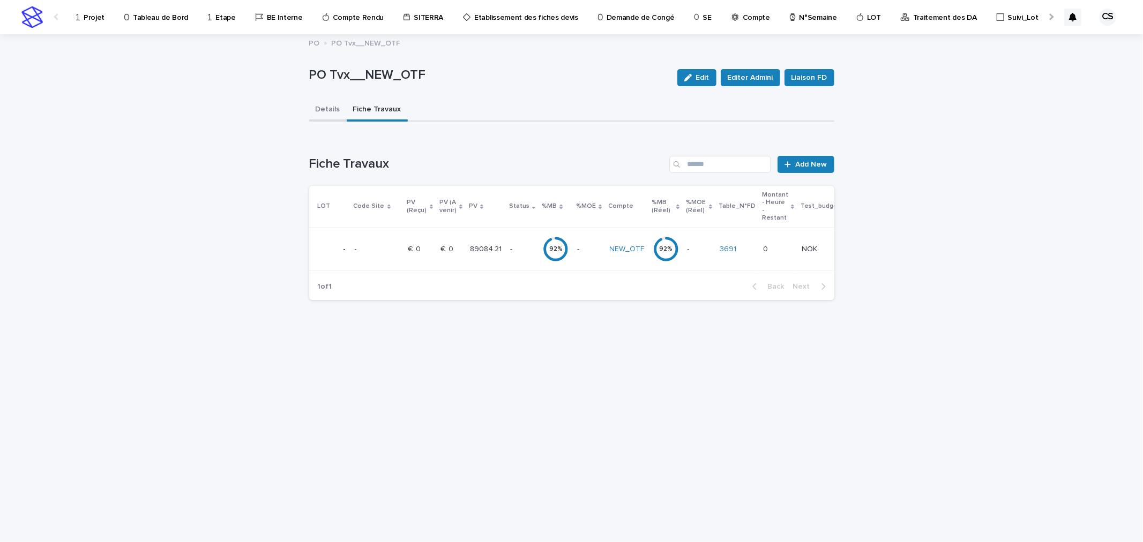
click at [339, 110] on button "Details" at bounding box center [328, 110] width 38 height 23
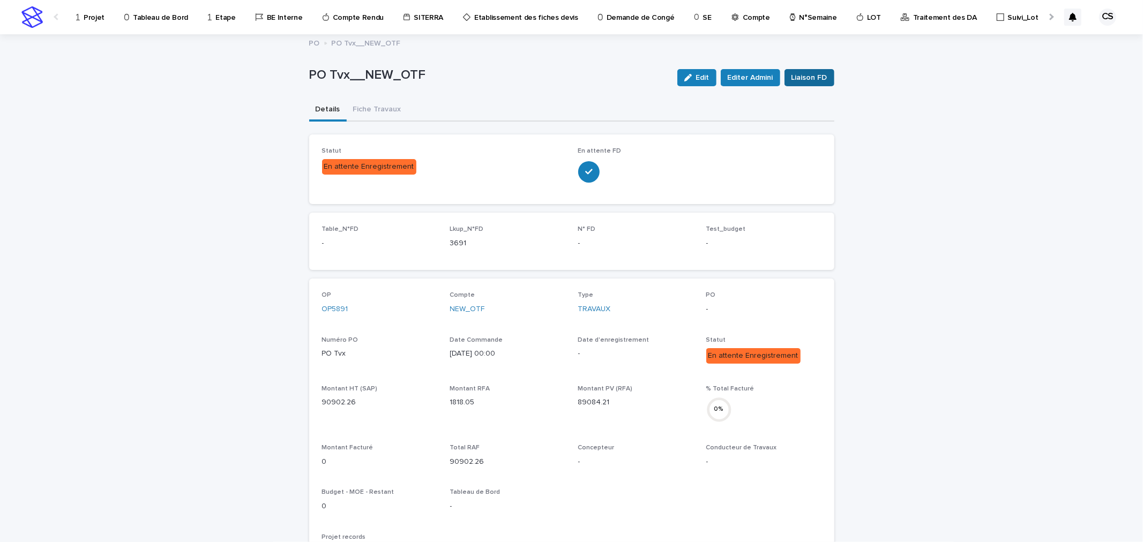
click at [821, 83] on button "Liaison FD" at bounding box center [809, 77] width 50 height 17
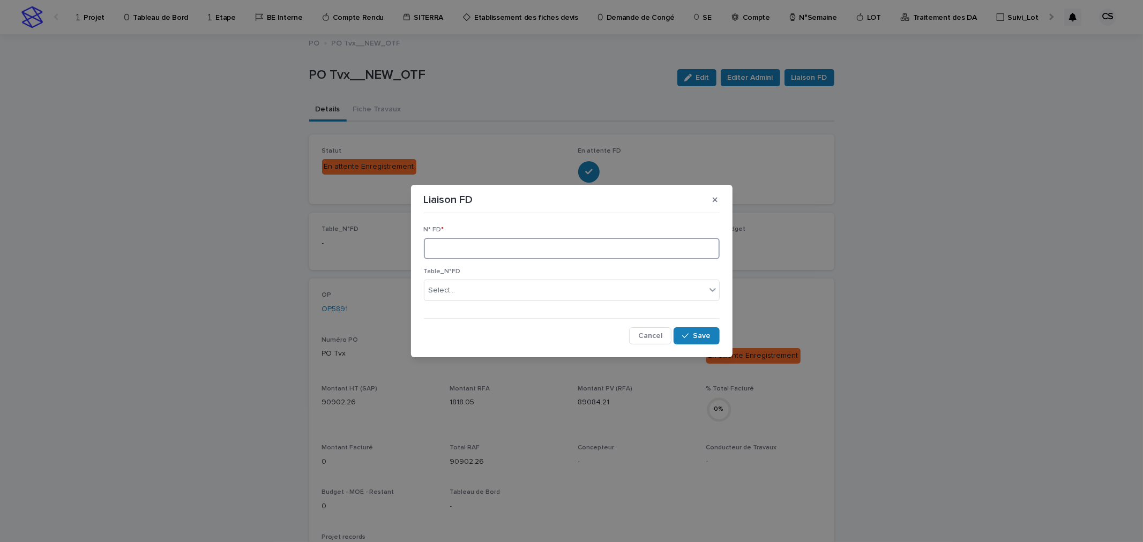
click at [559, 251] on input at bounding box center [572, 248] width 296 height 21
type input "****"
click at [689, 334] on icon "button" at bounding box center [685, 336] width 6 height 8
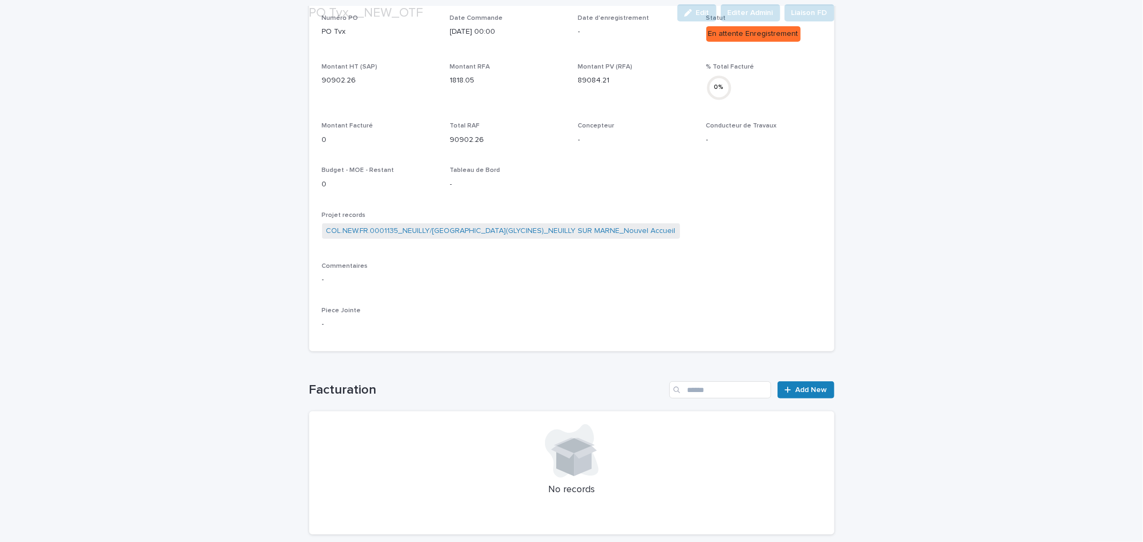
scroll to position [375, 0]
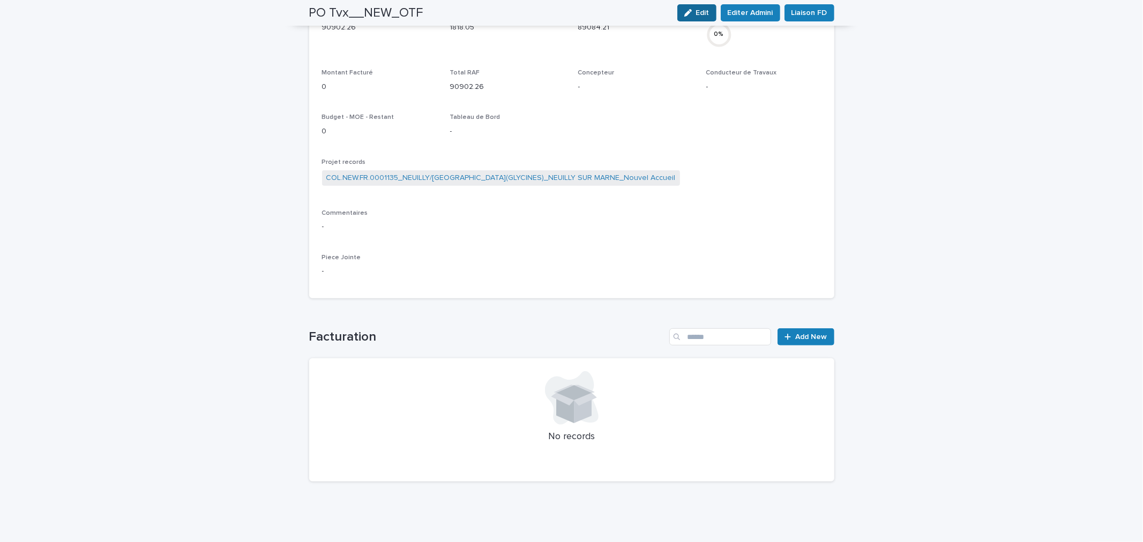
click at [700, 18] on button "Edit" at bounding box center [696, 12] width 39 height 17
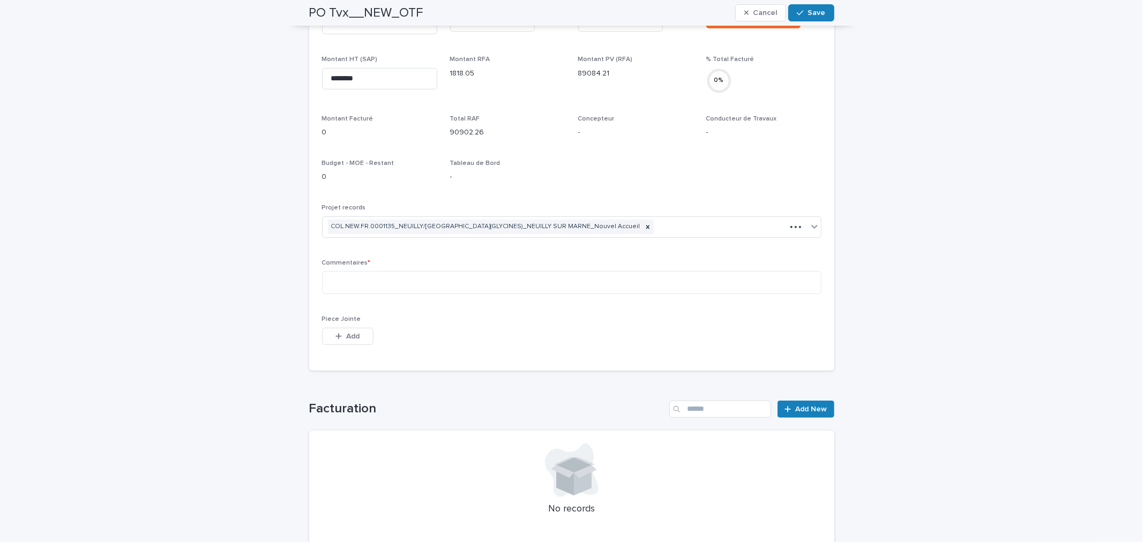
scroll to position [411, 0]
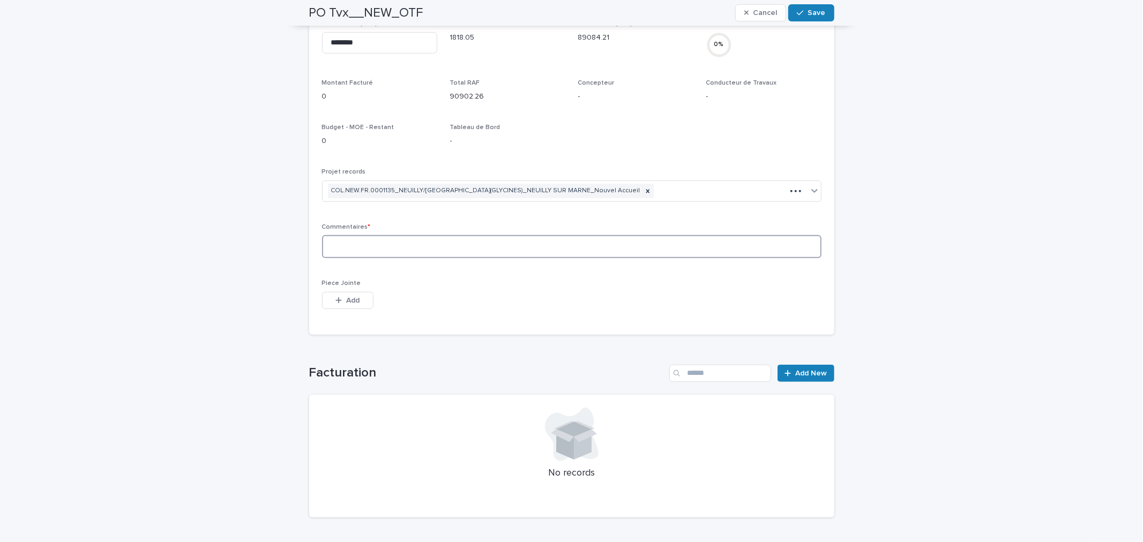
click at [447, 251] on textarea at bounding box center [571, 246] width 499 height 23
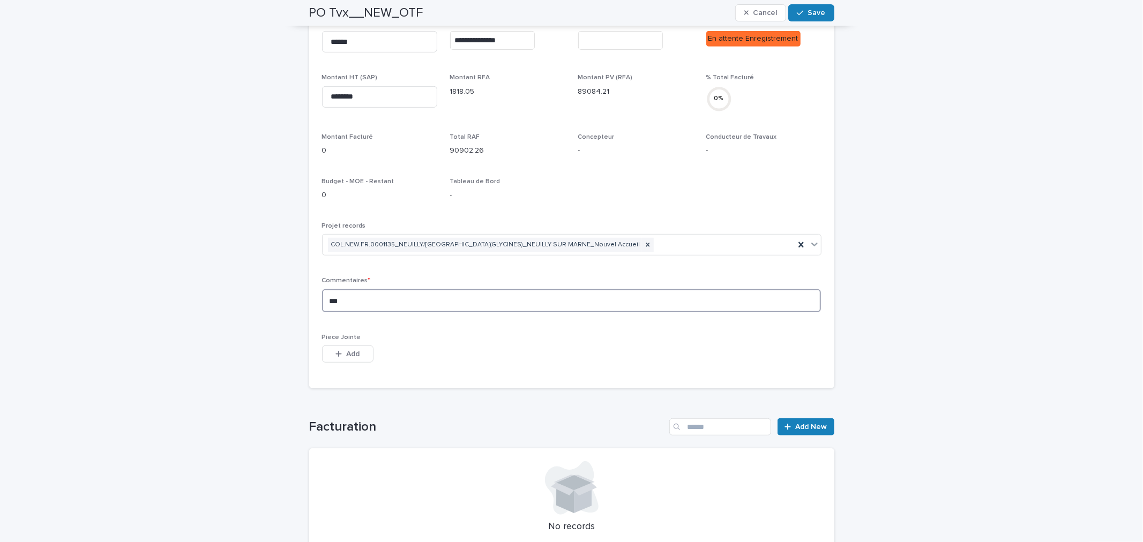
scroll to position [438, 0]
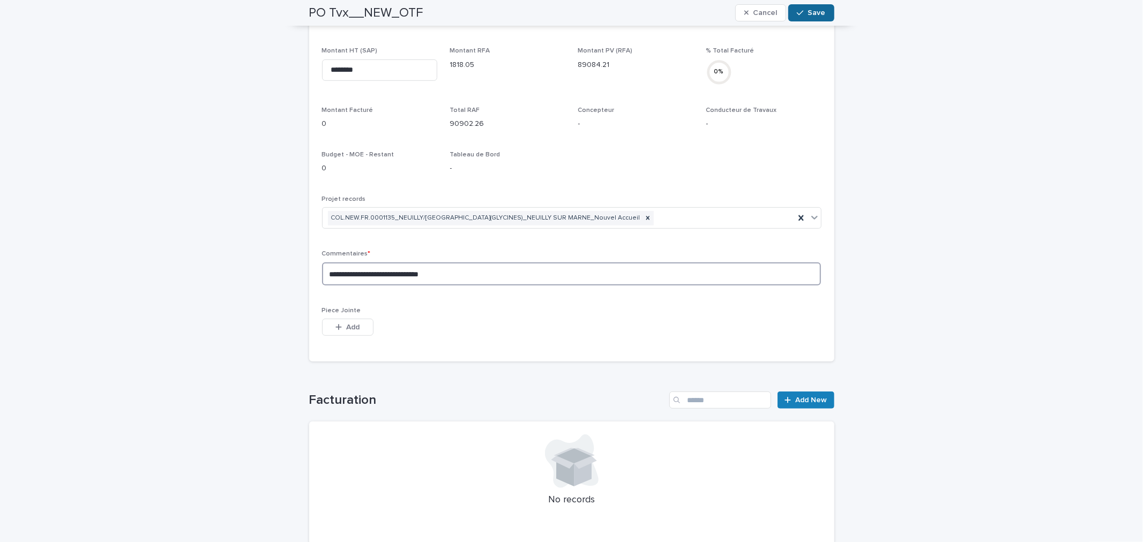
type textarea "**********"
click at [812, 23] on div "PO Tvx__NEW_OTF Cancel Save" at bounding box center [571, 13] width 525 height 26
click at [810, 13] on span "Save" at bounding box center [817, 13] width 18 height 8
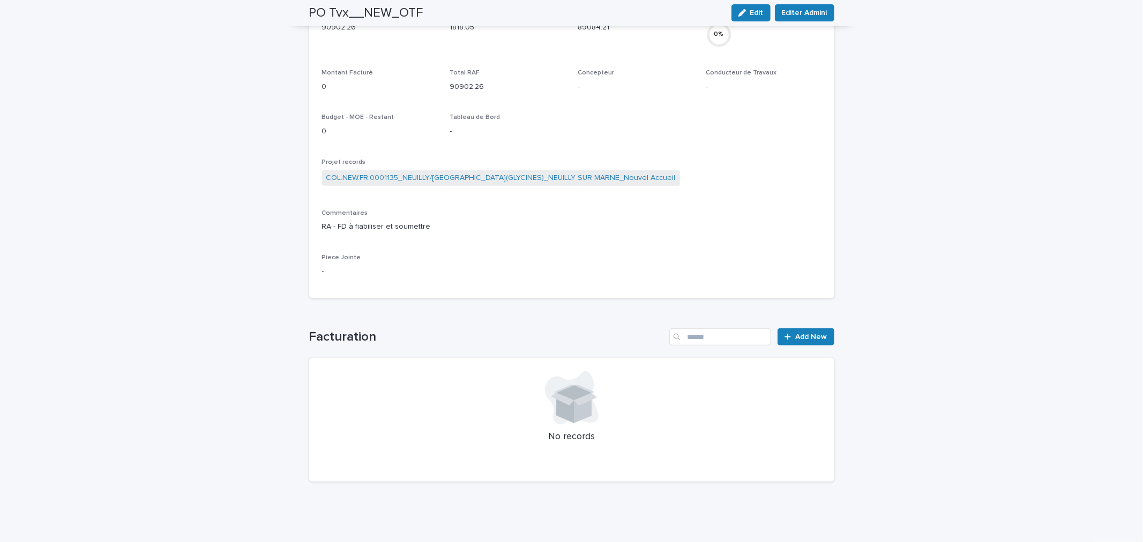
scroll to position [0, 0]
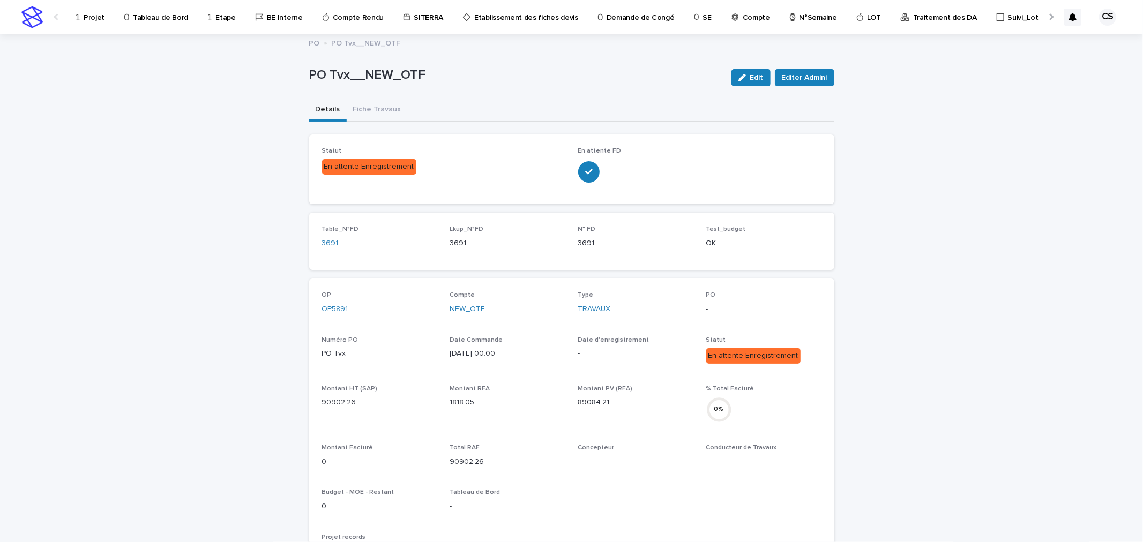
click at [78, 18] on icon at bounding box center [78, 17] width 4 height 8
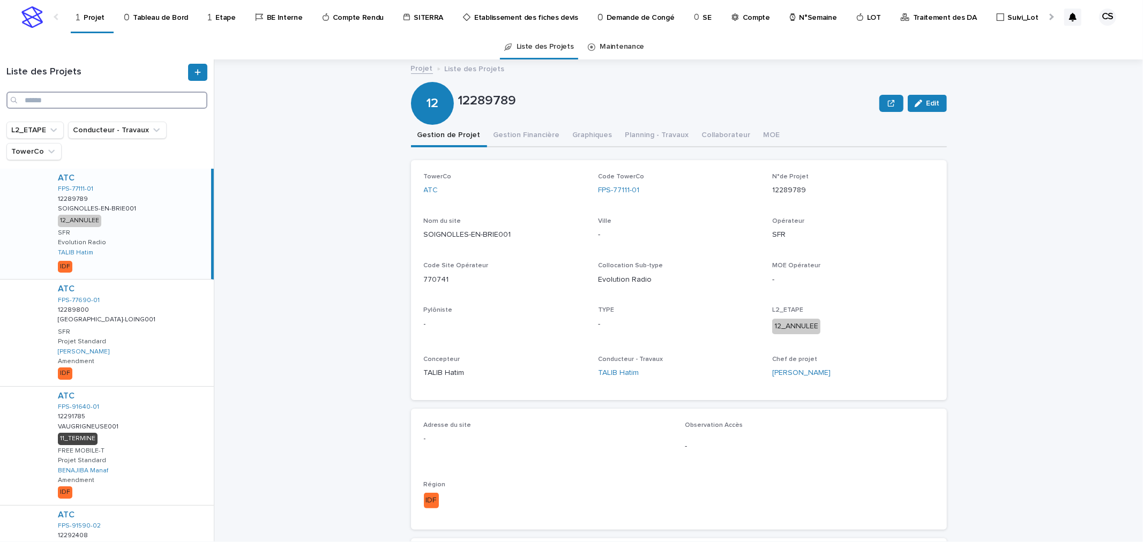
click at [65, 97] on input "Search" at bounding box center [106, 100] width 201 height 17
paste input "**********"
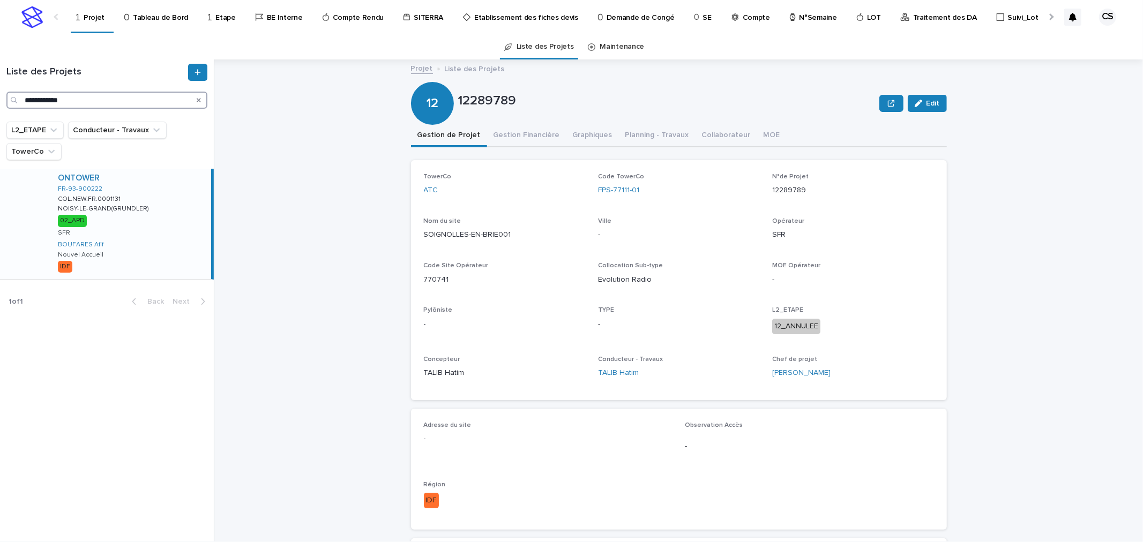
type input "**********"
click at [125, 213] on div "ONTOWER FR-93-900222 COL.NEW.FR.0001131 COL.NEW.FR.0001131 NOISY-LE-GRAND(GRUND…" at bounding box center [130, 224] width 162 height 110
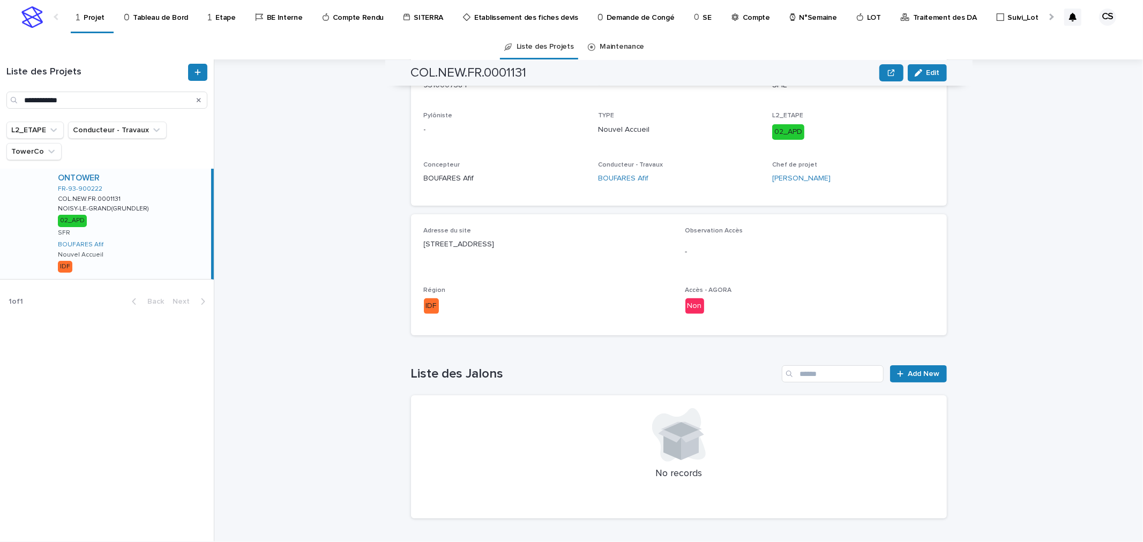
scroll to position [296, 0]
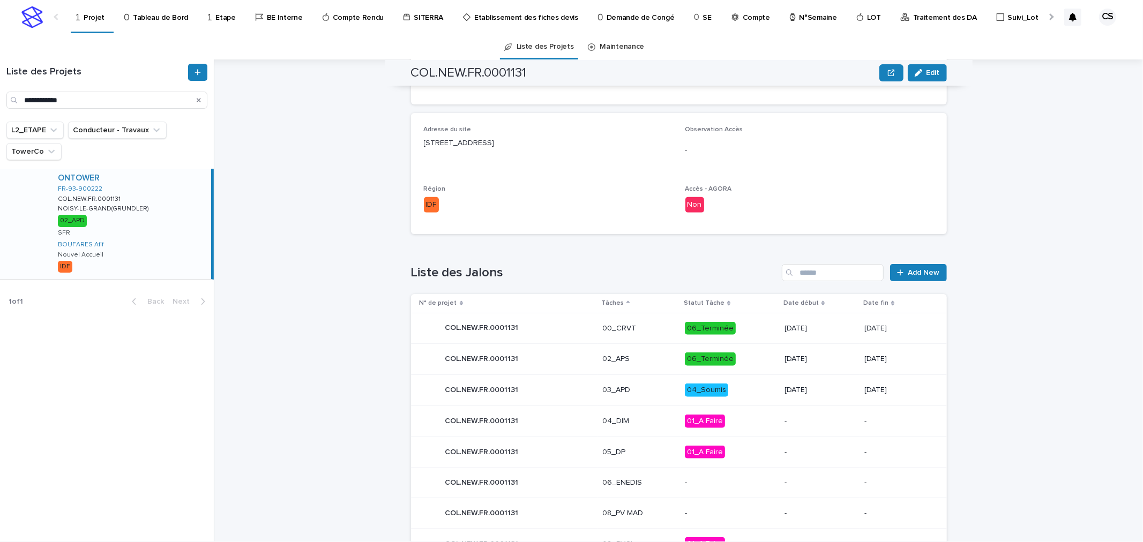
click at [655, 387] on p "03_APD" at bounding box center [639, 390] width 74 height 9
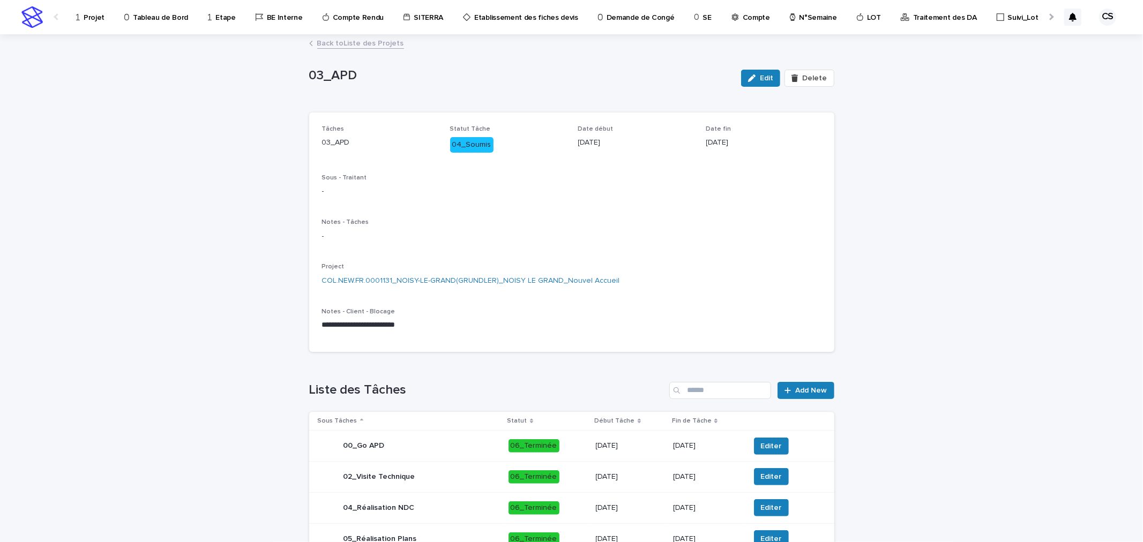
click at [320, 46] on link "Back to Liste des Projets" at bounding box center [360, 42] width 87 height 12
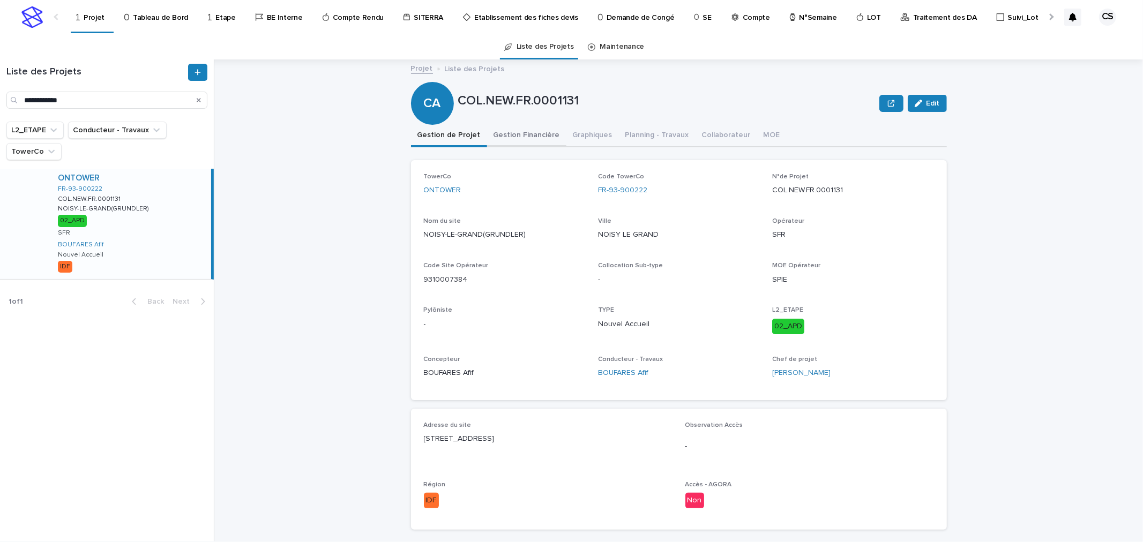
click at [512, 136] on button "Gestion Financière" at bounding box center [526, 136] width 79 height 23
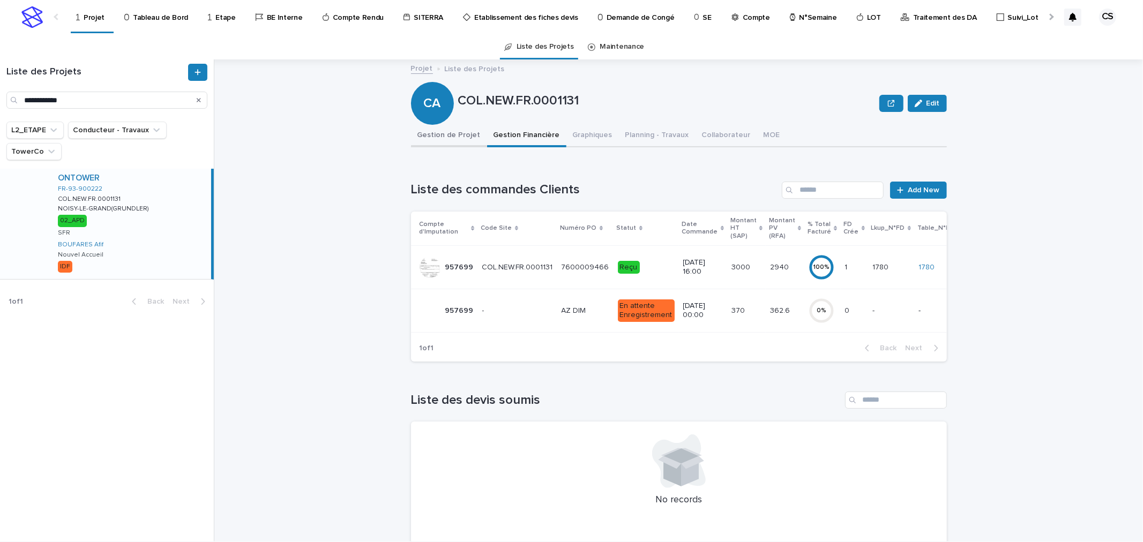
click at [458, 131] on button "Gestion de Projet" at bounding box center [449, 136] width 76 height 23
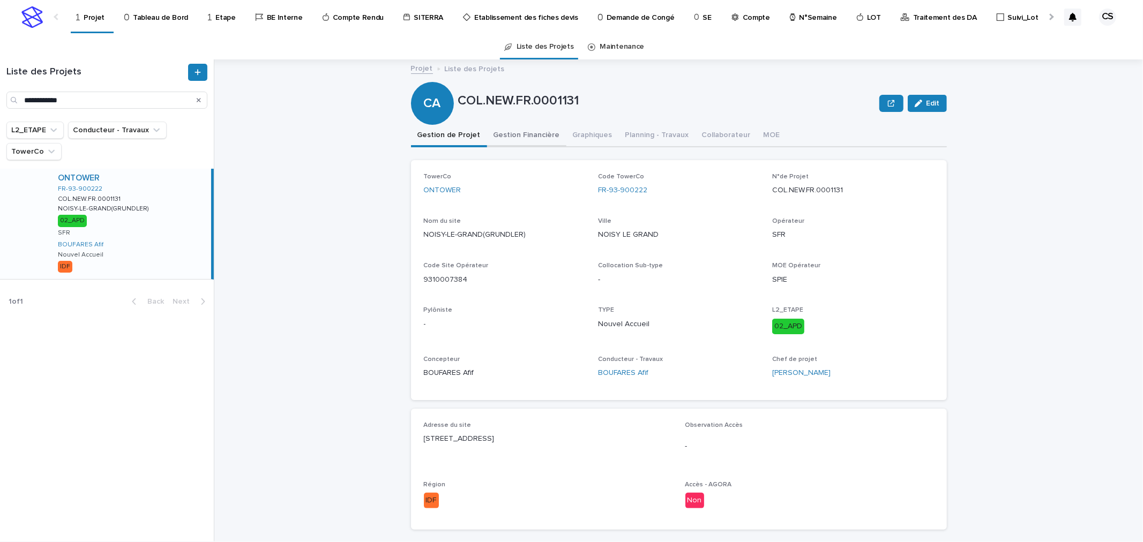
click at [507, 134] on button "Gestion Financière" at bounding box center [526, 136] width 79 height 23
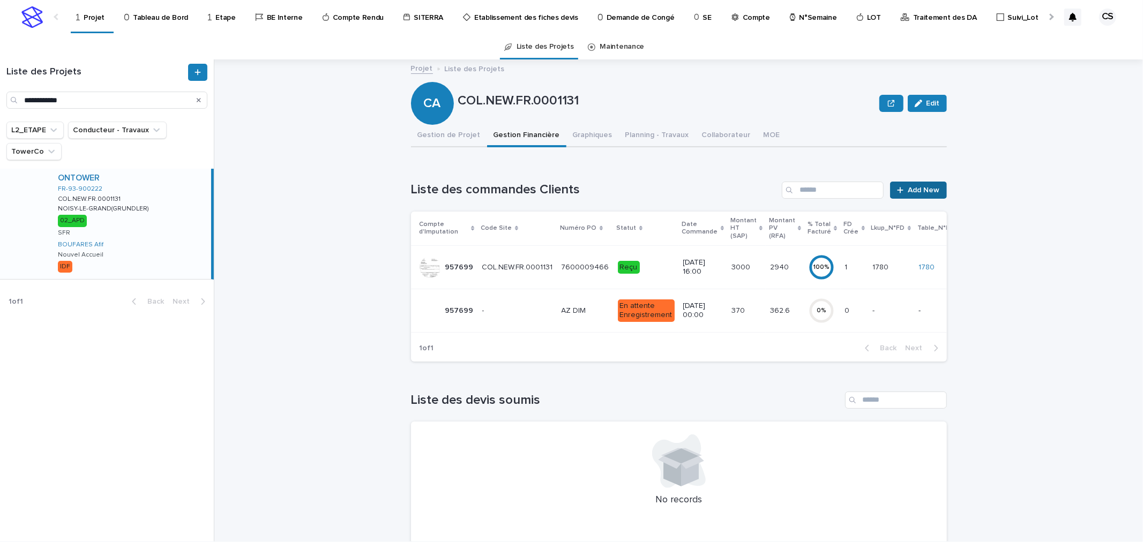
click at [909, 193] on span "Add New" at bounding box center [924, 190] width 32 height 8
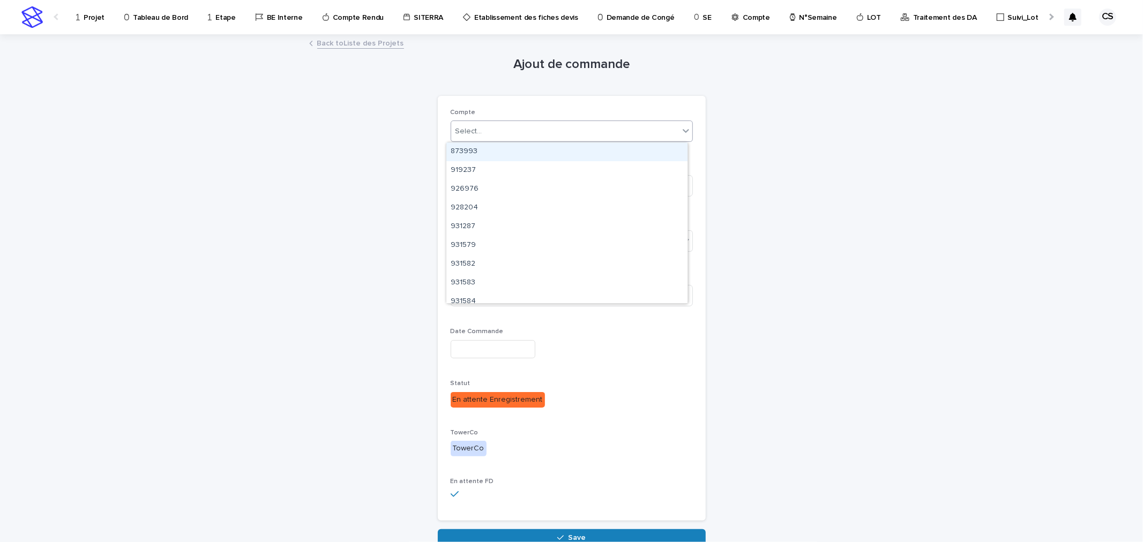
click at [558, 129] on div "Select..." at bounding box center [565, 132] width 228 height 18
type input "***"
drag, startPoint x: 592, startPoint y: 153, endPoint x: 580, endPoint y: 160, distance: 13.9
click at [592, 154] on div "NEW_OTF" at bounding box center [566, 152] width 241 height 19
click at [540, 188] on input at bounding box center [572, 185] width 242 height 21
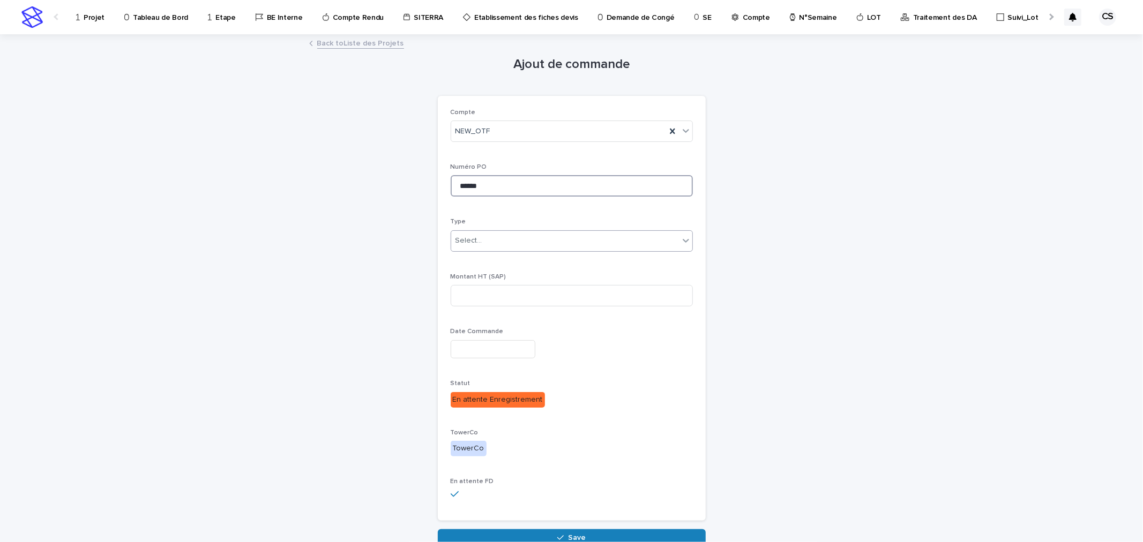
type input "******"
click at [505, 248] on div "Select..." at bounding box center [565, 241] width 228 height 18
click at [489, 284] on div "Montant HT (SAP)" at bounding box center [572, 294] width 242 height 42
click at [488, 294] on input at bounding box center [572, 295] width 242 height 21
click at [483, 293] on input at bounding box center [572, 295] width 242 height 21
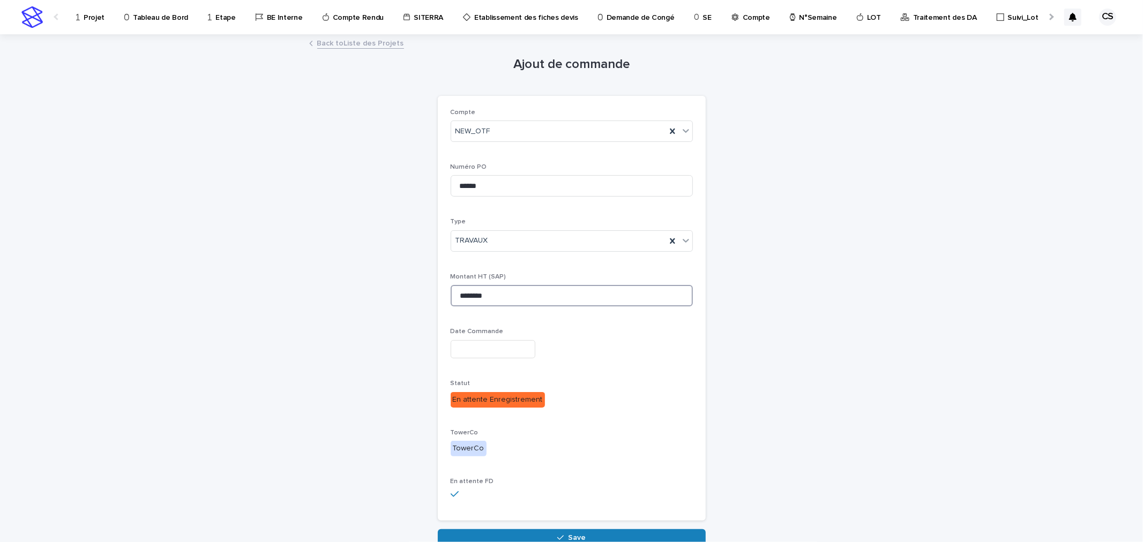
type input "********"
click at [475, 347] on input "text" at bounding box center [493, 349] width 85 height 19
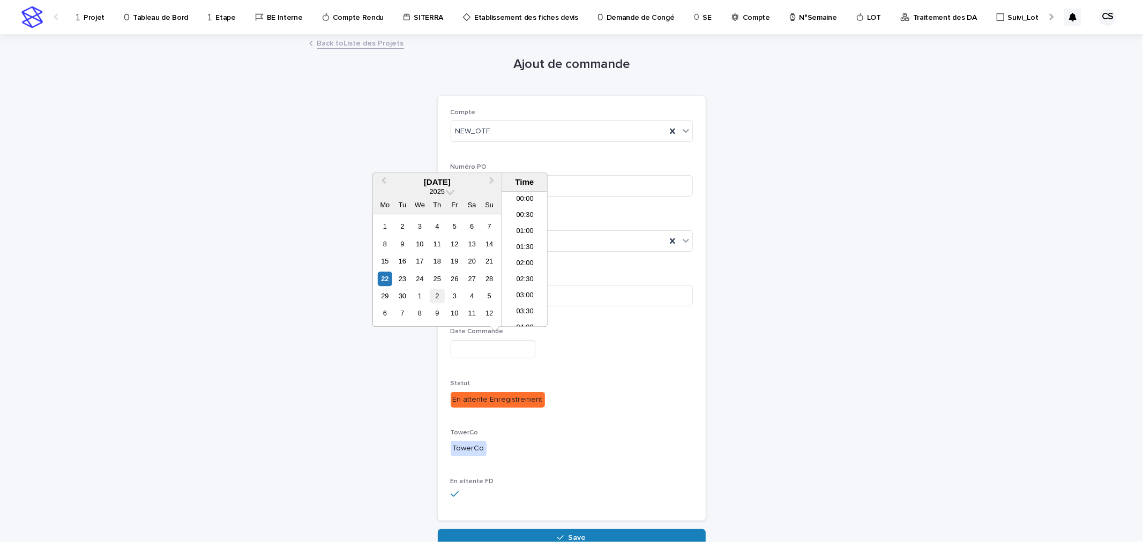
scroll to position [439, 0]
click at [382, 280] on div "22" at bounding box center [385, 279] width 14 height 14
type input "**********"
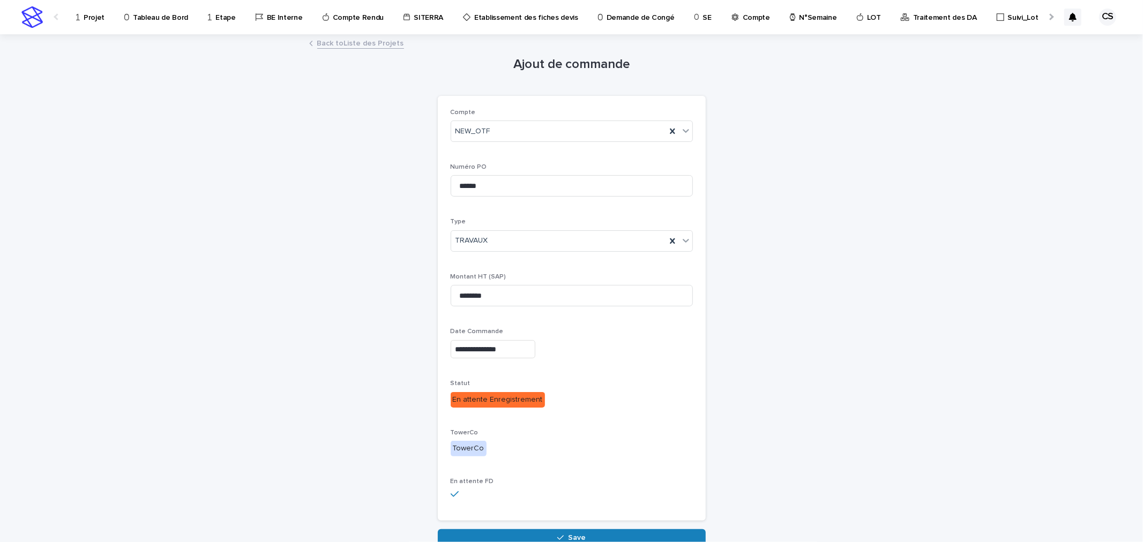
click at [507, 338] on div "**********" at bounding box center [572, 347] width 242 height 39
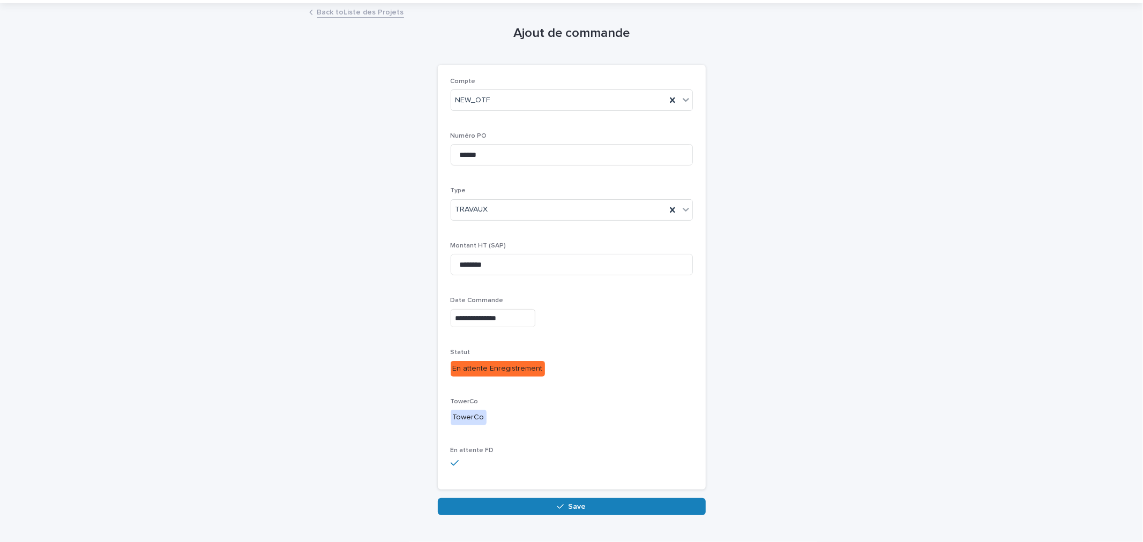
scroll to position [57, 0]
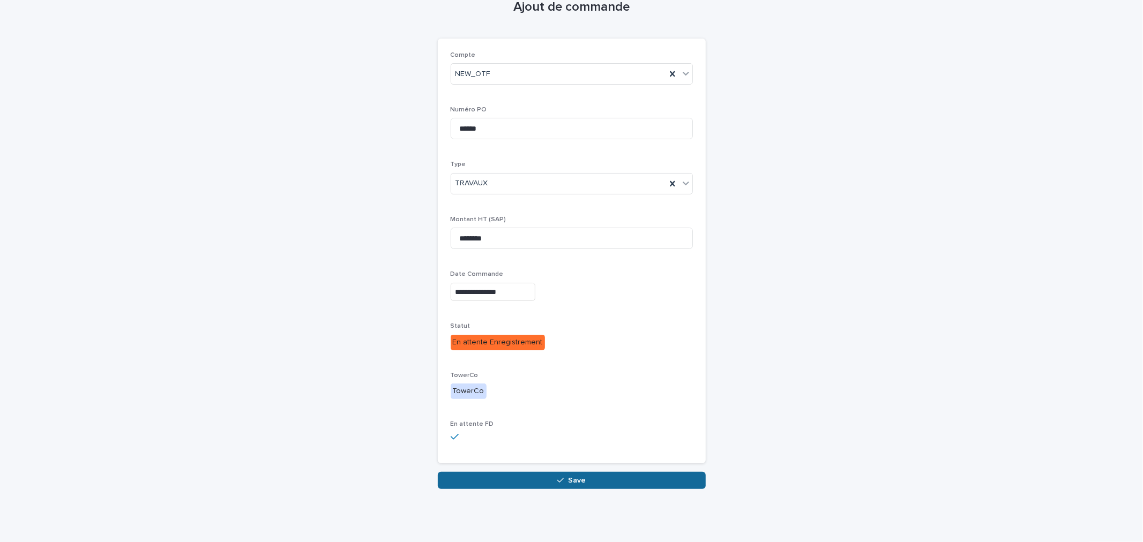
click at [508, 485] on button "Save" at bounding box center [572, 480] width 268 height 17
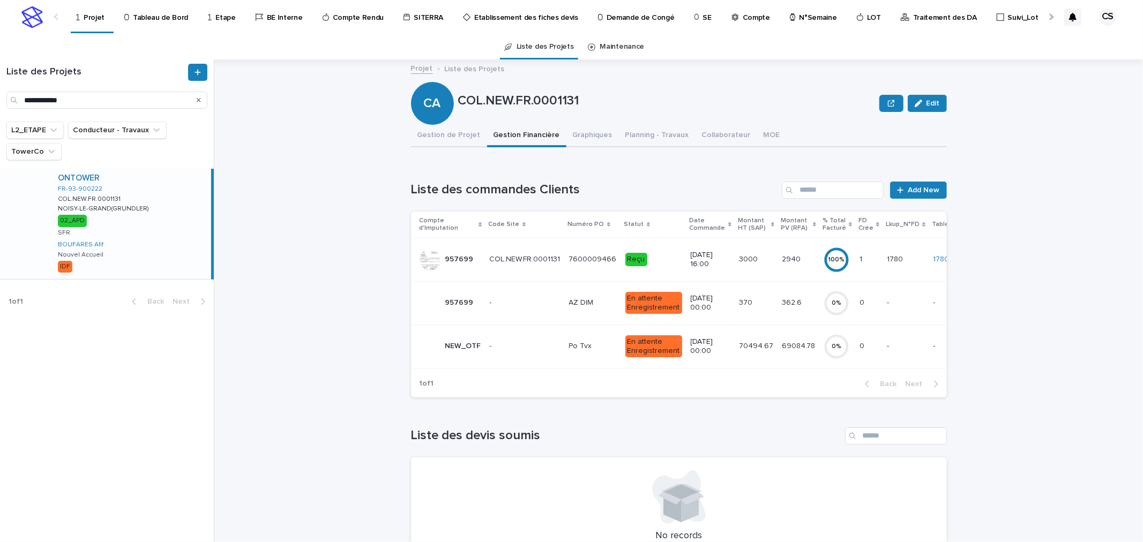
click at [686, 342] on td "[DATE] 00:00" at bounding box center [710, 346] width 48 height 43
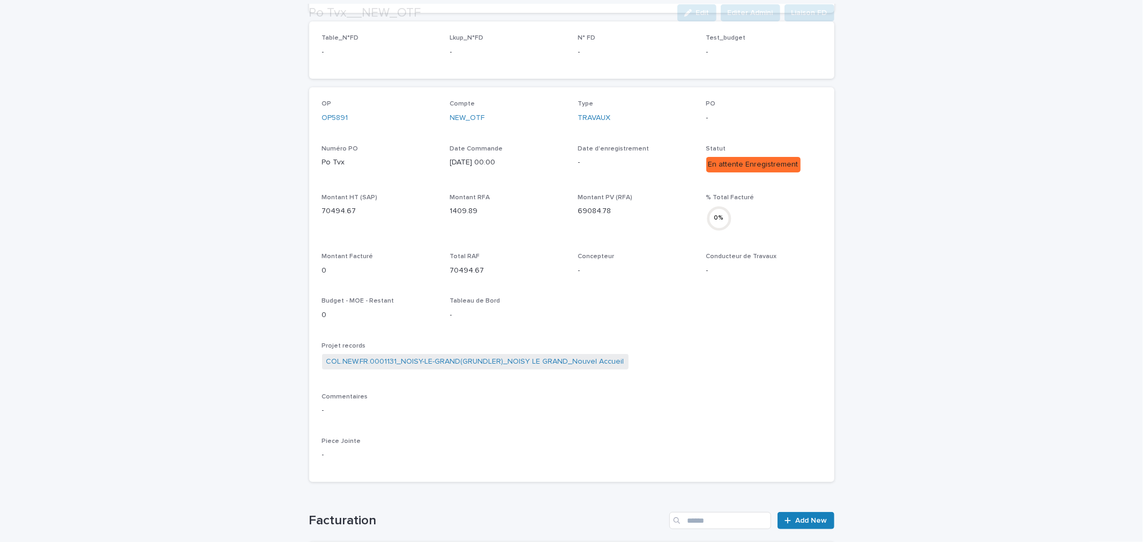
scroll to position [198, 0]
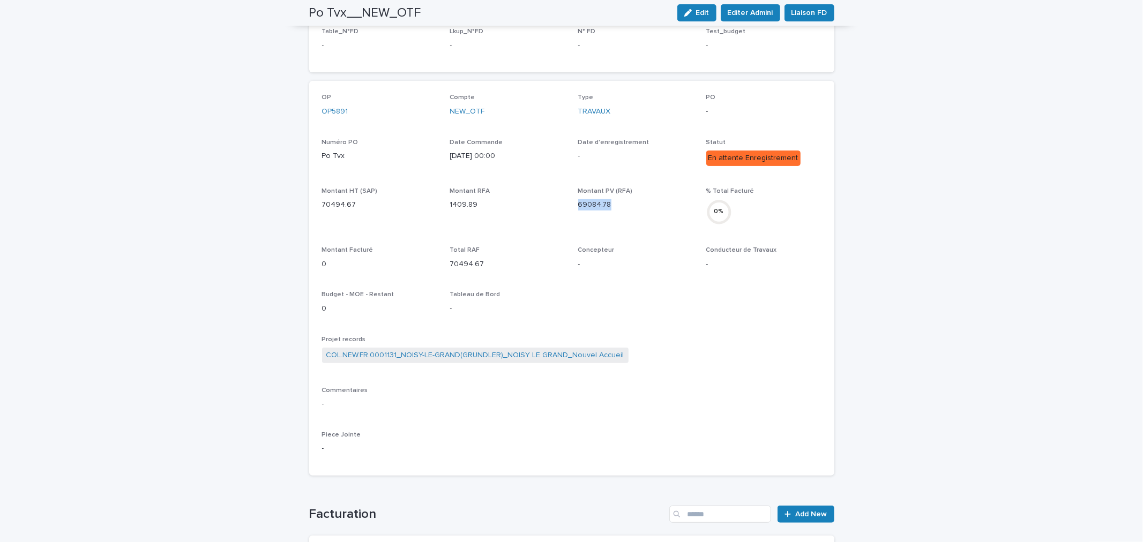
drag, startPoint x: 614, startPoint y: 206, endPoint x: 575, endPoint y: 205, distance: 39.1
click at [578, 205] on p "69084.78" at bounding box center [635, 204] width 115 height 11
copy p "69084.78"
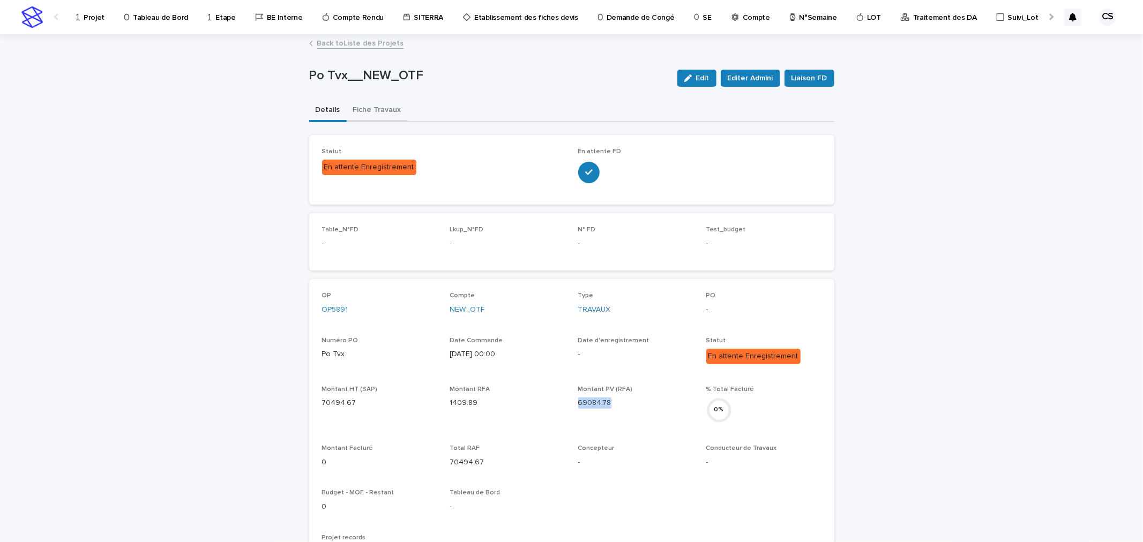
click at [386, 108] on button "Fiche Travaux" at bounding box center [377, 111] width 61 height 23
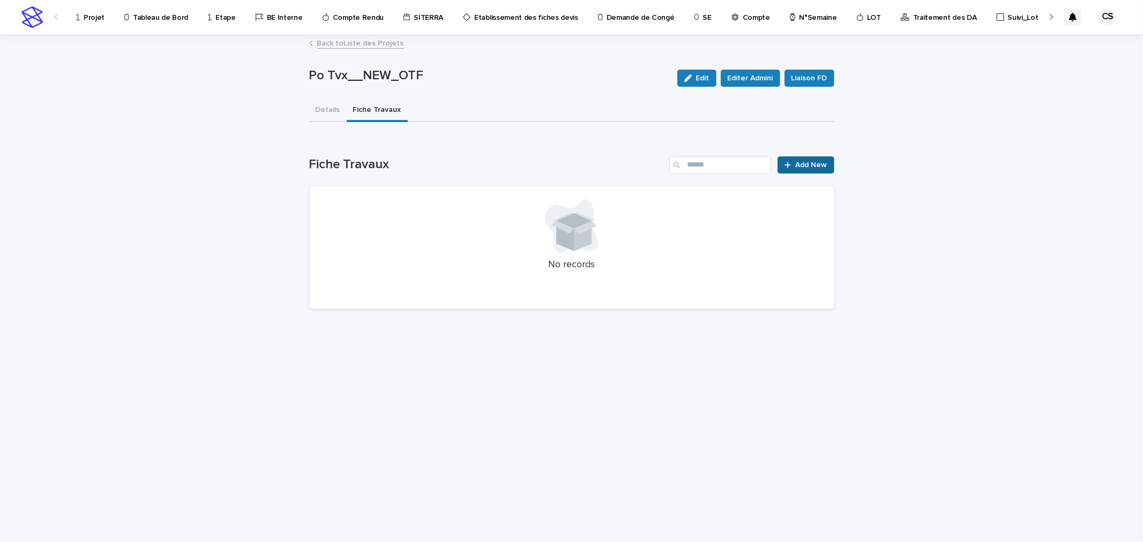
click at [818, 162] on span "Add New" at bounding box center [812, 165] width 32 height 8
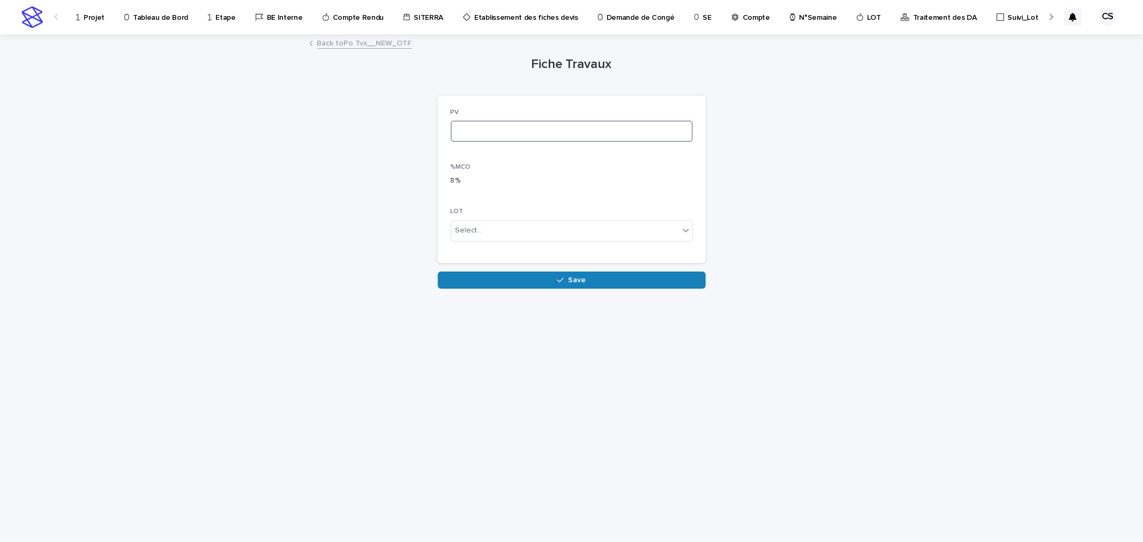
click at [506, 131] on input at bounding box center [572, 131] width 242 height 21
paste input "********"
type input "********"
click at [526, 278] on button "Save" at bounding box center [572, 280] width 268 height 17
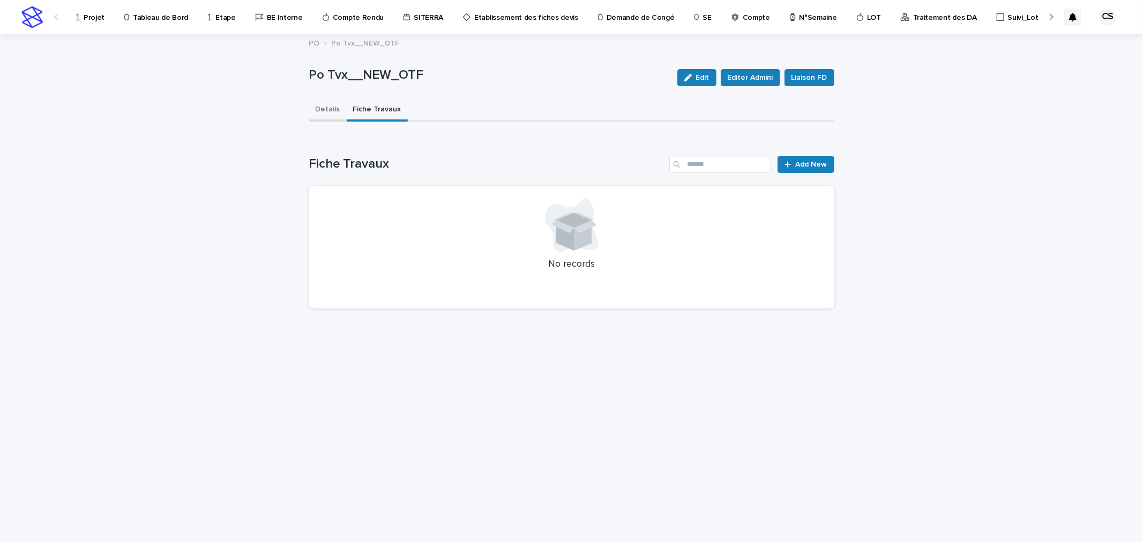
click at [328, 108] on button "Details" at bounding box center [328, 110] width 38 height 23
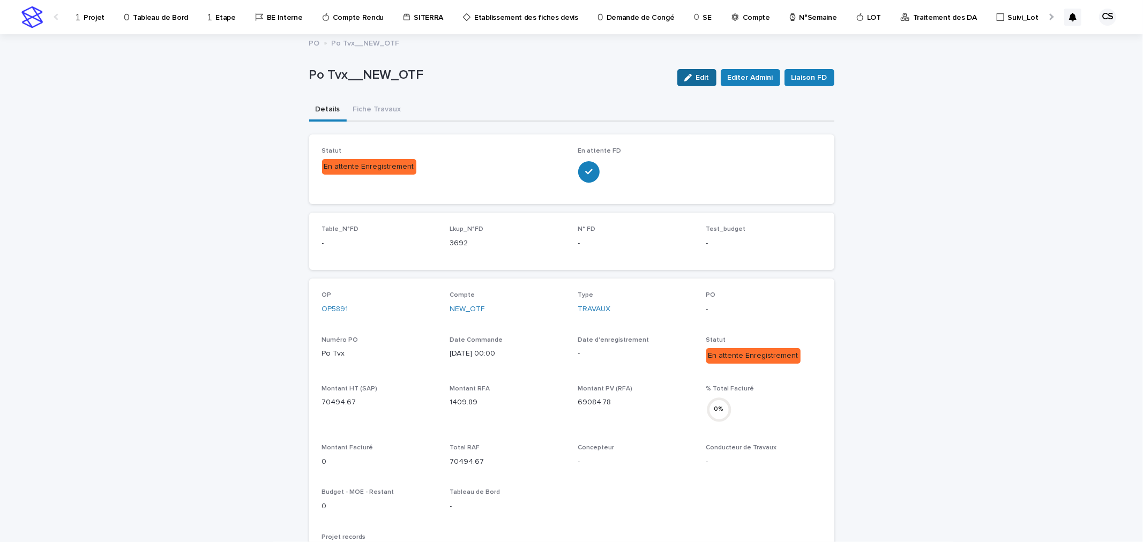
click at [698, 77] on span "Edit" at bounding box center [702, 78] width 13 height 8
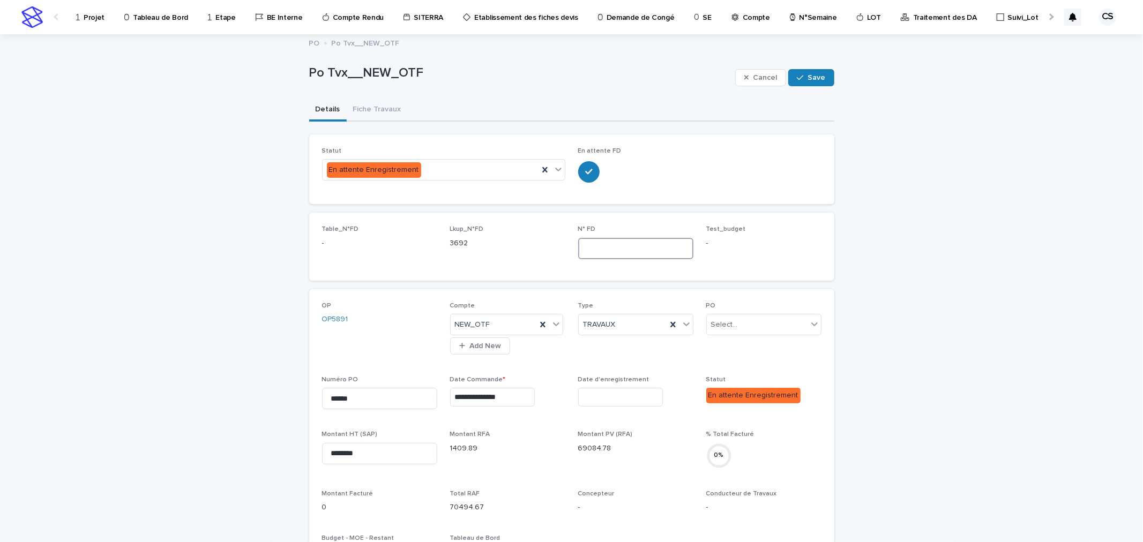
click at [589, 253] on input at bounding box center [635, 248] width 115 height 21
type input "****"
click at [803, 73] on button "Save" at bounding box center [811, 77] width 46 height 17
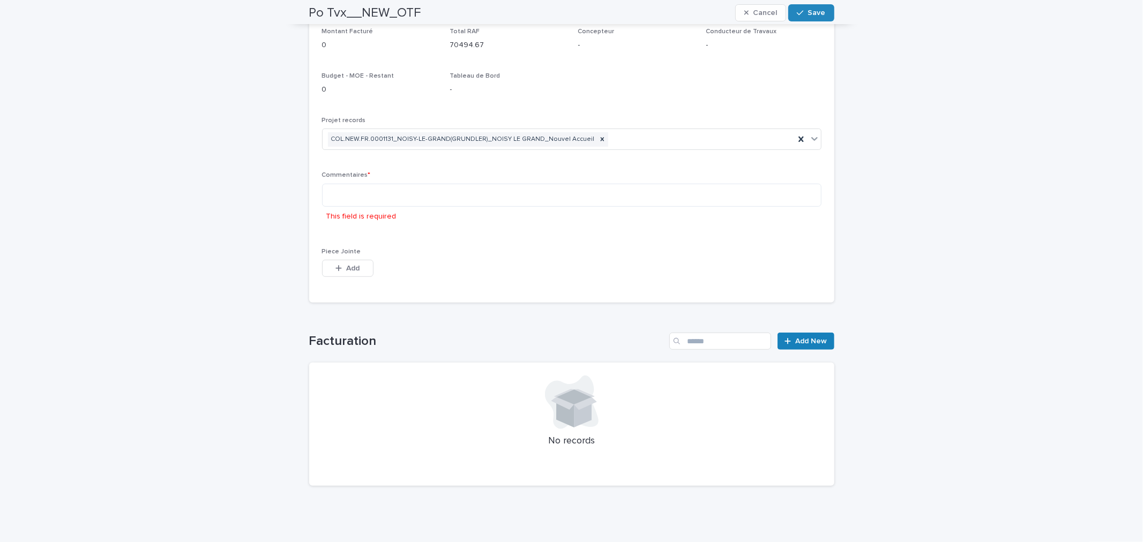
scroll to position [472, 0]
click at [494, 193] on textarea at bounding box center [571, 194] width 499 height 23
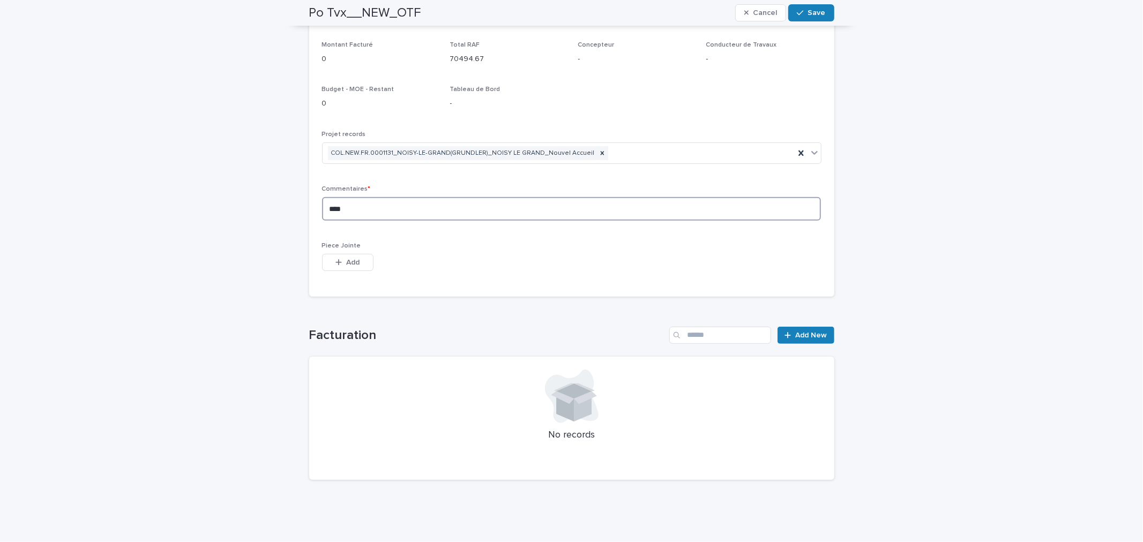
scroll to position [447, 0]
type textarea "**********"
click at [812, 9] on span "Save" at bounding box center [817, 13] width 18 height 8
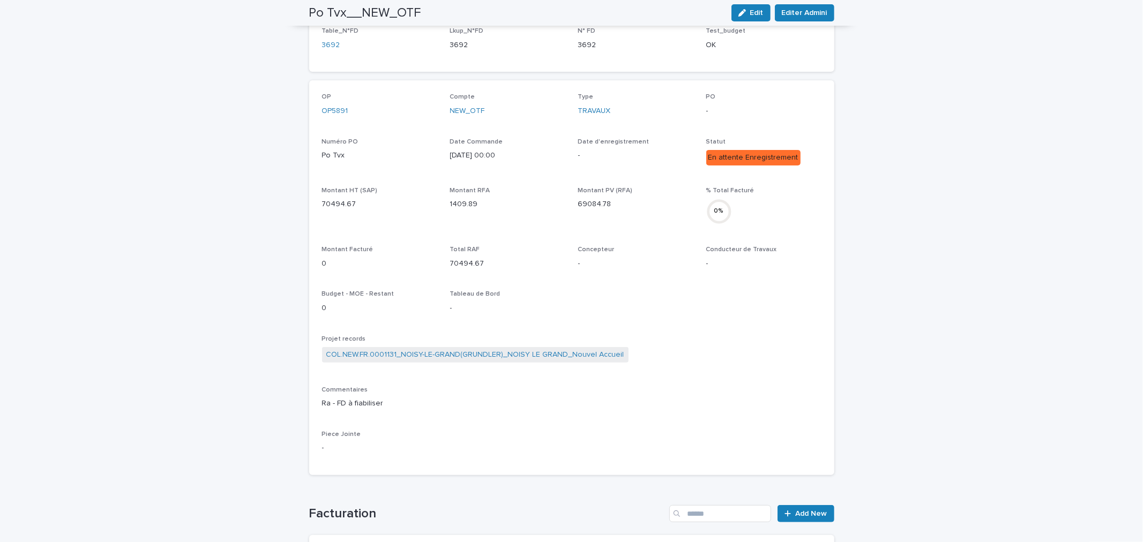
scroll to position [0, 0]
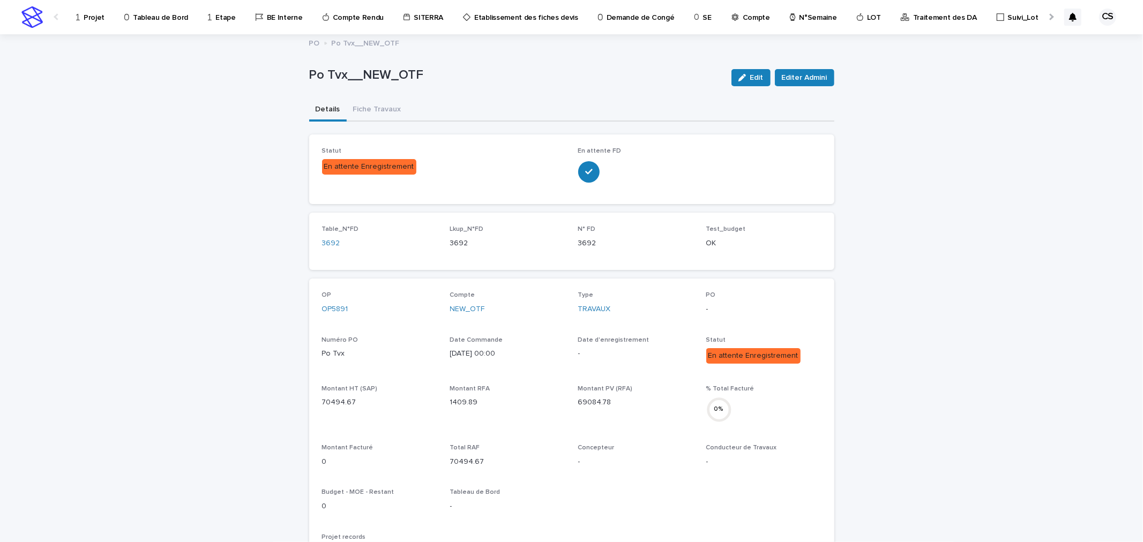
click at [102, 25] on link "Projet" at bounding box center [92, 16] width 34 height 33
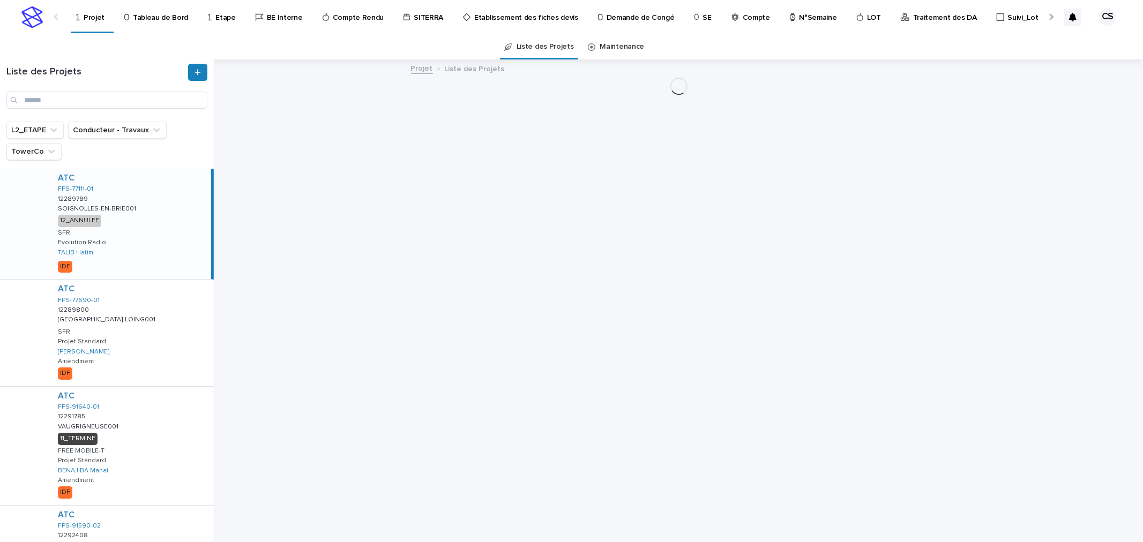
click at [113, 110] on div "Liste des Projets" at bounding box center [107, 90] width 214 height 62
click at [116, 103] on input "Search" at bounding box center [106, 100] width 201 height 17
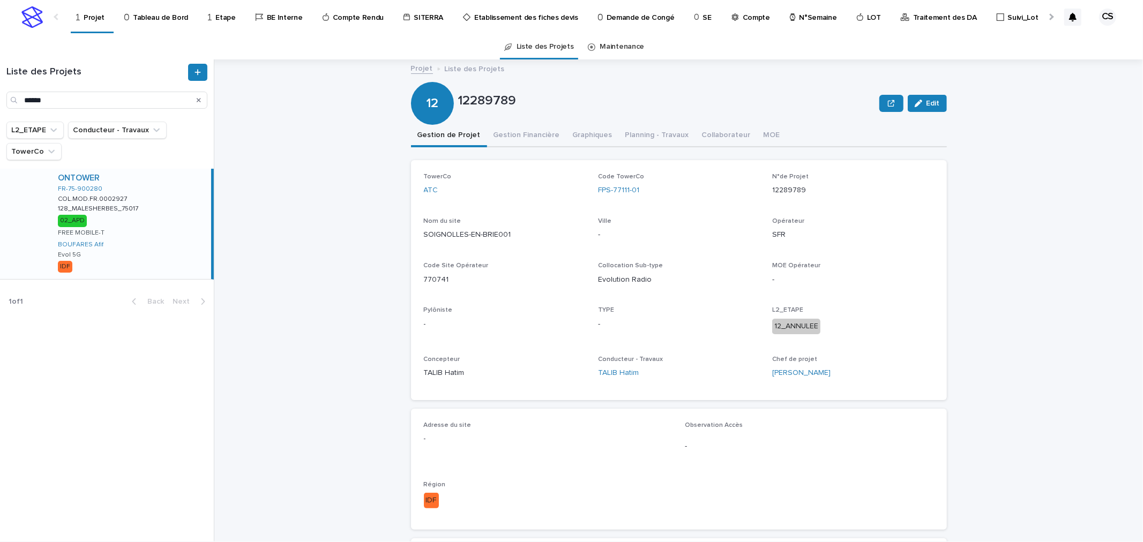
click at [158, 236] on div "ONTOWER FR-75-900280 COL.MOD.FR.0002927 COL.MOD.FR.0002927 128_MALESHERBES_7501…" at bounding box center [130, 224] width 162 height 110
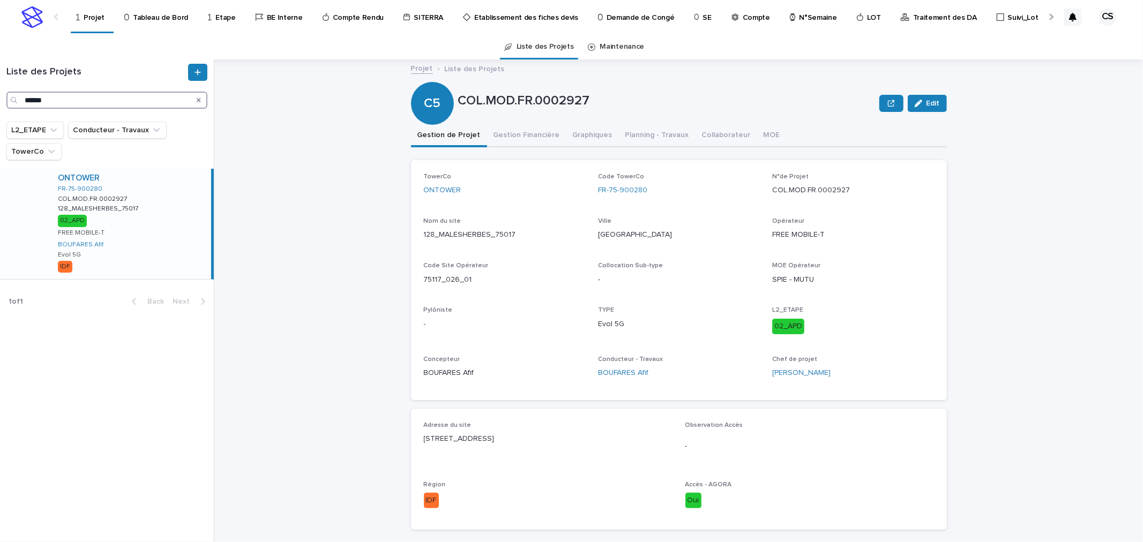
click at [58, 104] on input "******" at bounding box center [106, 100] width 201 height 17
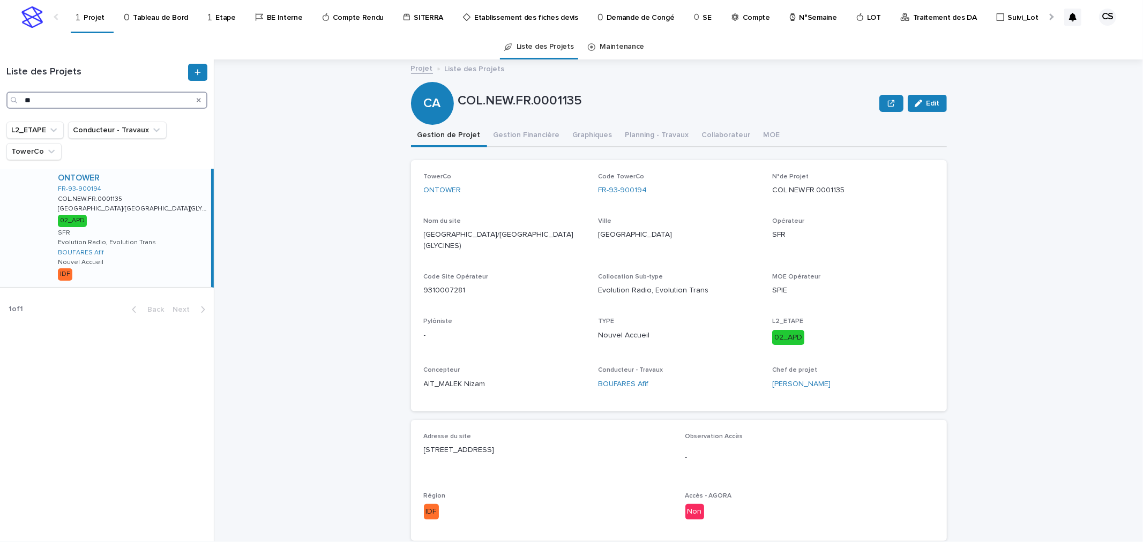
type input "*"
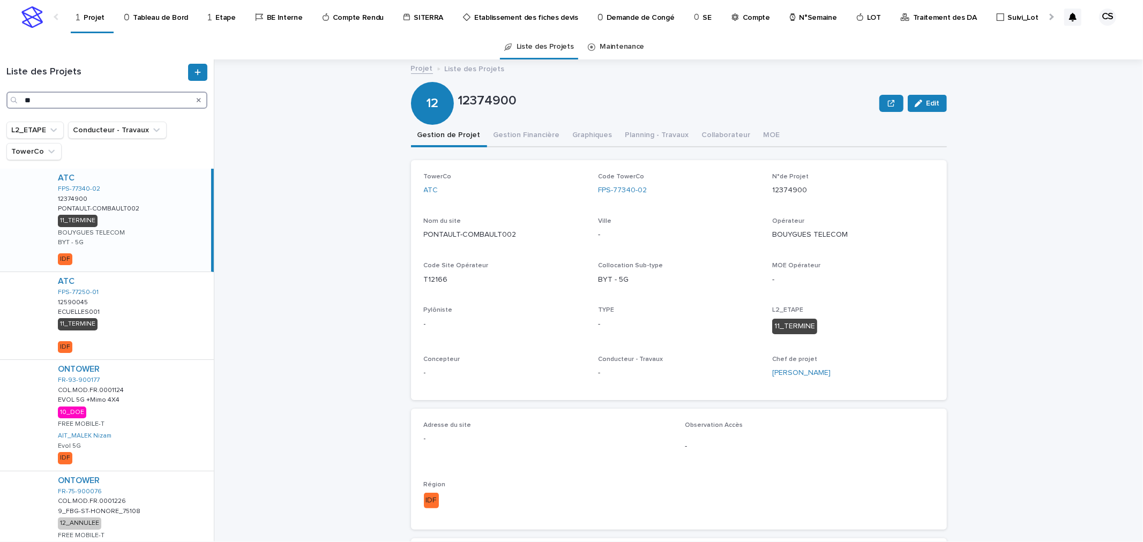
type input "*"
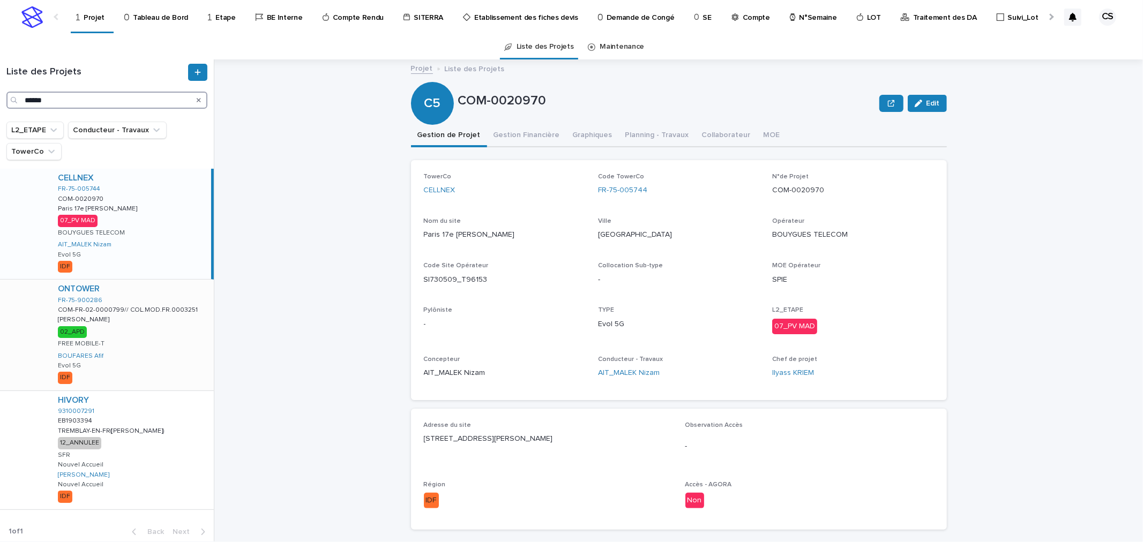
type input "******"
click at [158, 345] on div "ONTOWER FR-75-900286 COM-FR-02-0000799// COL.MOD.FR.0003251 COM-FR-02-0000799//…" at bounding box center [131, 335] width 165 height 110
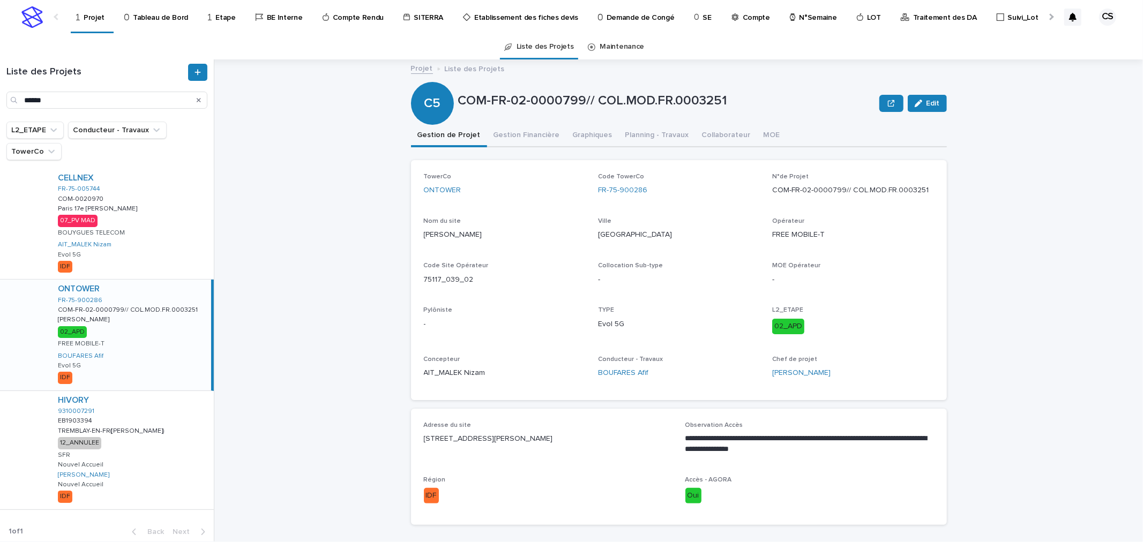
click at [141, 334] on div "ONTOWER FR-75-900286 COM-FR-02-0000799// COL.MOD.FR.0003251 COM-FR-02-0000799//…" at bounding box center [130, 335] width 162 height 110
click at [515, 128] on button "Gestion Financière" at bounding box center [526, 136] width 79 height 23
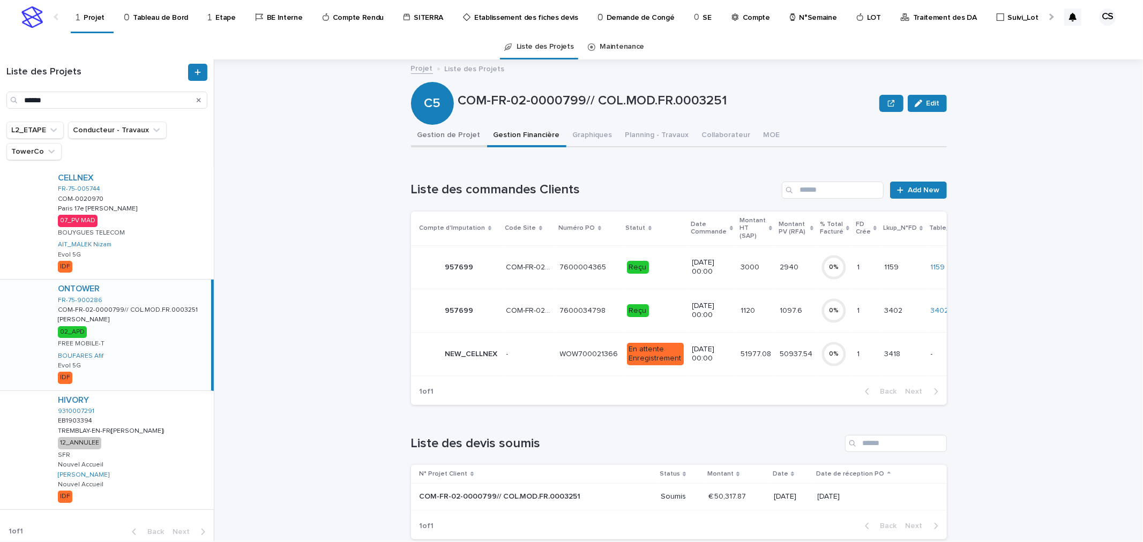
click at [440, 126] on button "Gestion de Projet" at bounding box center [449, 136] width 76 height 23
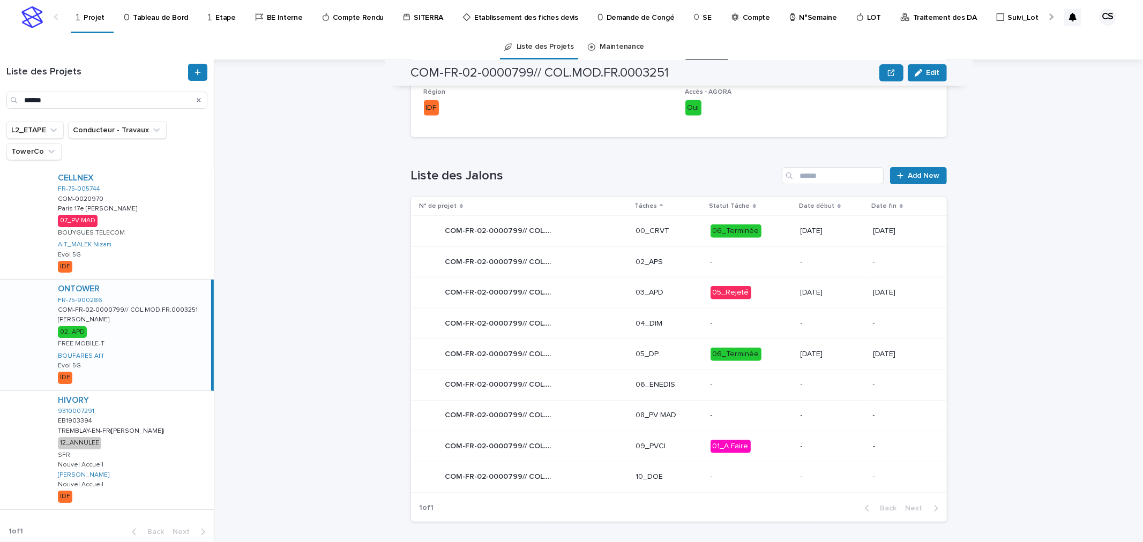
scroll to position [392, 0]
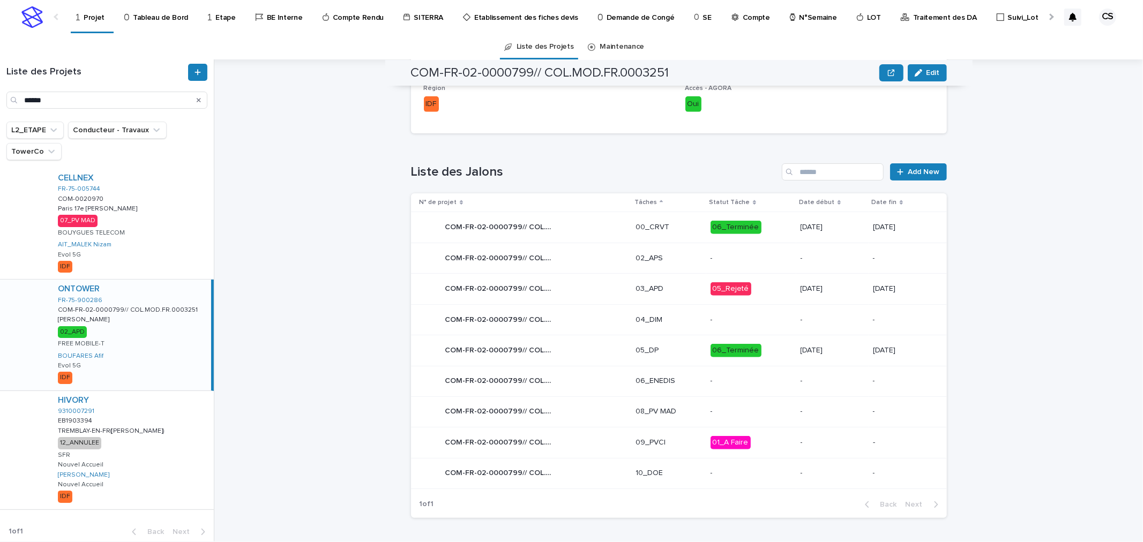
click at [773, 285] on p "05_Rejeté" at bounding box center [751, 288] width 81 height 13
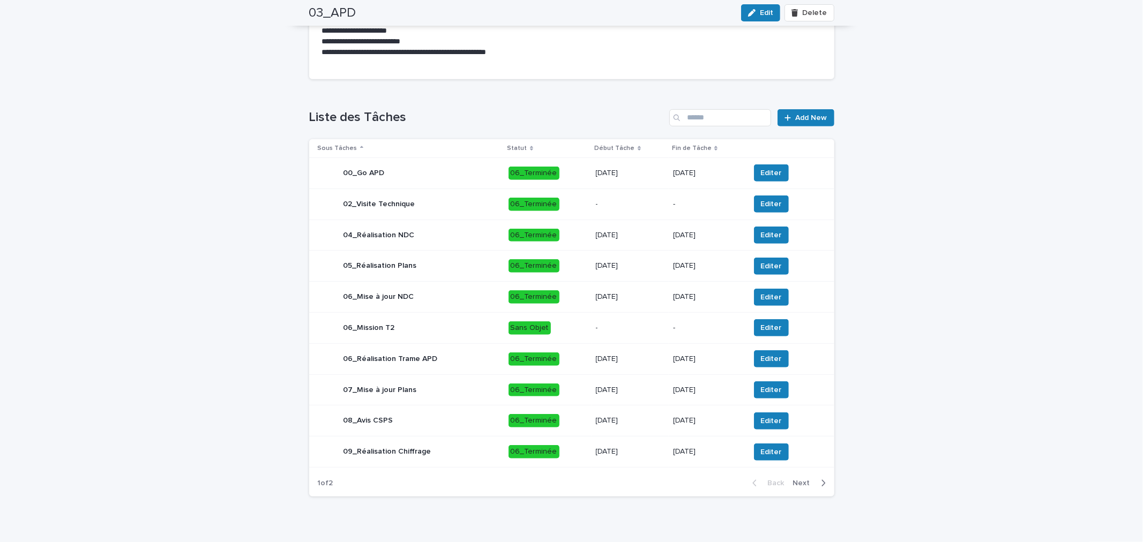
scroll to position [477, 0]
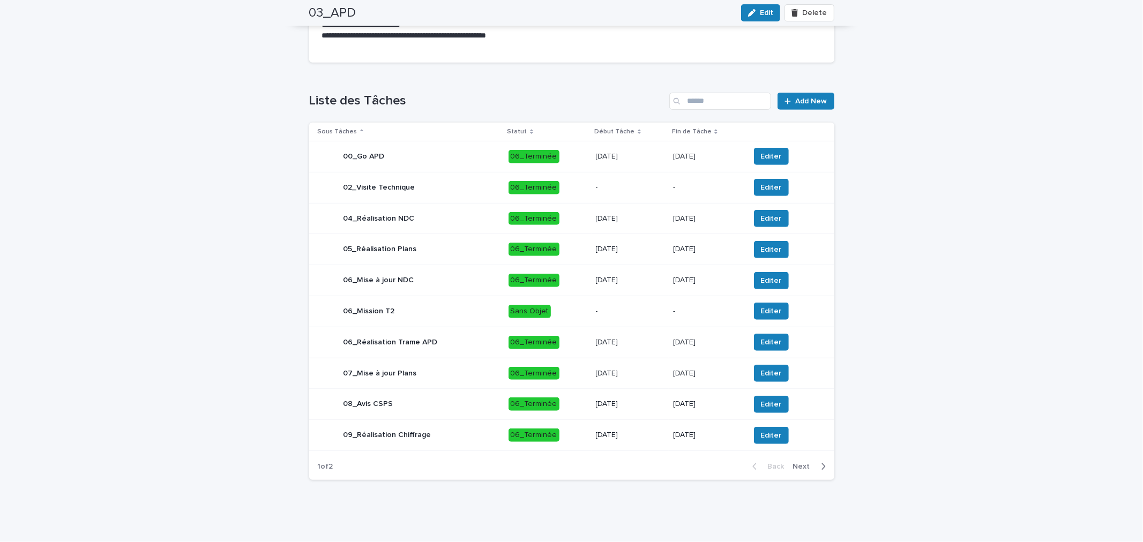
click at [805, 468] on span "Next" at bounding box center [805, 467] width 24 height 8
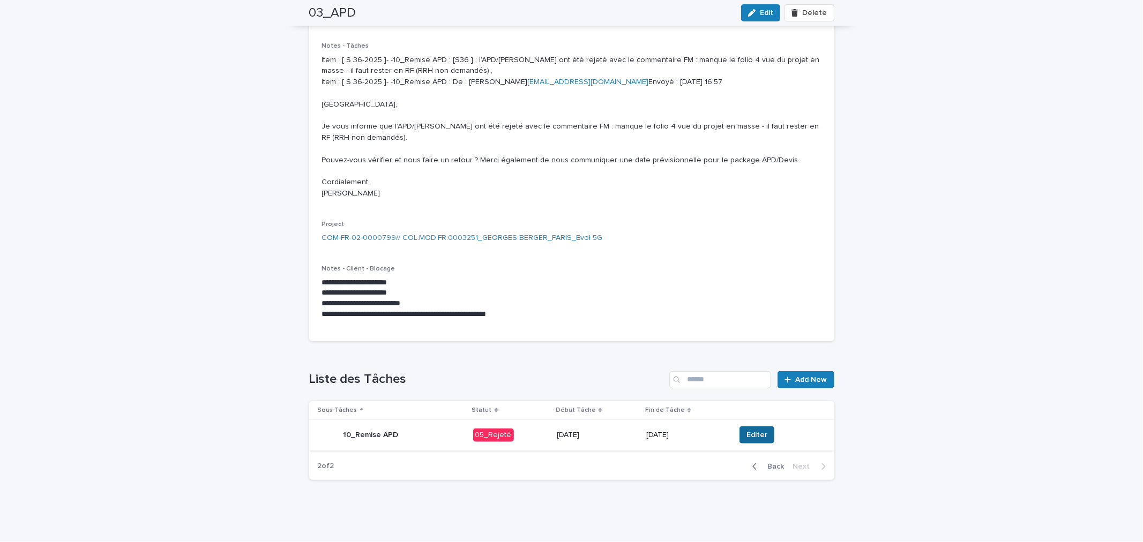
click at [761, 432] on button "Editer" at bounding box center [756, 435] width 35 height 17
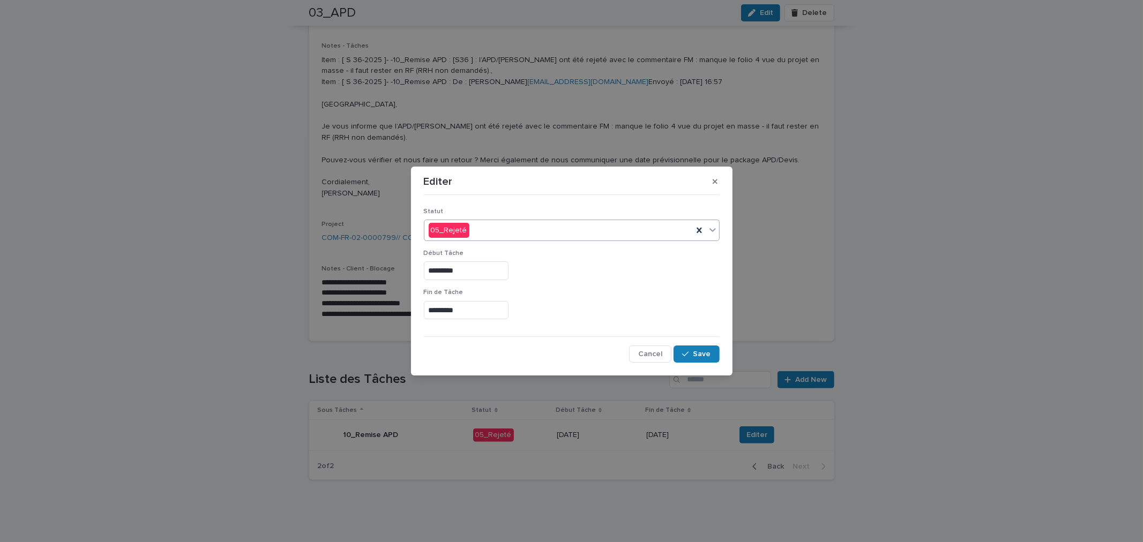
click at [491, 231] on div "05_Rejeté" at bounding box center [558, 231] width 268 height 18
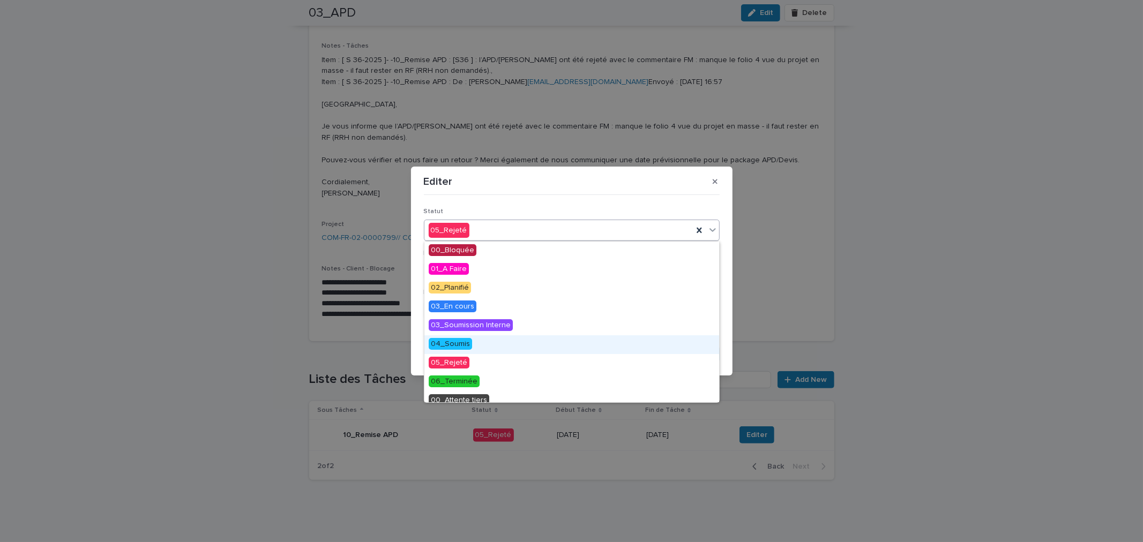
drag, startPoint x: 477, startPoint y: 341, endPoint x: 473, endPoint y: 335, distance: 6.9
click at [475, 340] on div "04_Soumis" at bounding box center [571, 344] width 295 height 19
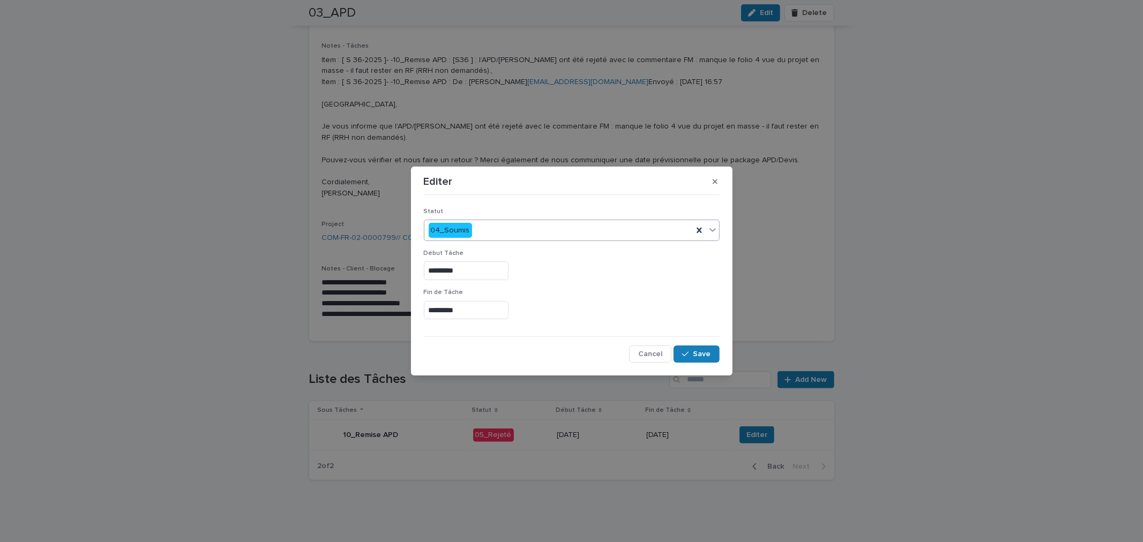
click at [465, 313] on input "*********" at bounding box center [466, 310] width 85 height 19
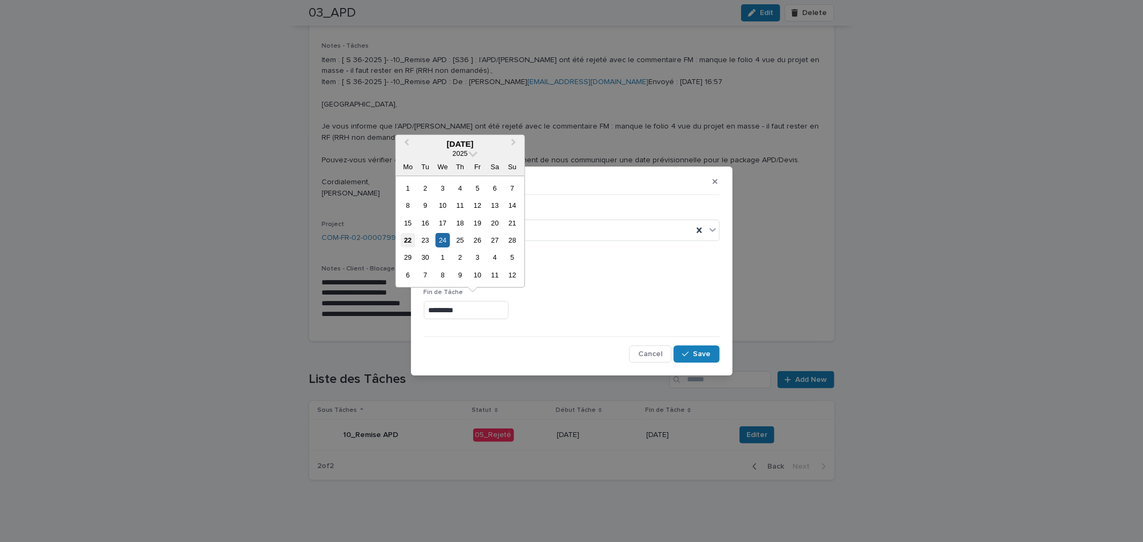
click at [406, 238] on div "22" at bounding box center [408, 240] width 14 height 14
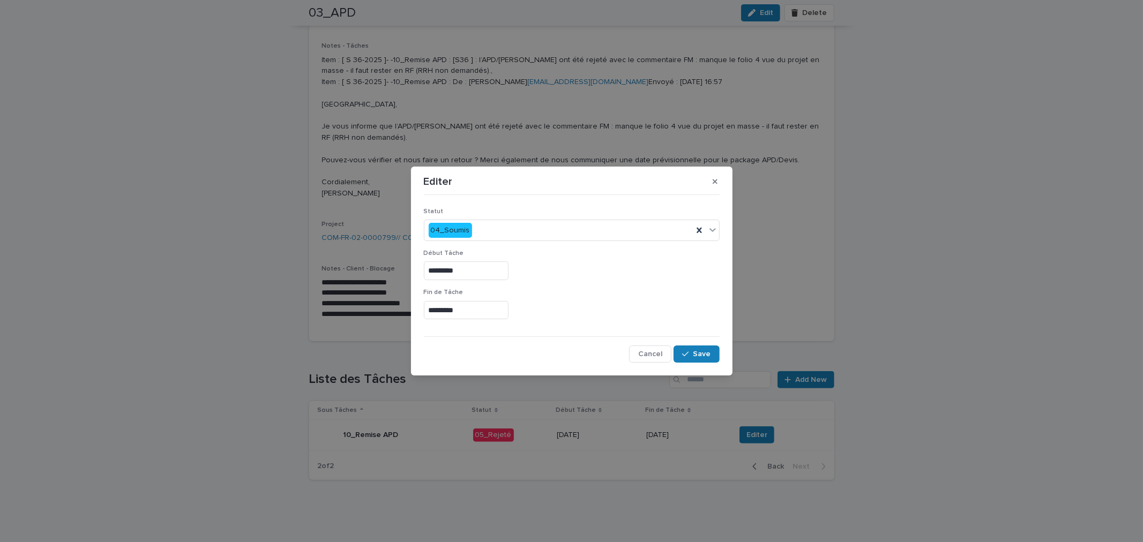
type input "*********"
click at [698, 349] on button "Save" at bounding box center [697, 354] width 46 height 17
